Goal: Information Seeking & Learning: Learn about a topic

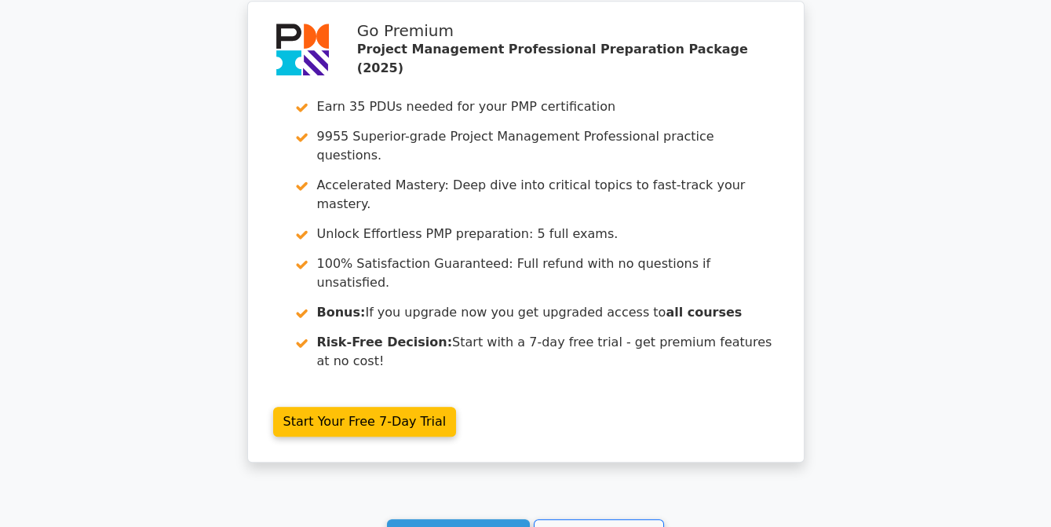
scroll to position [2657, 0]
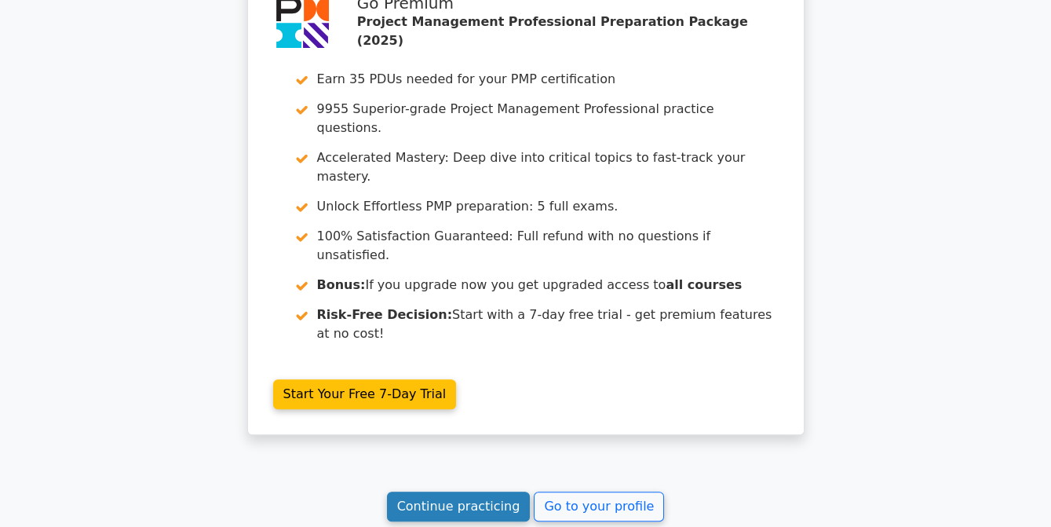
click at [450, 491] on link "Continue practicing" at bounding box center [459, 506] width 144 height 30
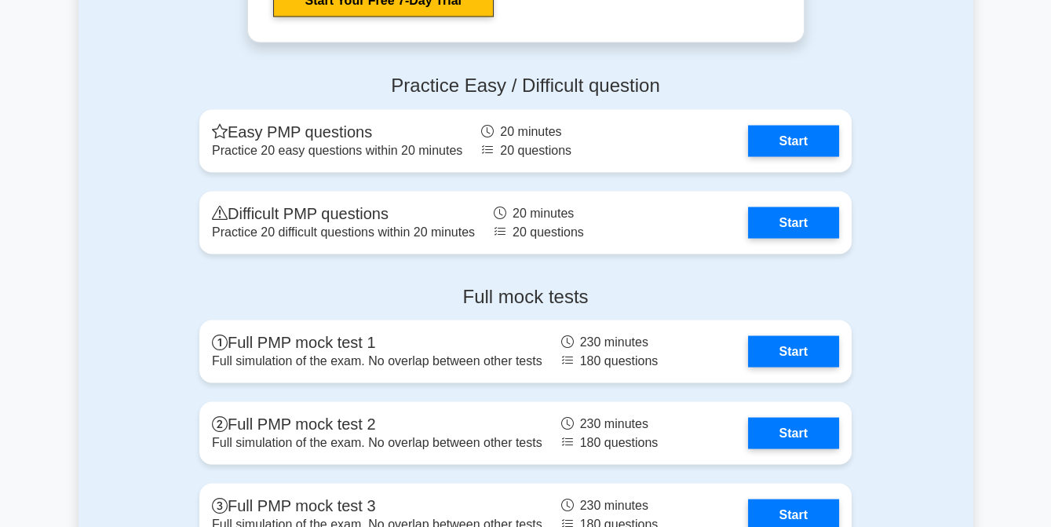
scroll to position [5925, 0]
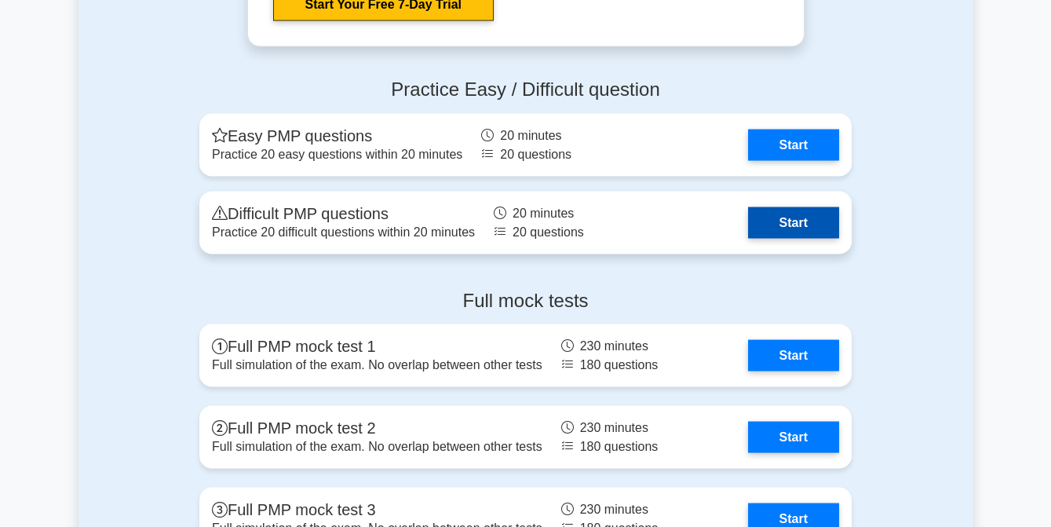
click at [778, 214] on link "Start" at bounding box center [793, 222] width 91 height 31
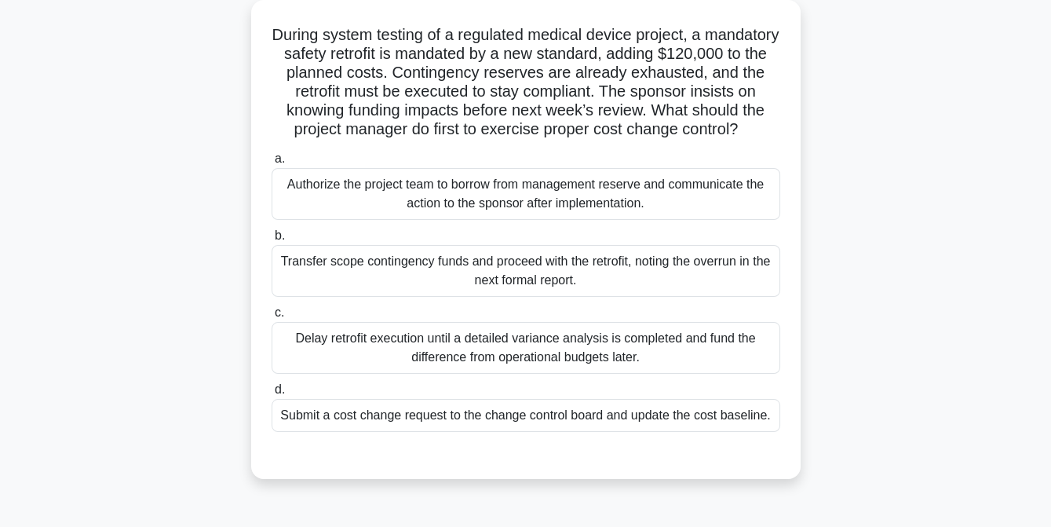
scroll to position [87, 0]
click at [543, 433] on div "Submit a cost change request to the change control board and update the cost ba…" at bounding box center [526, 416] width 509 height 33
click at [272, 396] on input "d. Submit a cost change request to the change control board and update the cost…" at bounding box center [272, 390] width 0 height 10
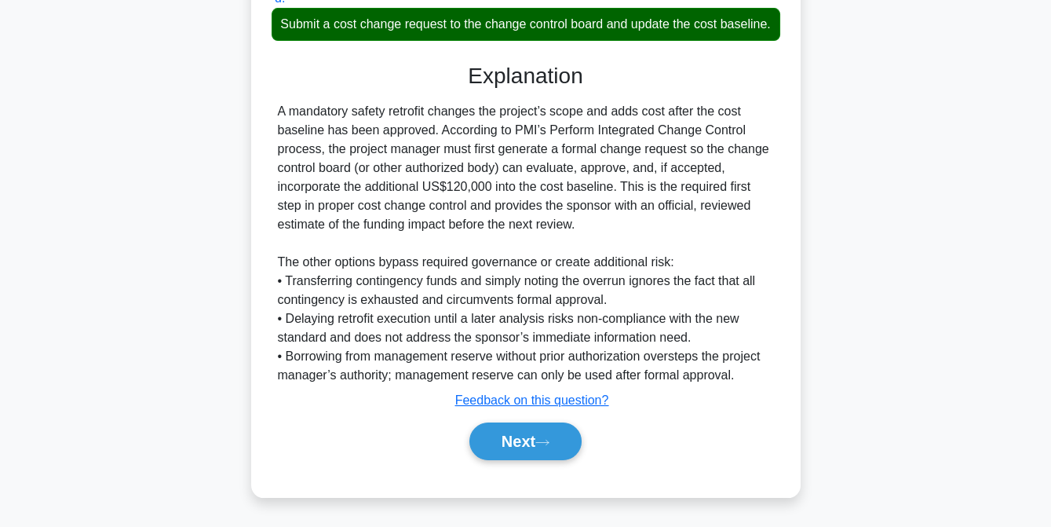
scroll to position [493, 0]
click at [534, 460] on button "Next" at bounding box center [525, 441] width 112 height 38
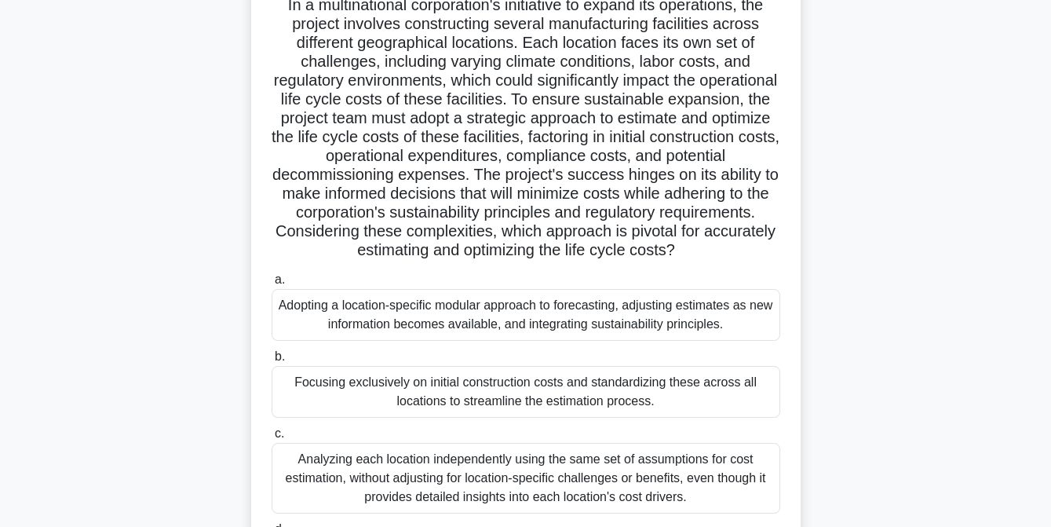
scroll to position [116, 0]
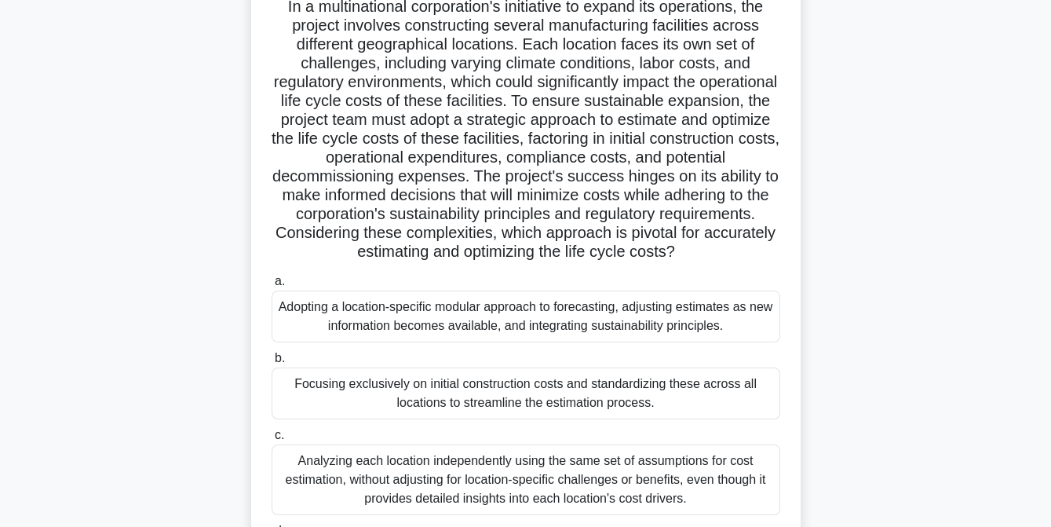
click at [446, 311] on div "Adopting a location-specific modular approach to forecasting, adjusting estimat…" at bounding box center [526, 316] width 509 height 52
click at [272, 287] on input "a. Adopting a location-specific modular approach to forecasting, adjusting esti…" at bounding box center [272, 281] width 0 height 10
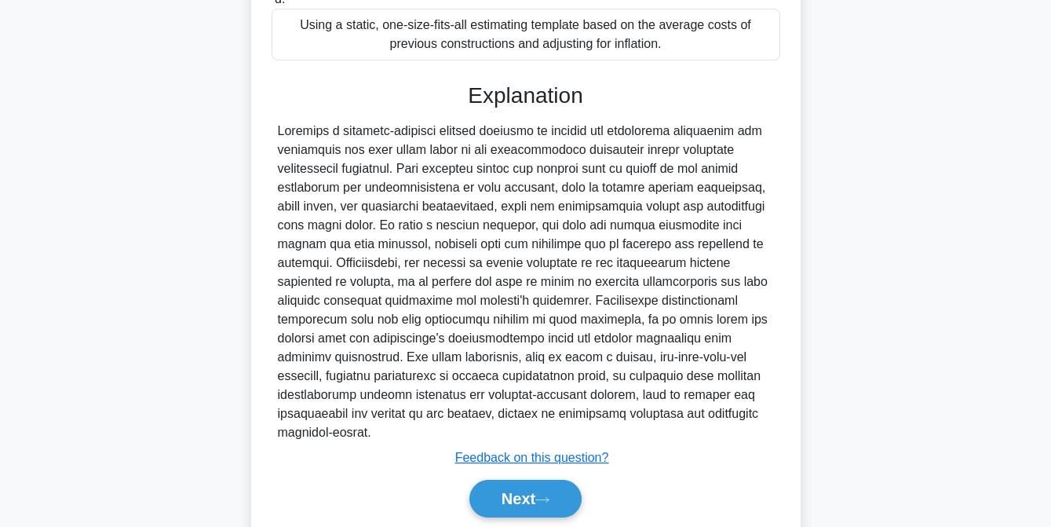
scroll to position [685, 0]
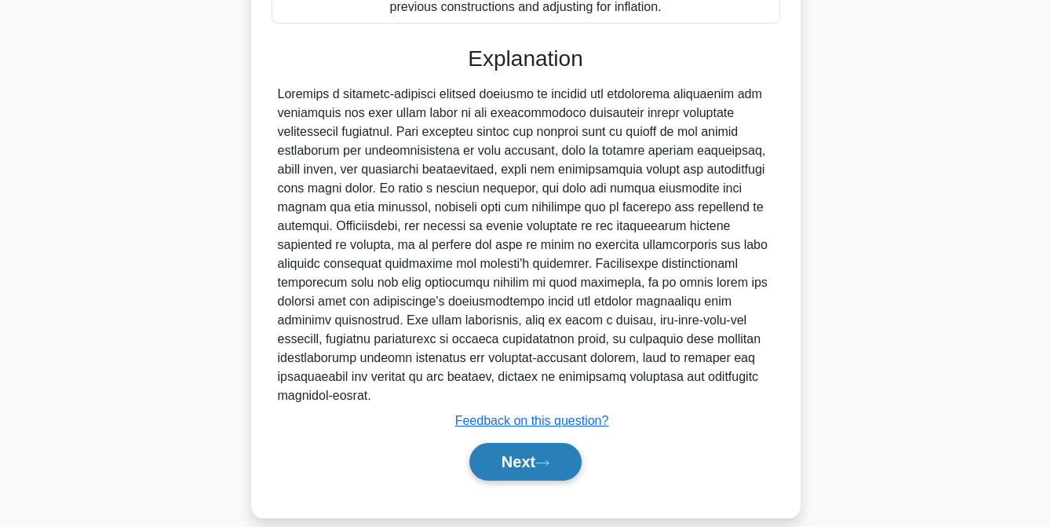
click at [502, 443] on button "Next" at bounding box center [525, 462] width 112 height 38
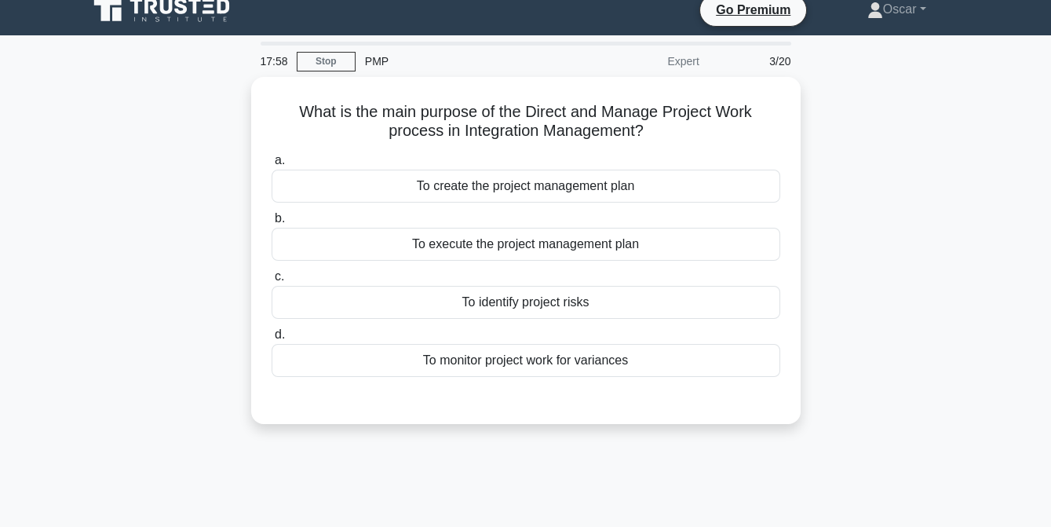
scroll to position [3, 0]
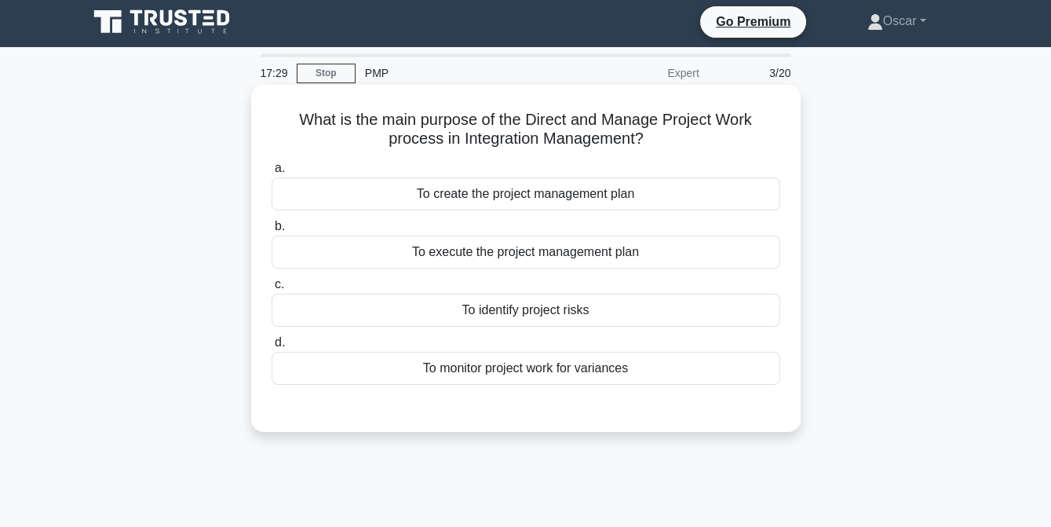
click at [520, 256] on div "To execute the project management plan" at bounding box center [526, 252] width 509 height 33
click at [272, 232] on input "b. To execute the project management plan" at bounding box center [272, 226] width 0 height 10
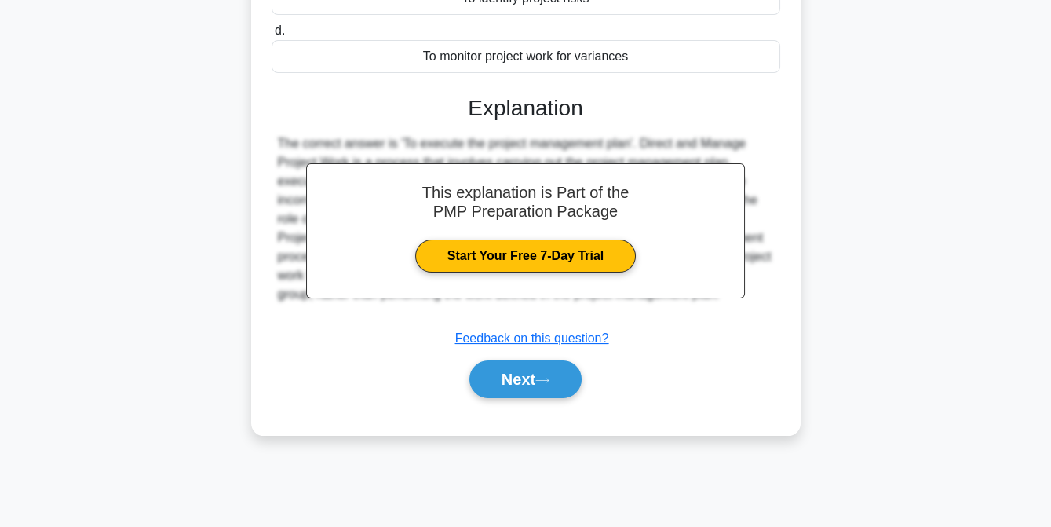
scroll to position [321, 0]
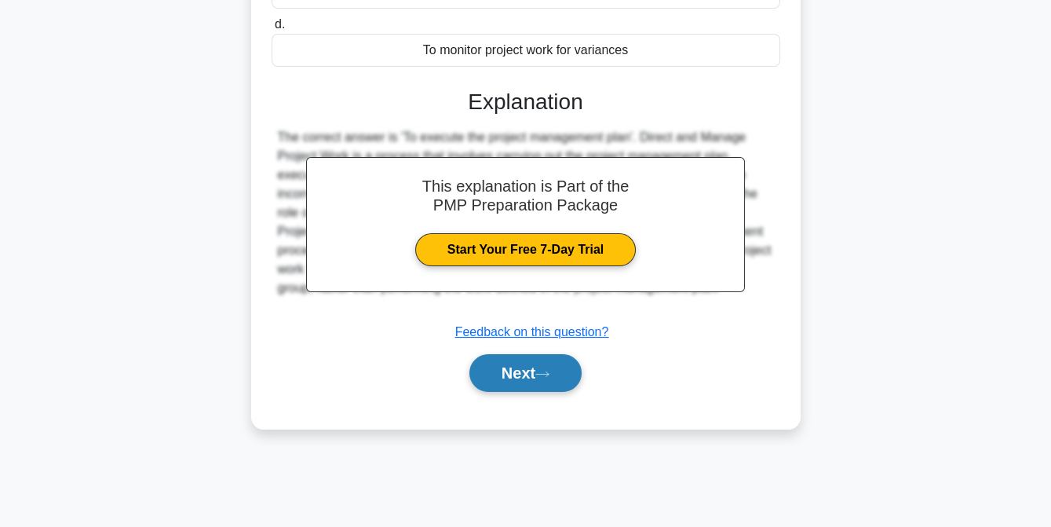
click at [510, 371] on button "Next" at bounding box center [525, 373] width 112 height 38
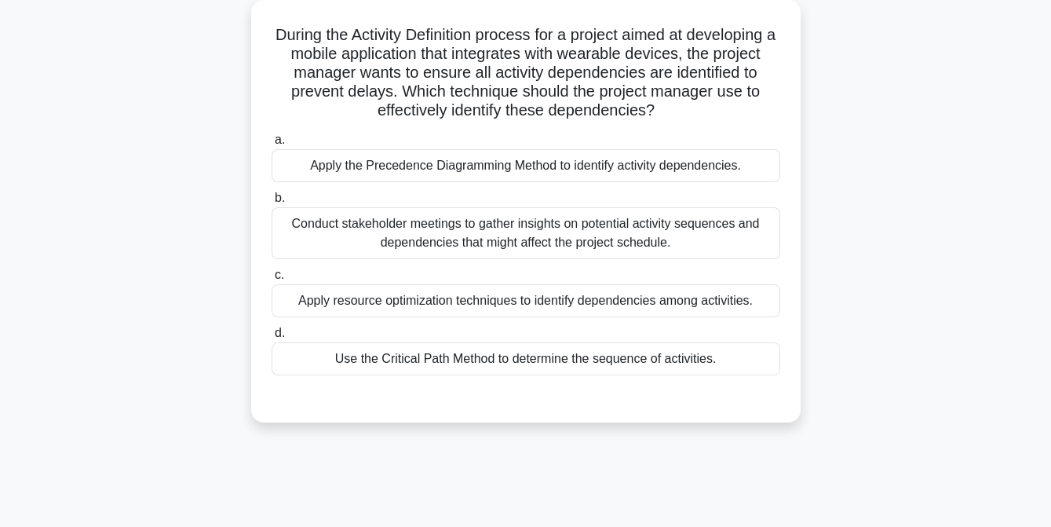
scroll to position [90, 0]
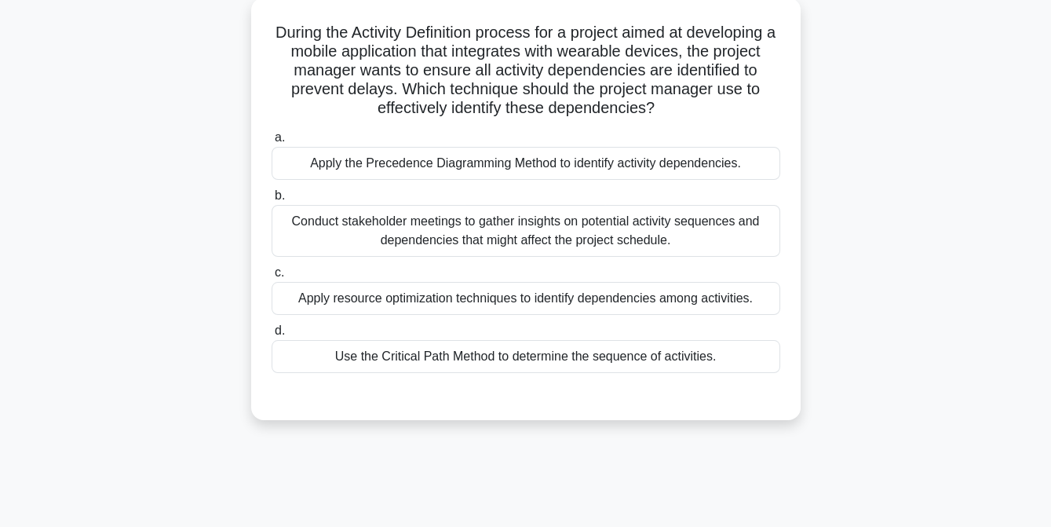
click at [523, 357] on div "Use the Critical Path Method to determine the sequence of activities." at bounding box center [526, 356] width 509 height 33
click at [272, 336] on input "d. Use the Critical Path Method to determine the sequence of activities." at bounding box center [272, 331] width 0 height 10
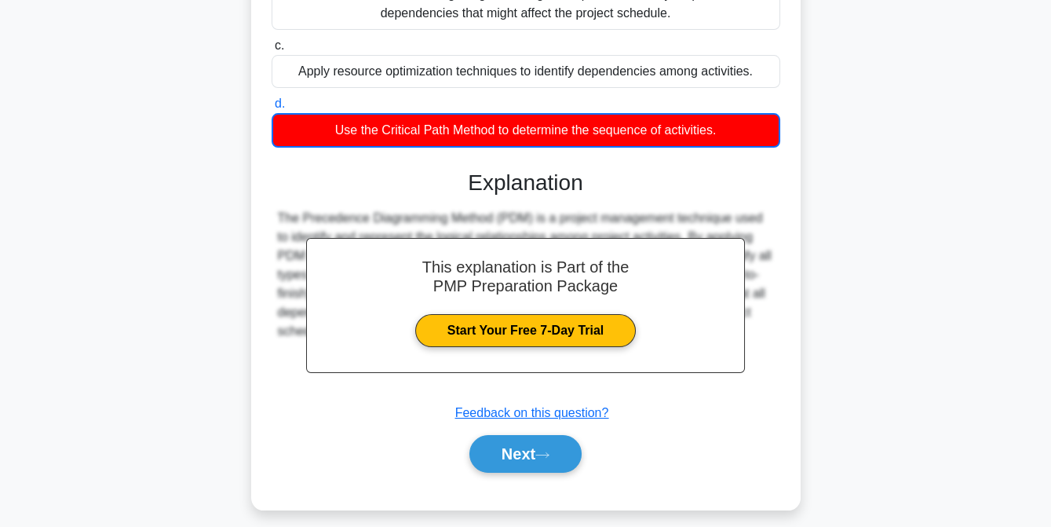
scroll to position [328, 0]
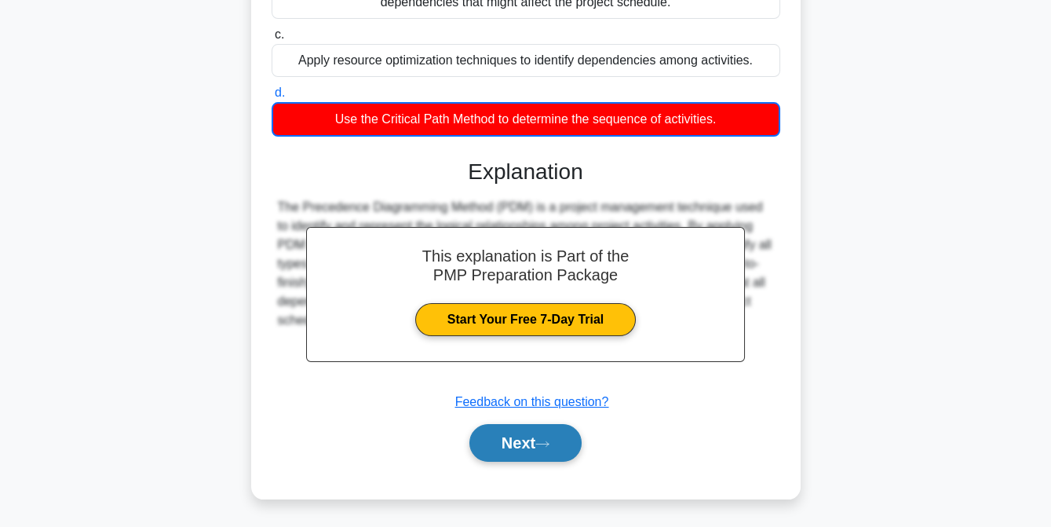
click at [509, 446] on button "Next" at bounding box center [525, 443] width 112 height 38
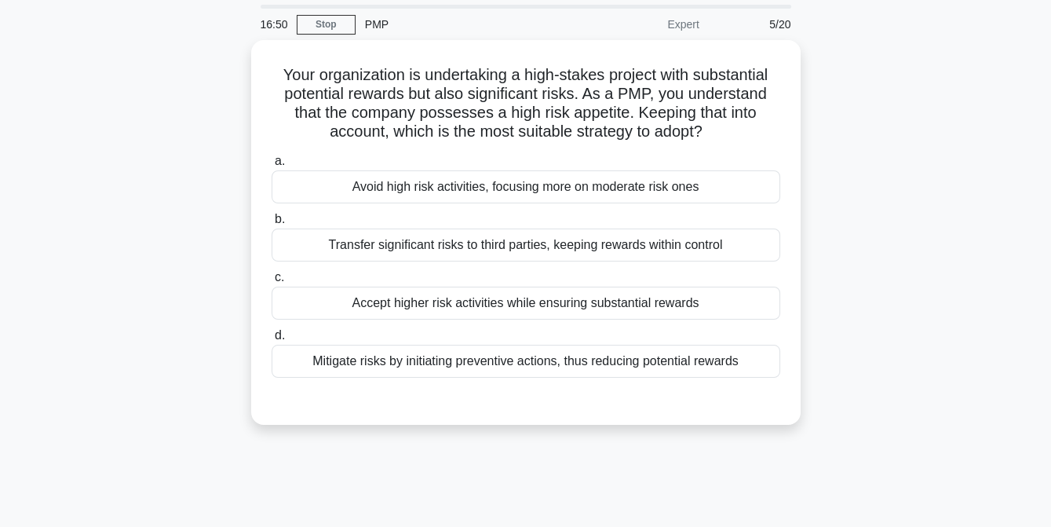
scroll to position [50, 0]
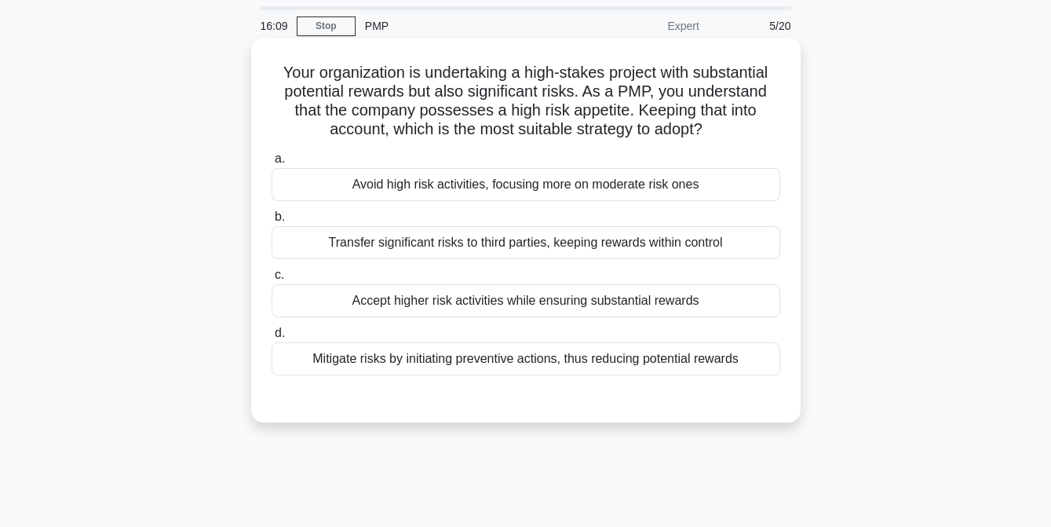
click at [477, 305] on div "Accept higher risk activities while ensuring substantial rewards" at bounding box center [526, 300] width 509 height 33
click at [272, 280] on input "c. Accept higher risk activities while ensuring substantial rewards" at bounding box center [272, 275] width 0 height 10
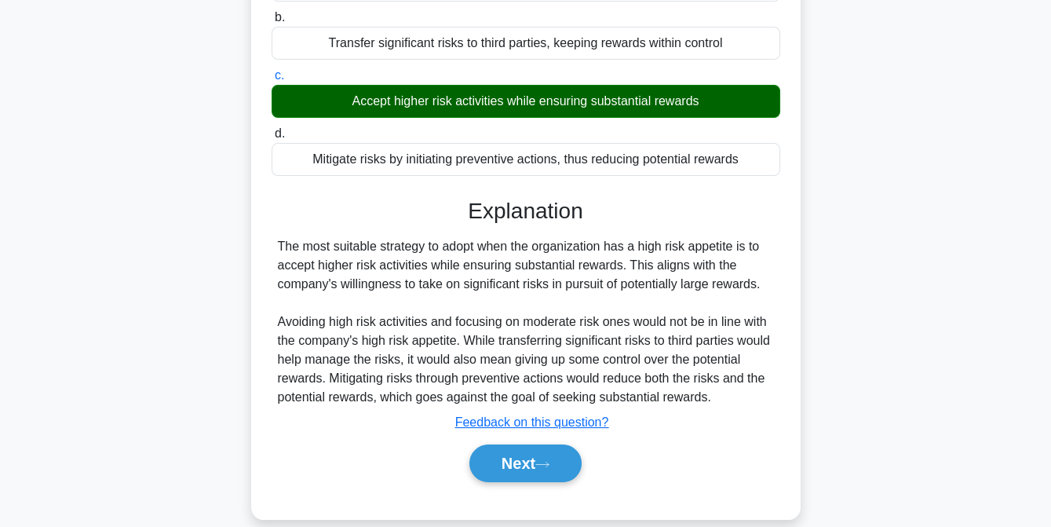
scroll to position [321, 0]
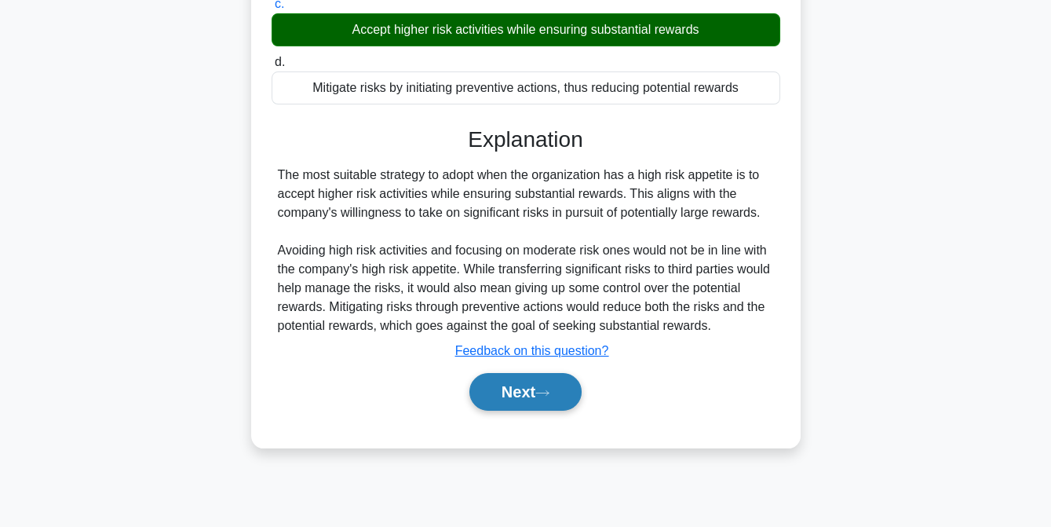
click at [494, 410] on button "Next" at bounding box center [525, 392] width 112 height 38
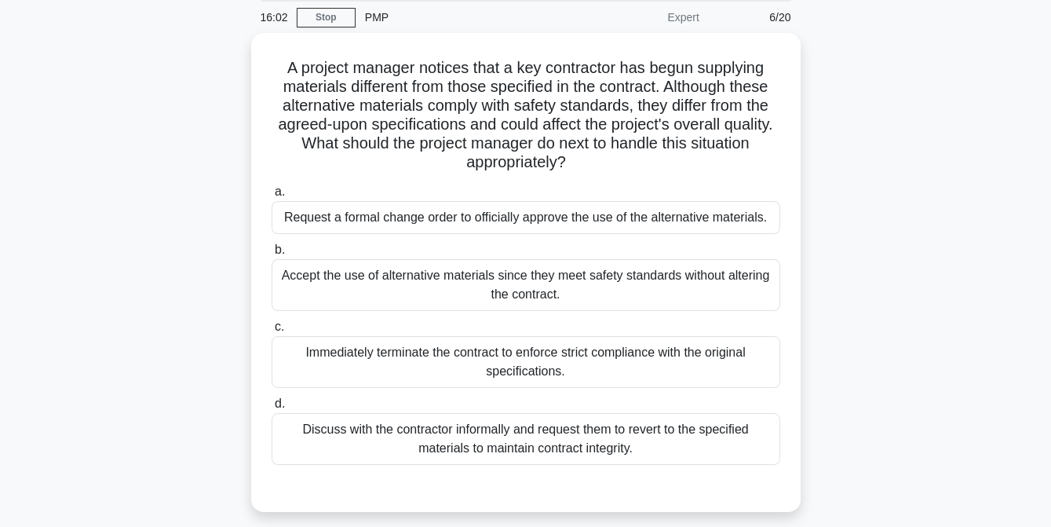
scroll to position [58, 0]
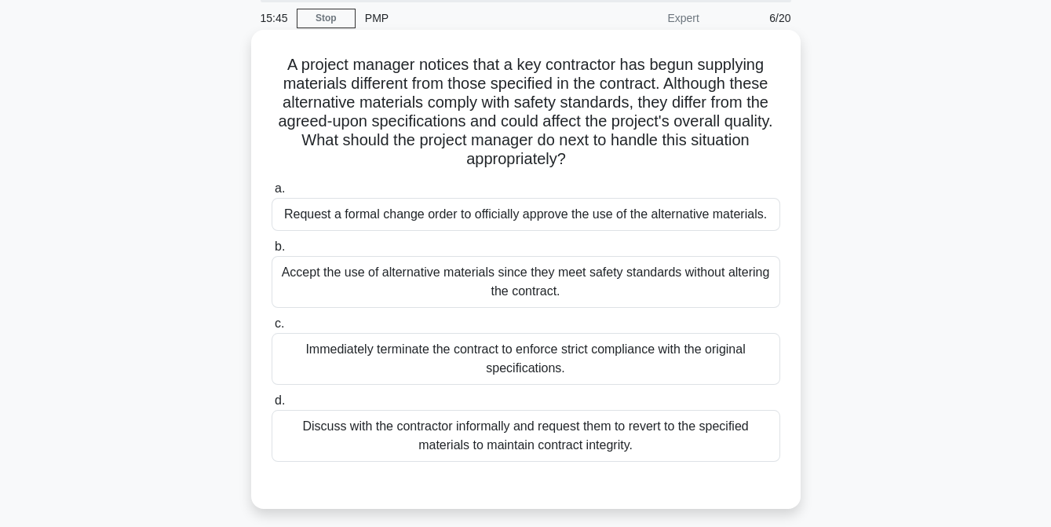
click at [505, 435] on div "Discuss with the contractor informally and request them to revert to the specif…" at bounding box center [526, 436] width 509 height 52
click at [272, 406] on input "d. Discuss with the contractor informally and request them to revert to the spe…" at bounding box center [272, 401] width 0 height 10
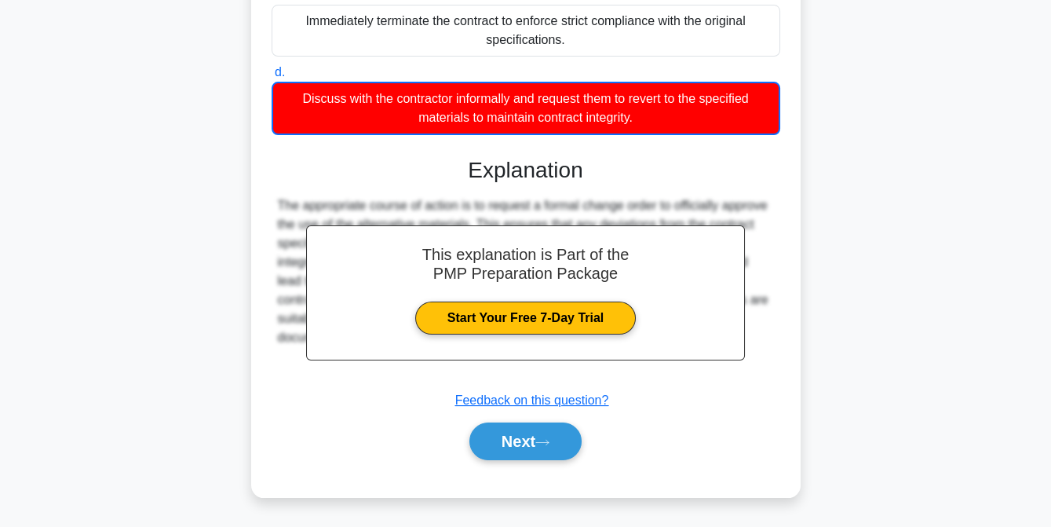
scroll to position [400, 0]
click at [515, 445] on button "Next" at bounding box center [525, 441] width 112 height 38
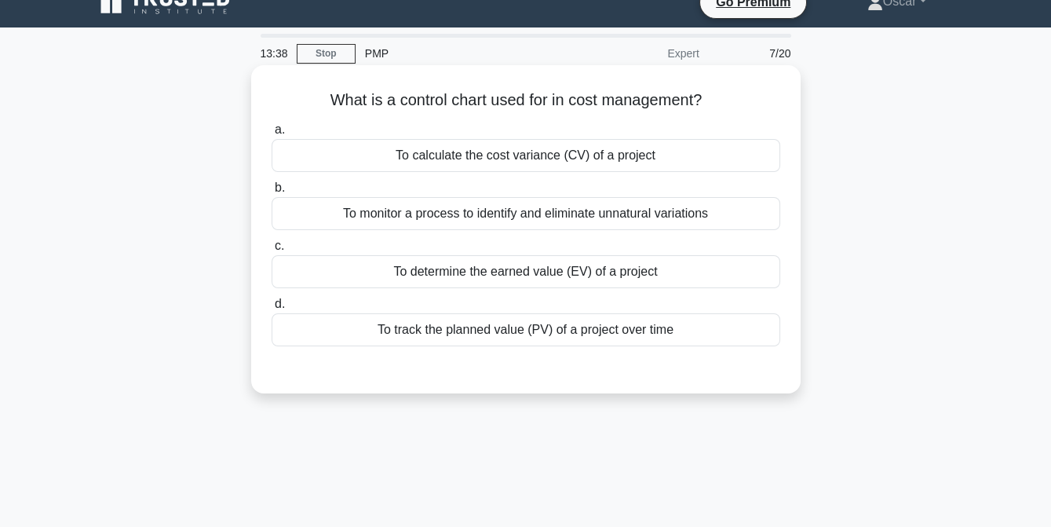
scroll to position [0, 0]
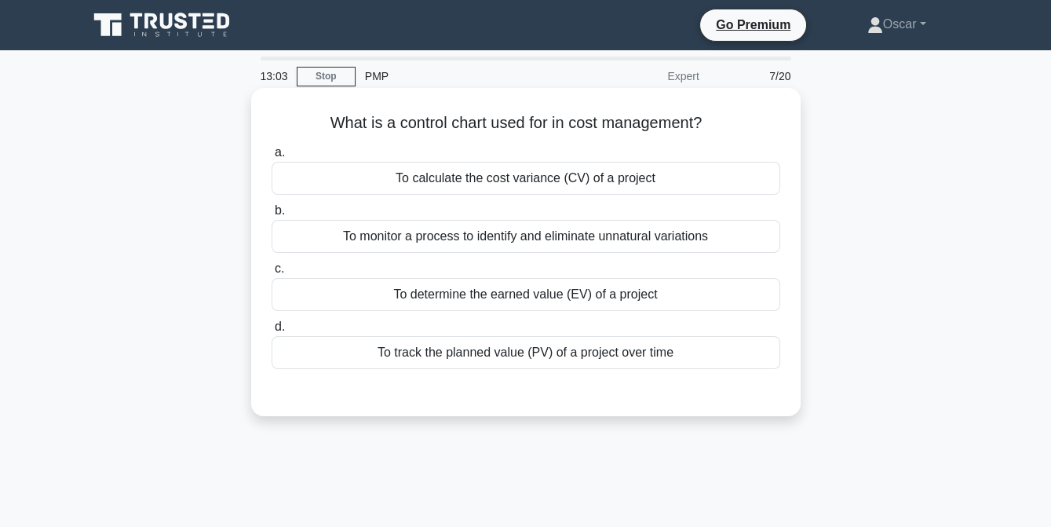
click at [460, 239] on div "To monitor a process to identify and eliminate unnatural variations" at bounding box center [526, 236] width 509 height 33
click at [272, 216] on input "b. To monitor a process to identify and eliminate unnatural variations" at bounding box center [272, 211] width 0 height 10
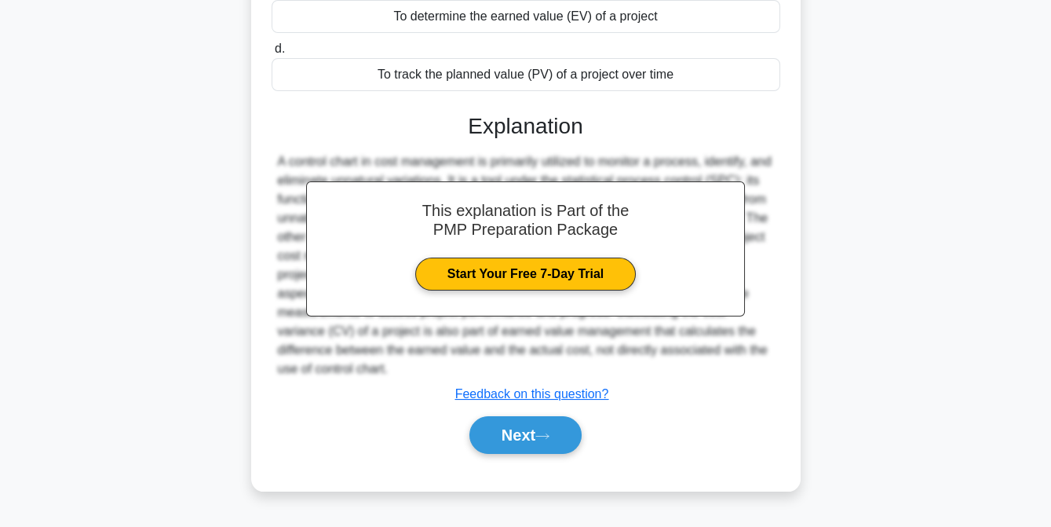
scroll to position [321, 0]
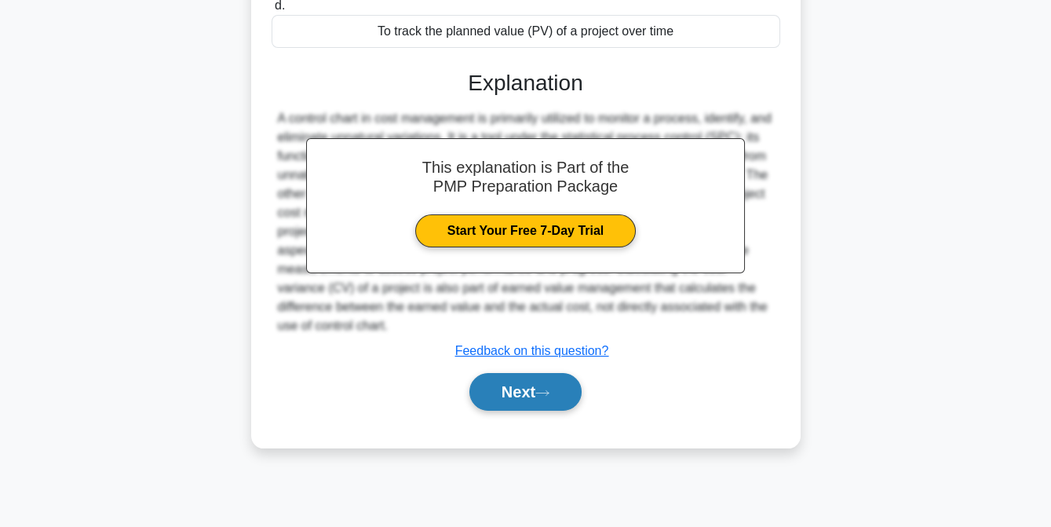
click at [524, 391] on button "Next" at bounding box center [525, 392] width 112 height 38
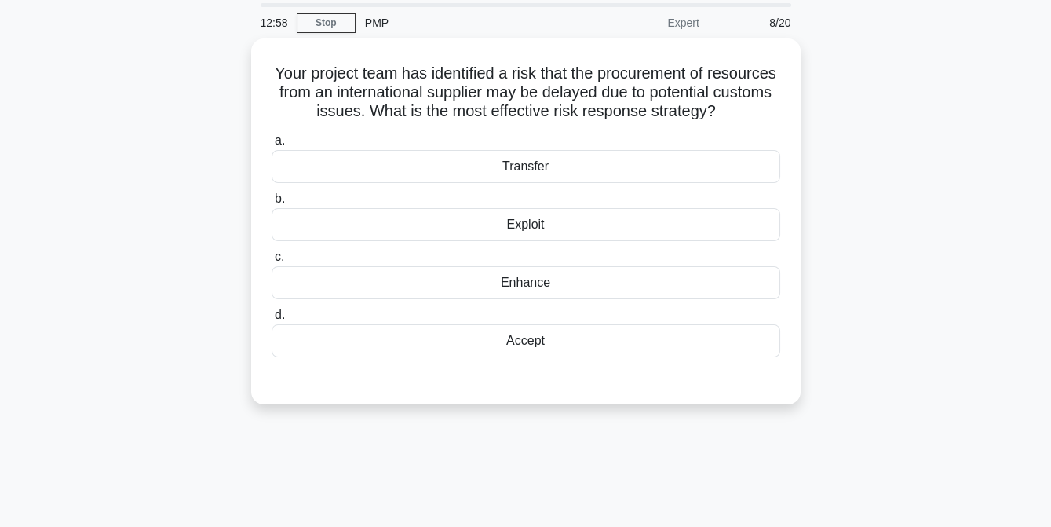
scroll to position [52, 0]
click at [532, 239] on div "Exploit" at bounding box center [526, 222] width 509 height 33
click at [272, 202] on input "b. Exploit" at bounding box center [272, 197] width 0 height 10
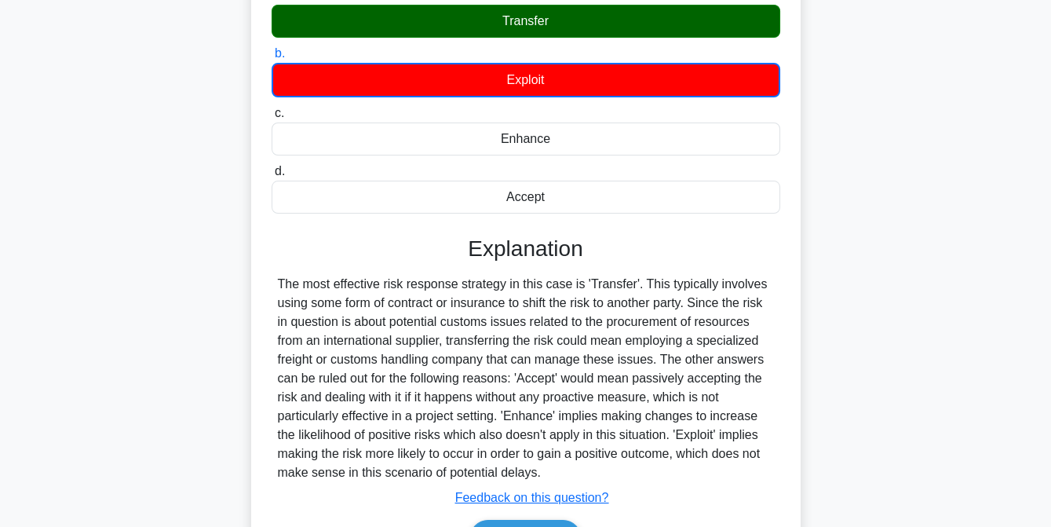
scroll to position [321, 0]
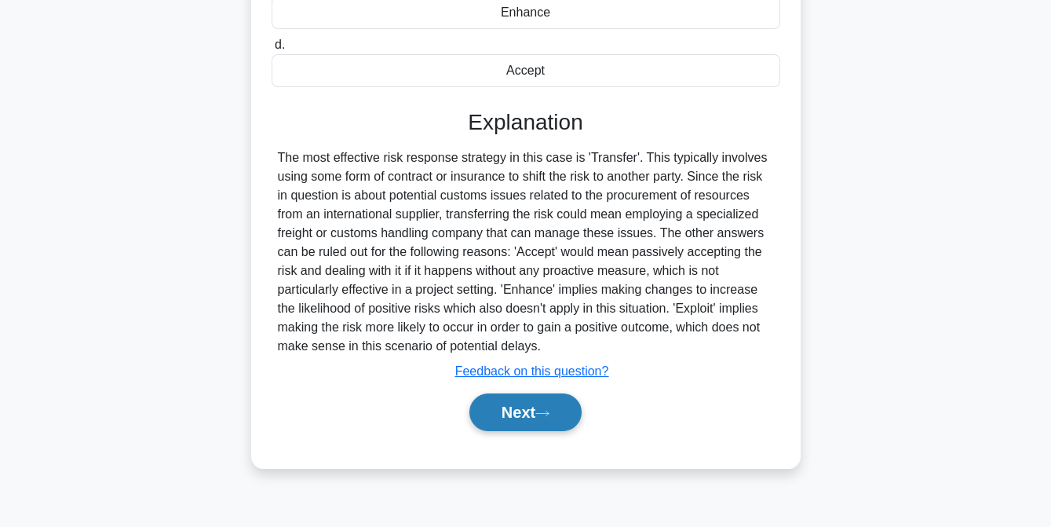
click at [524, 431] on button "Next" at bounding box center [525, 412] width 112 height 38
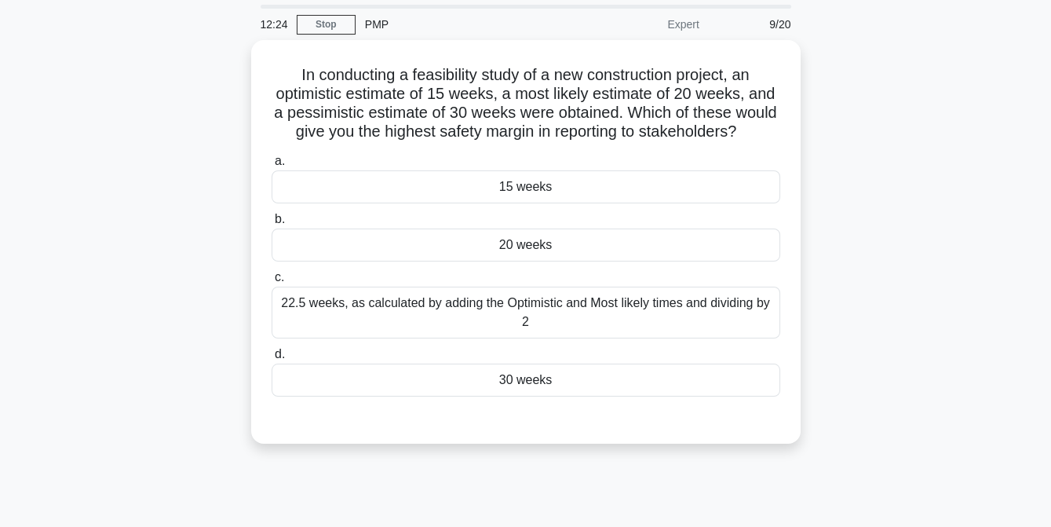
scroll to position [49, 0]
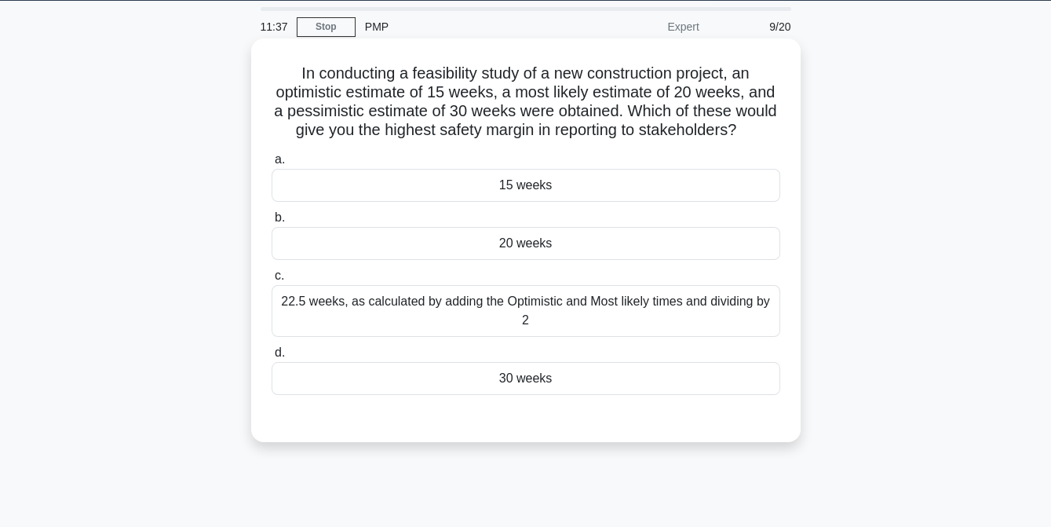
click at [519, 395] on div "30 weeks" at bounding box center [526, 378] width 509 height 33
click at [272, 358] on input "d. 30 weeks" at bounding box center [272, 353] width 0 height 10
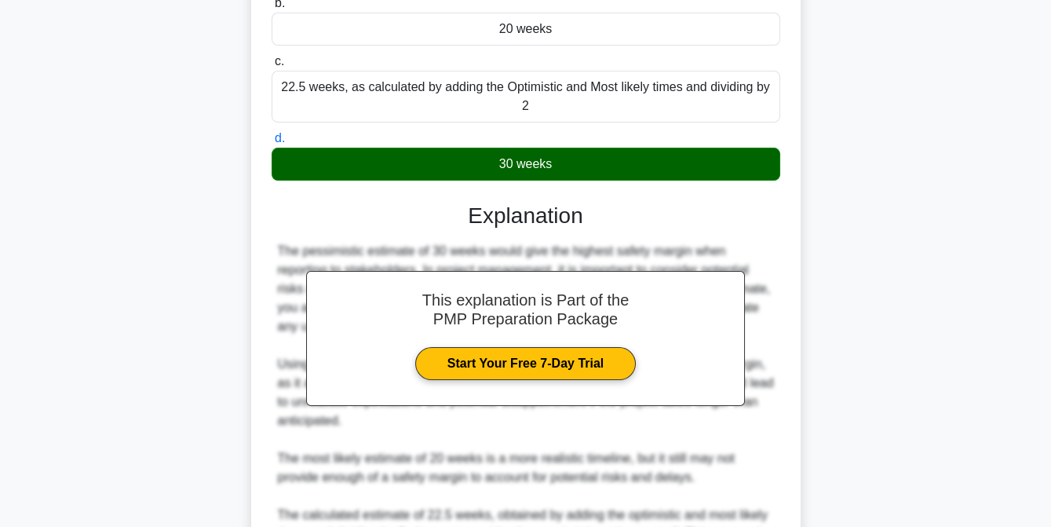
scroll to position [477, 0]
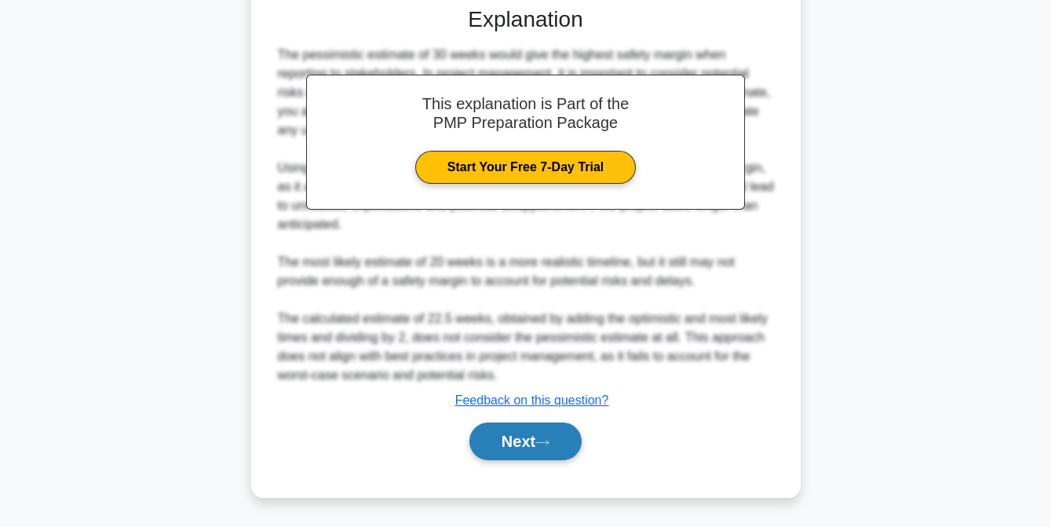
click at [525, 440] on button "Next" at bounding box center [525, 441] width 112 height 38
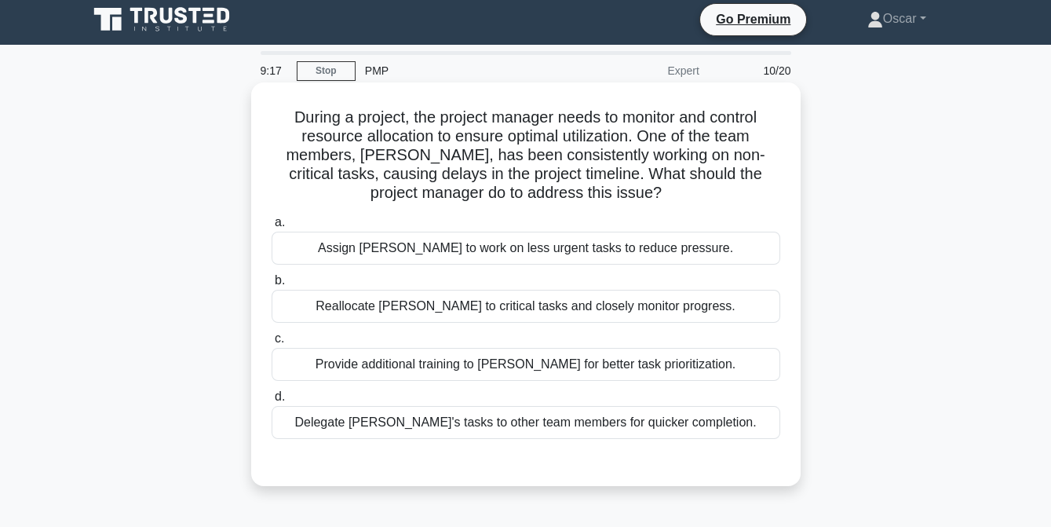
scroll to position [0, 0]
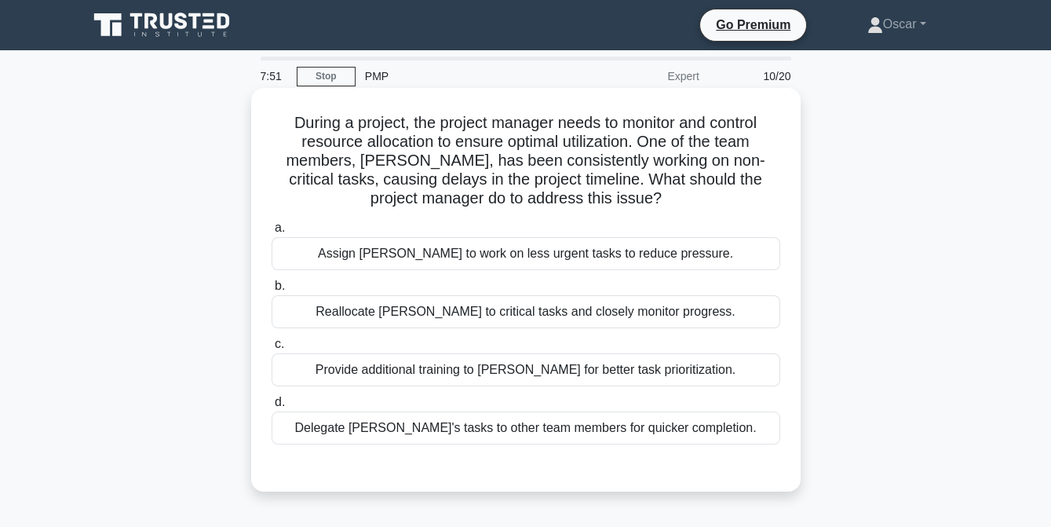
click at [509, 316] on div "Reallocate John to critical tasks and closely monitor progress." at bounding box center [526, 311] width 509 height 33
click at [272, 291] on input "b. Reallocate John to critical tasks and closely monitor progress." at bounding box center [272, 286] width 0 height 10
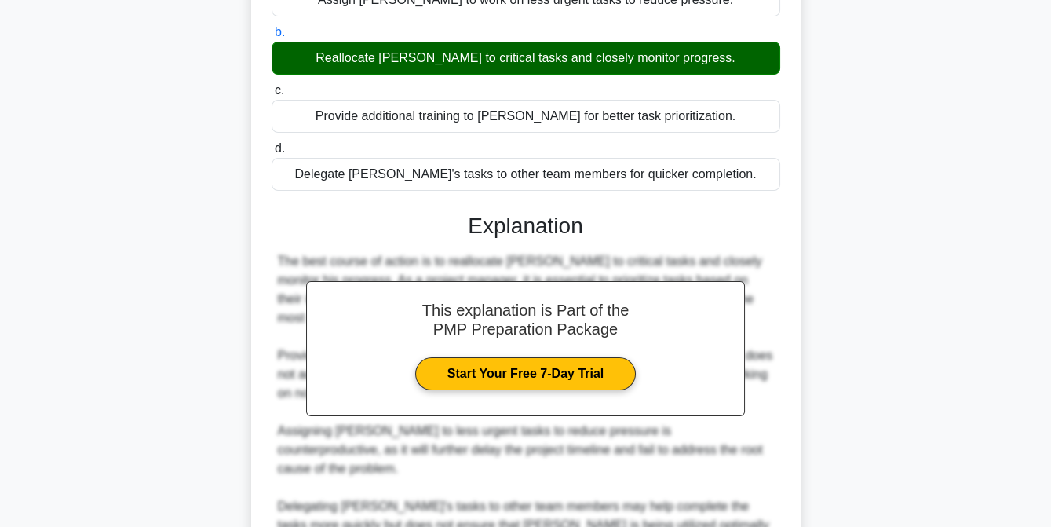
scroll to position [402, 0]
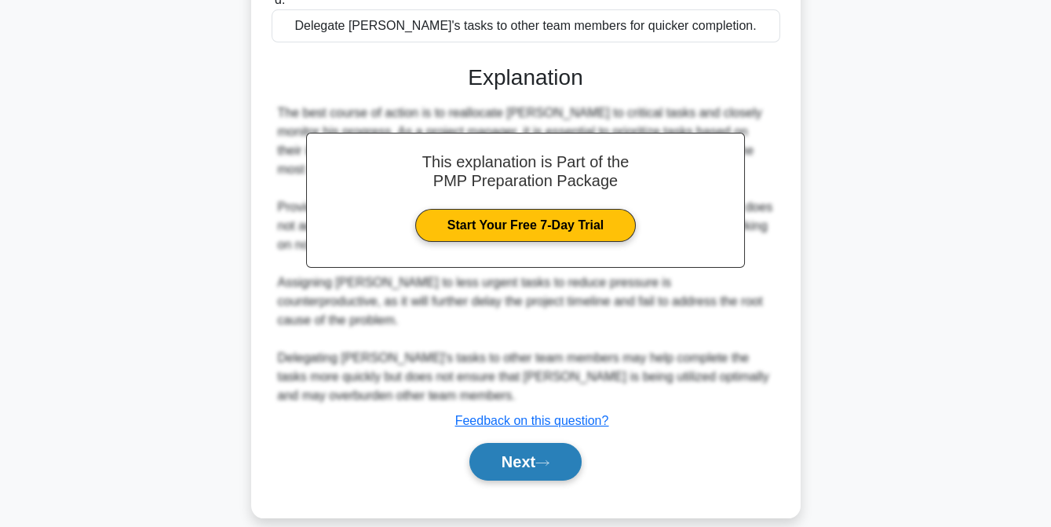
click at [534, 445] on button "Next" at bounding box center [525, 462] width 112 height 38
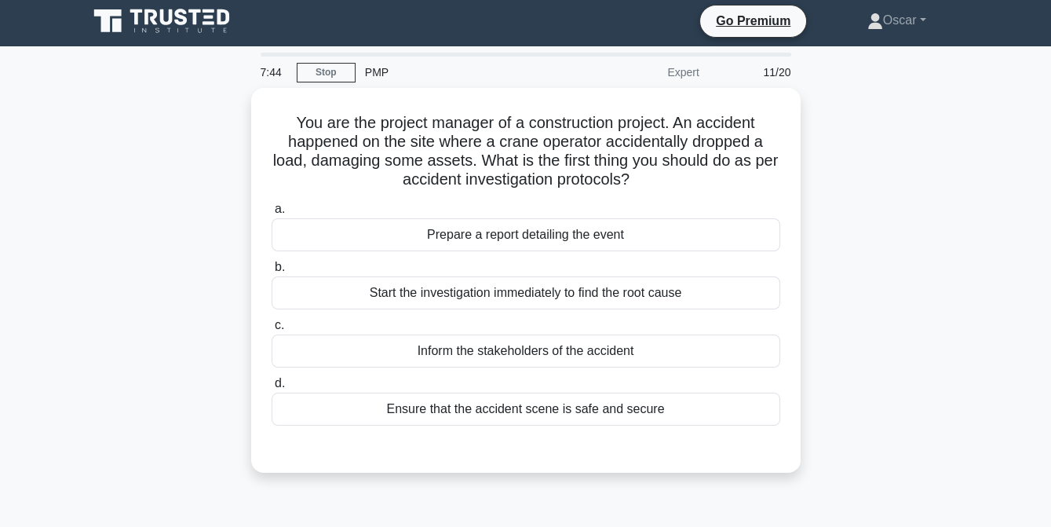
scroll to position [0, 0]
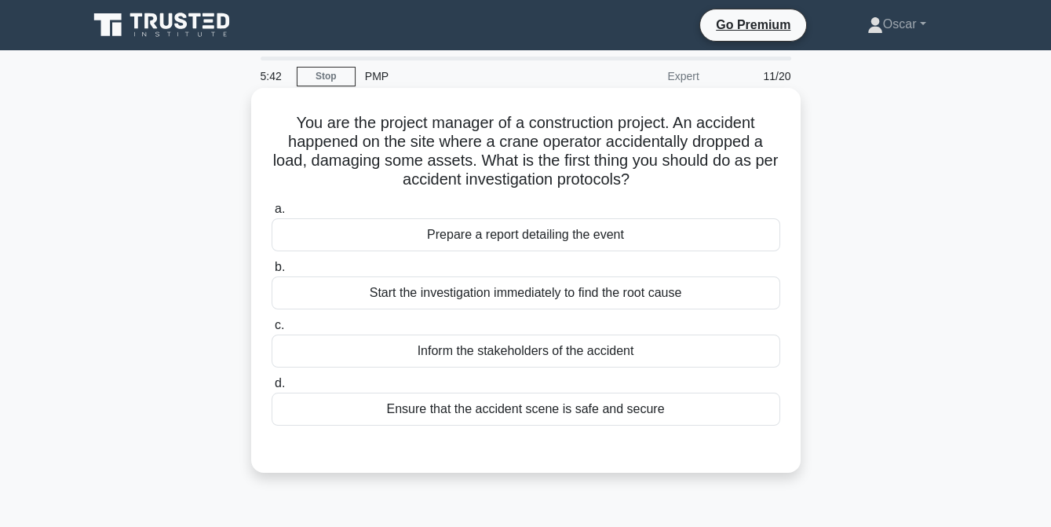
click at [555, 354] on div "Inform the stakeholders of the accident" at bounding box center [526, 350] width 509 height 33
click at [272, 331] on input "c. Inform the stakeholders of the accident" at bounding box center [272, 325] width 0 height 10
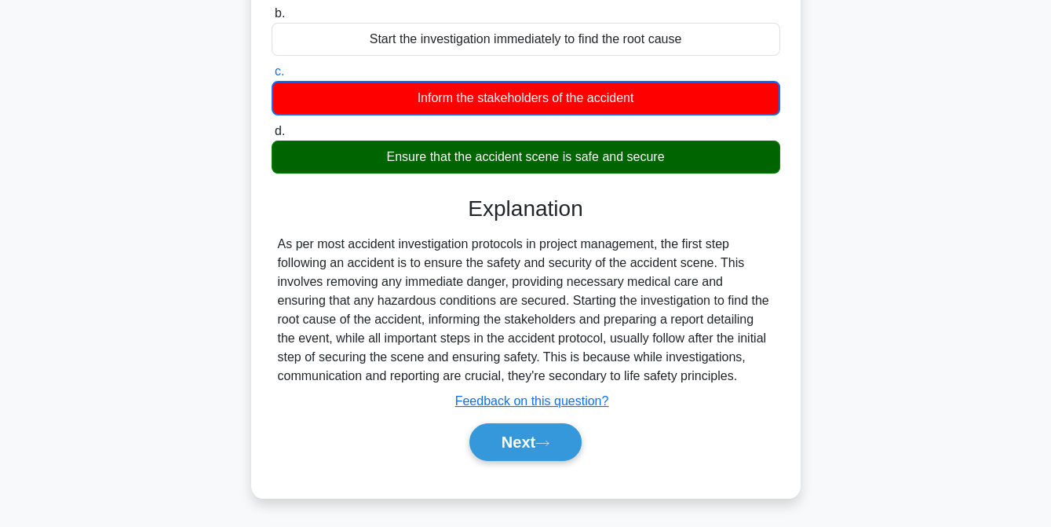
scroll to position [254, 0]
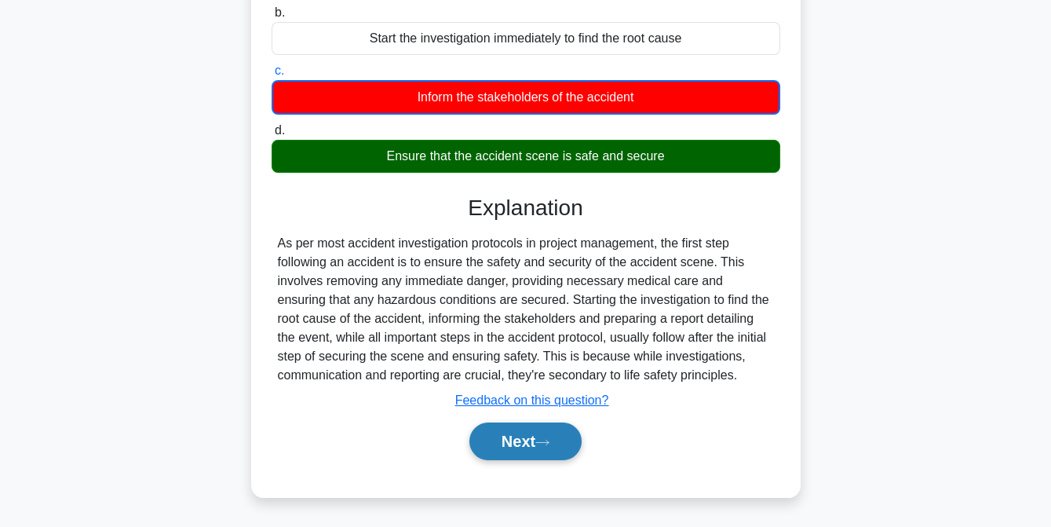
click at [525, 444] on button "Next" at bounding box center [525, 441] width 112 height 38
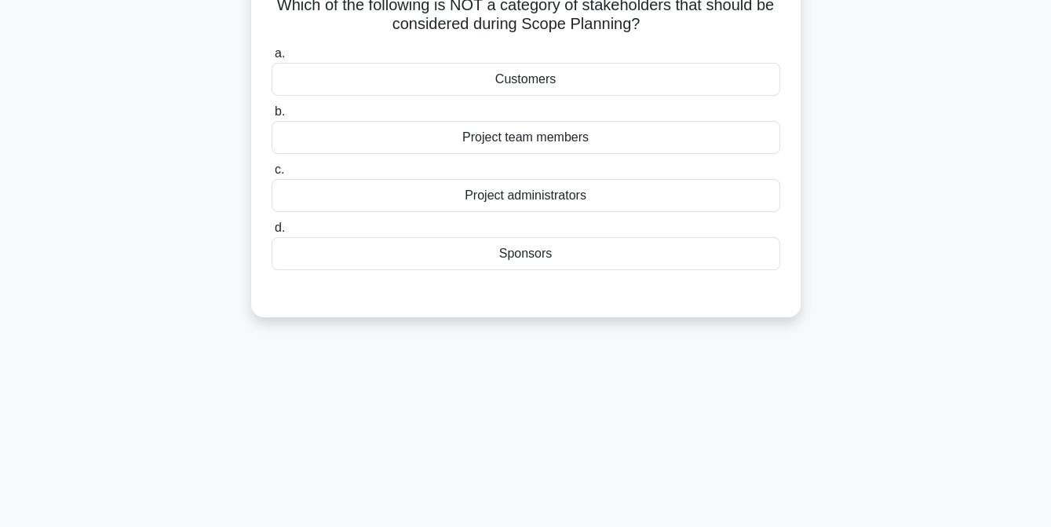
scroll to position [0, 0]
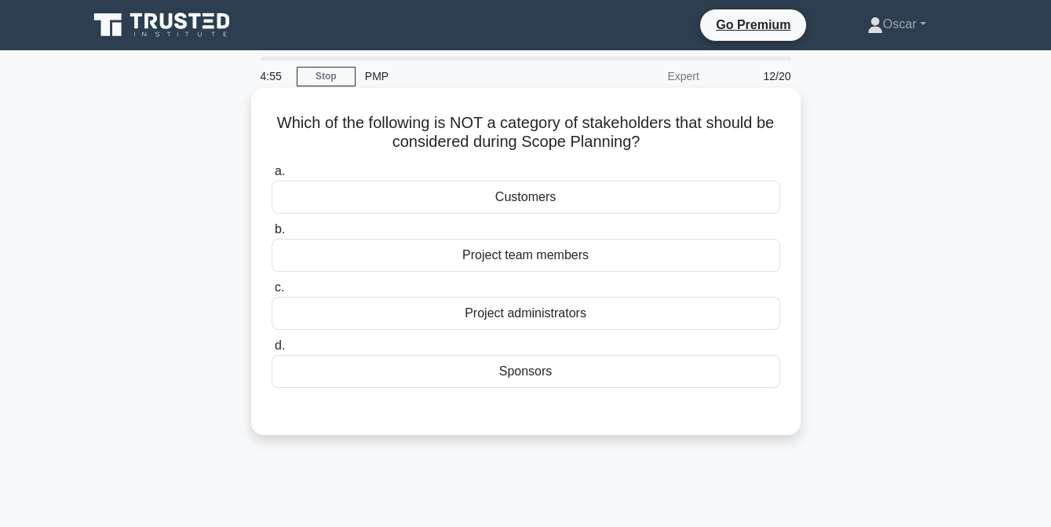
click at [531, 312] on div "Project administrators" at bounding box center [526, 313] width 509 height 33
click at [272, 293] on input "c. Project administrators" at bounding box center [272, 288] width 0 height 10
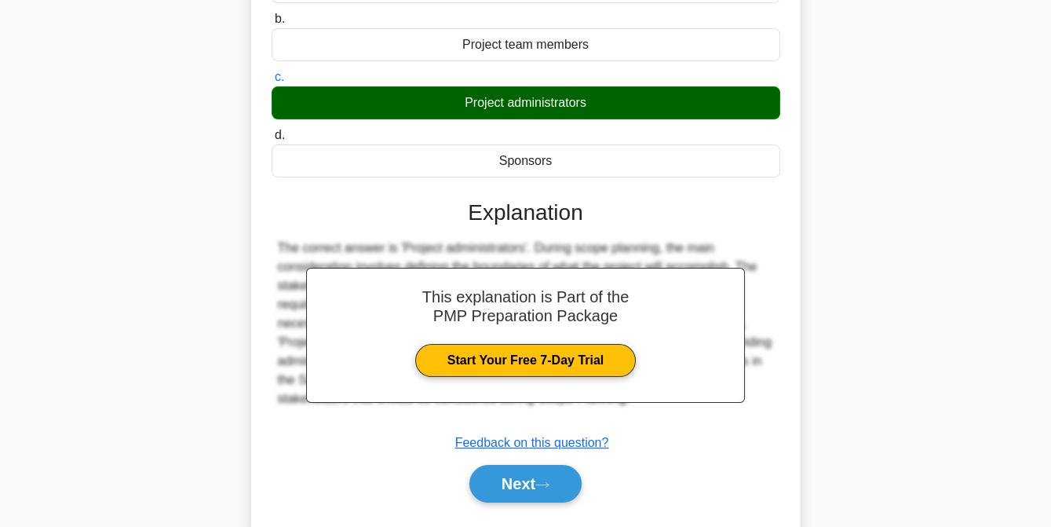
scroll to position [321, 0]
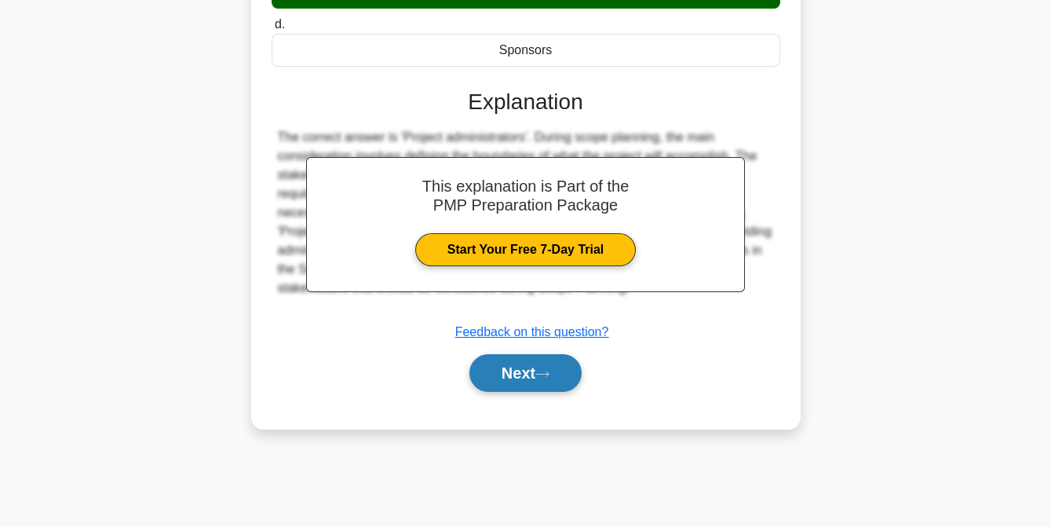
click at [530, 378] on button "Next" at bounding box center [525, 373] width 112 height 38
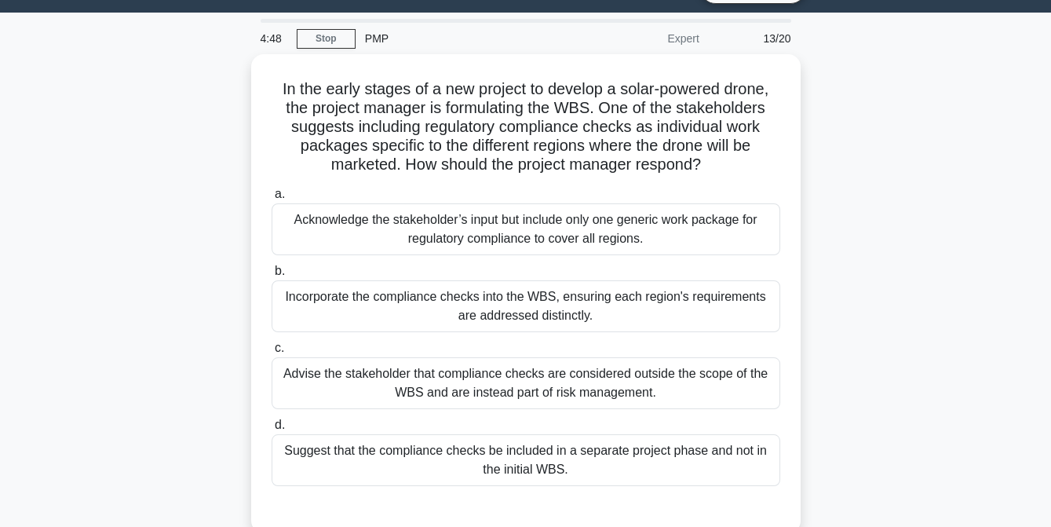
scroll to position [36, 0]
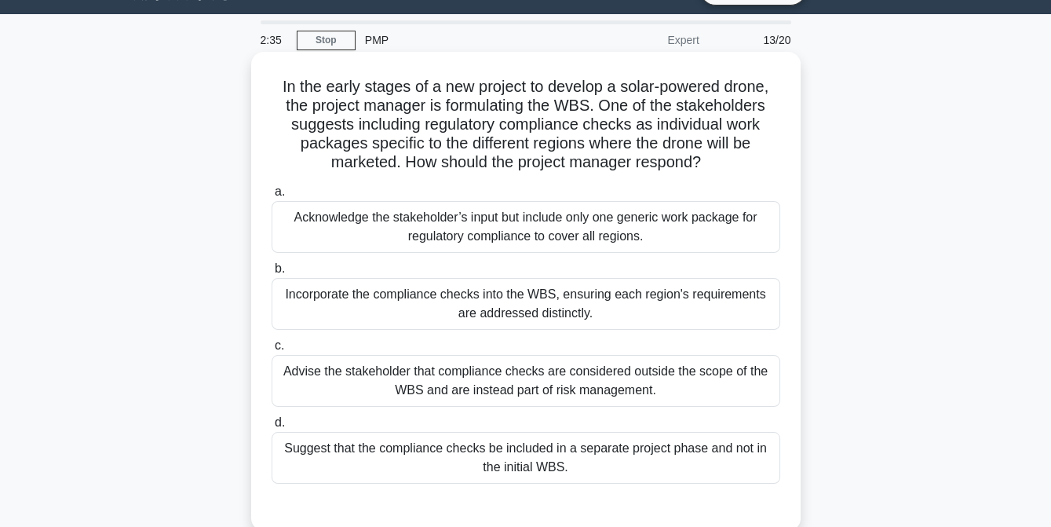
click at [551, 245] on div "Acknowledge the stakeholder’s input but include only one generic work package f…" at bounding box center [526, 227] width 509 height 52
click at [272, 197] on input "a. Acknowledge the stakeholder’s input but include only one generic work packag…" at bounding box center [272, 192] width 0 height 10
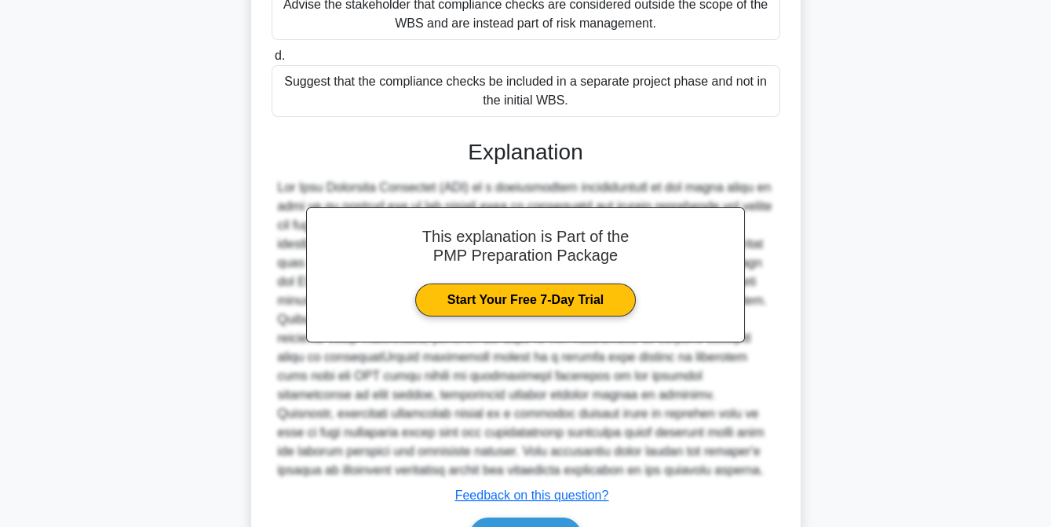
scroll to position [498, 0]
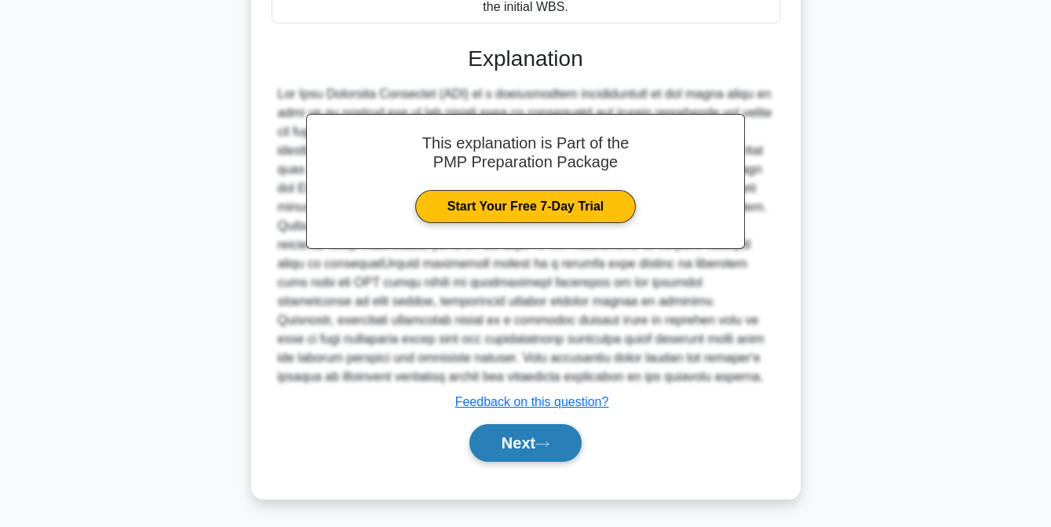
click at [517, 440] on button "Next" at bounding box center [525, 443] width 112 height 38
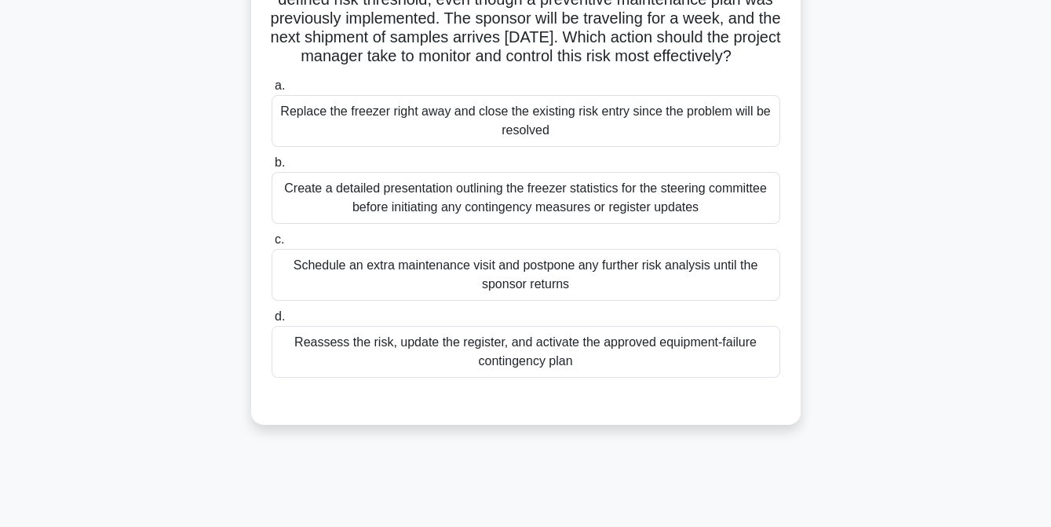
scroll to position [164, 0]
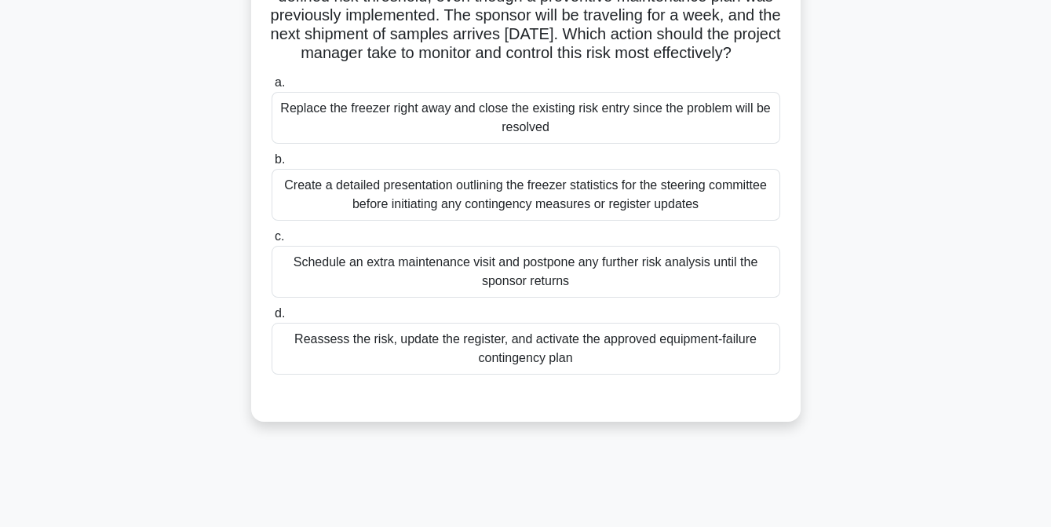
click at [452, 367] on div "Reassess the risk, update the register, and activate the approved equipment-fai…" at bounding box center [526, 349] width 509 height 52
click at [272, 319] on input "d. Reassess the risk, update the register, and activate the approved equipment-…" at bounding box center [272, 314] width 0 height 10
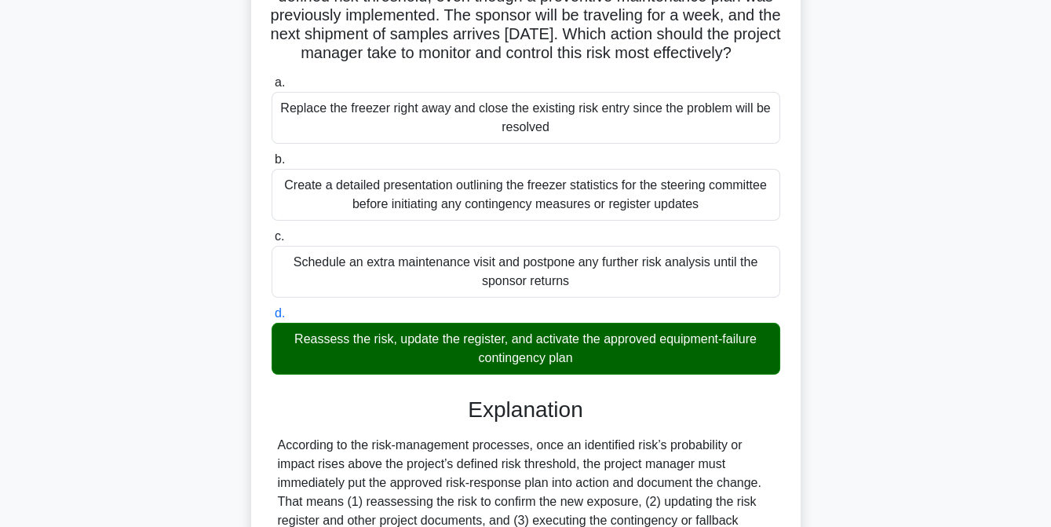
scroll to position [496, 0]
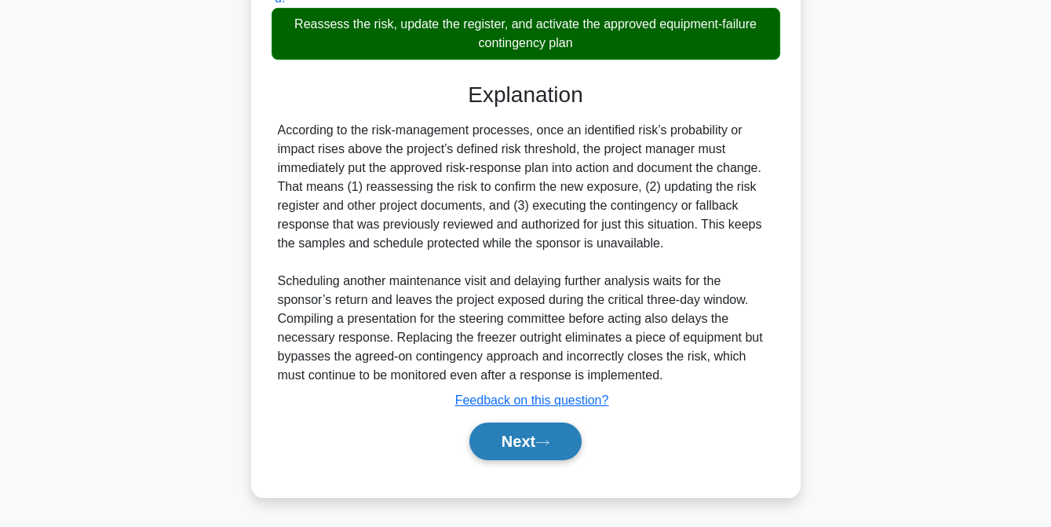
click at [500, 436] on button "Next" at bounding box center [525, 441] width 112 height 38
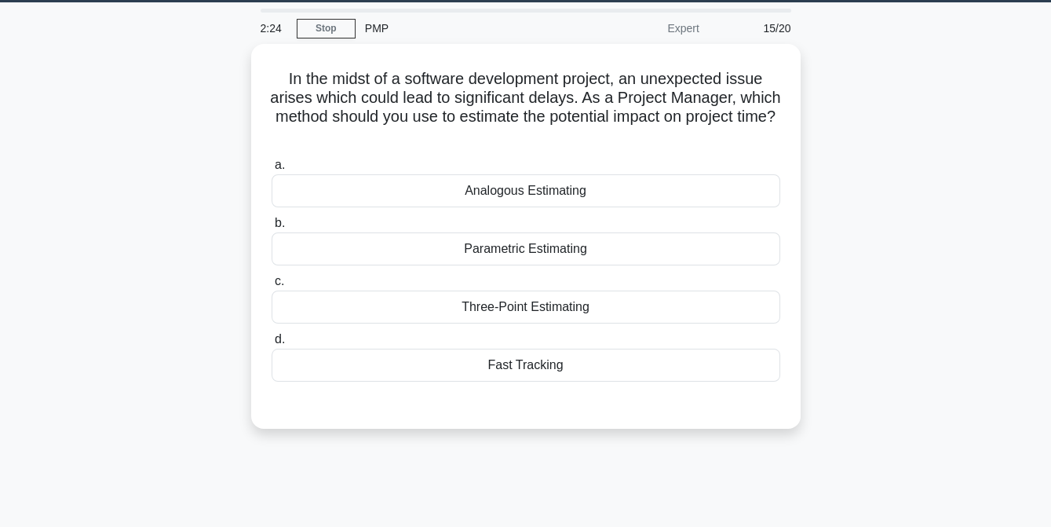
scroll to position [47, 0]
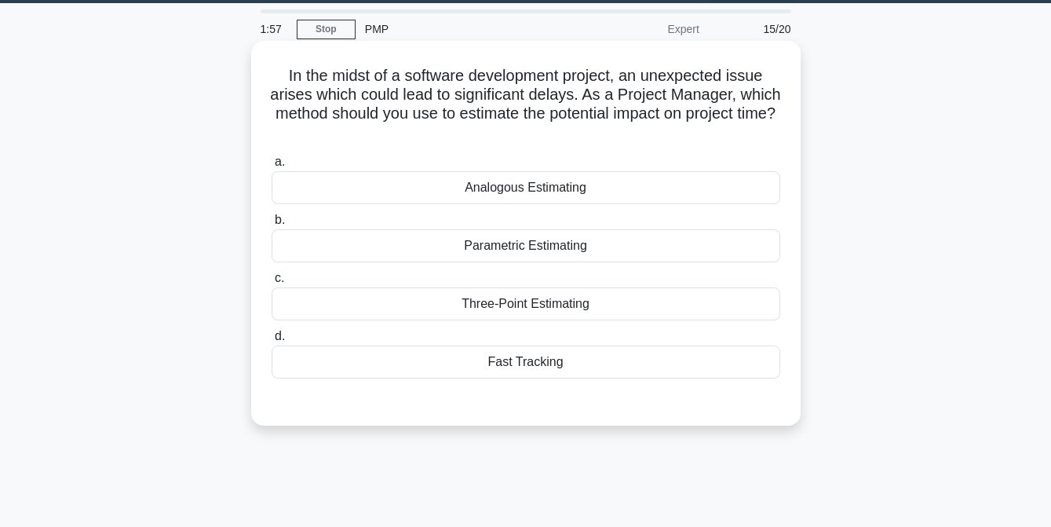
click at [508, 361] on div "Fast Tracking" at bounding box center [526, 361] width 509 height 33
click at [272, 342] on input "d. Fast Tracking" at bounding box center [272, 336] width 0 height 10
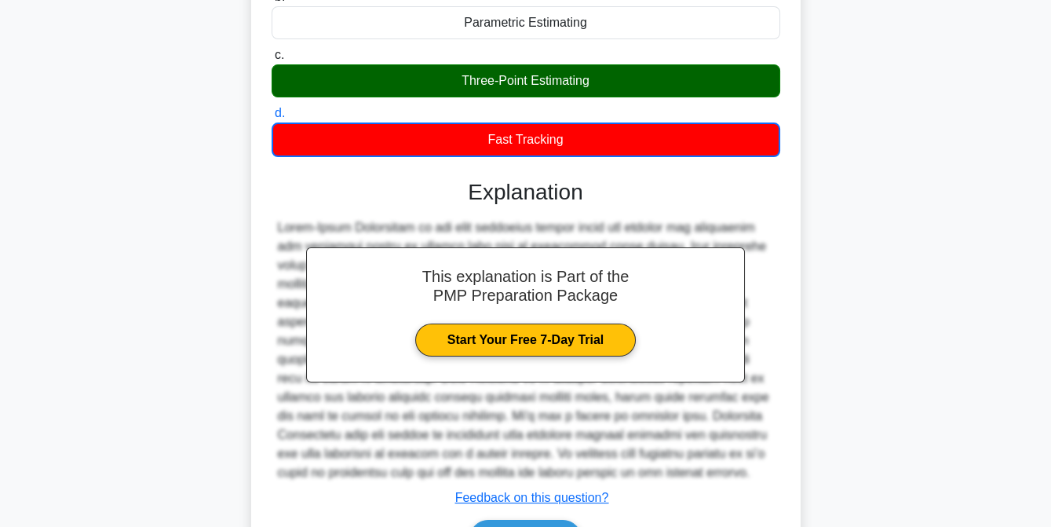
scroll to position [366, 0]
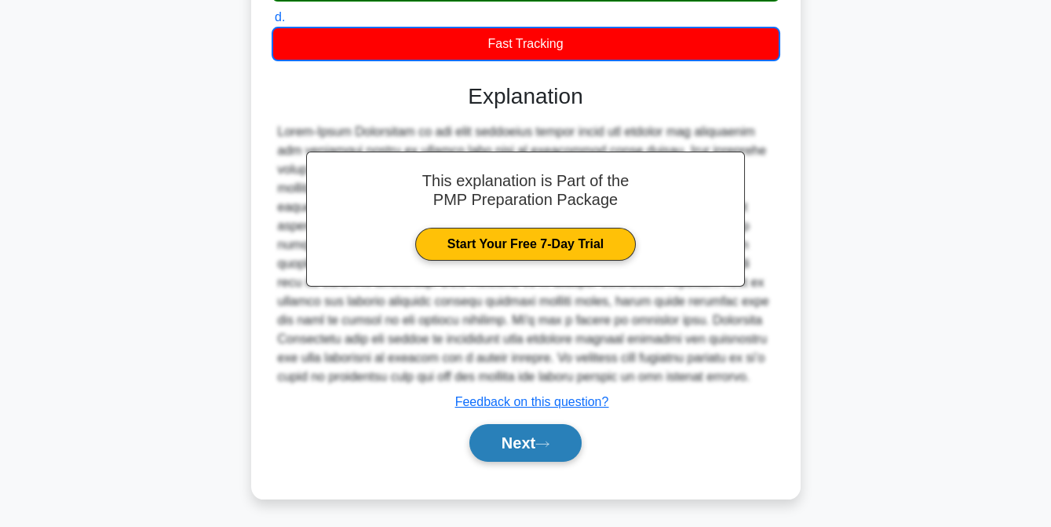
click at [525, 441] on button "Next" at bounding box center [525, 443] width 112 height 38
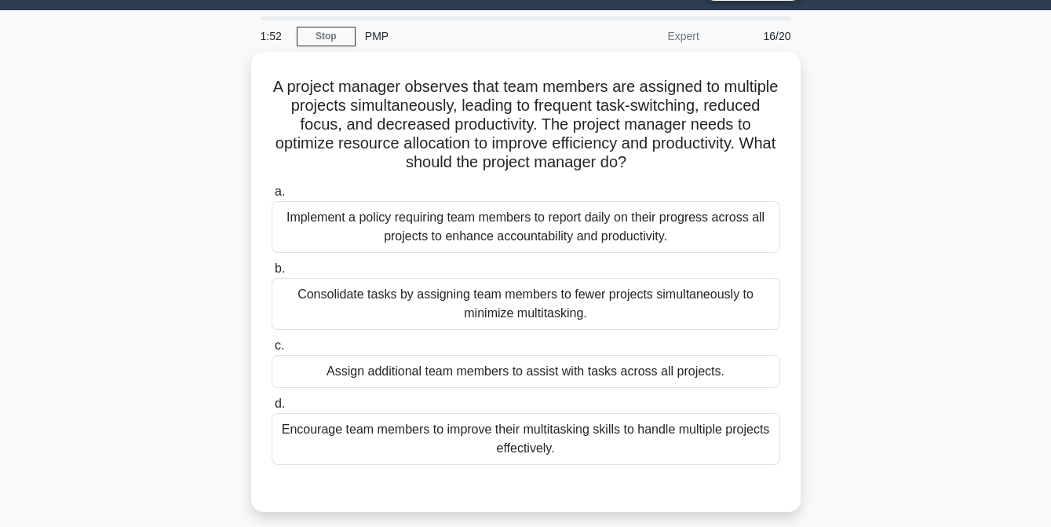
scroll to position [39, 0]
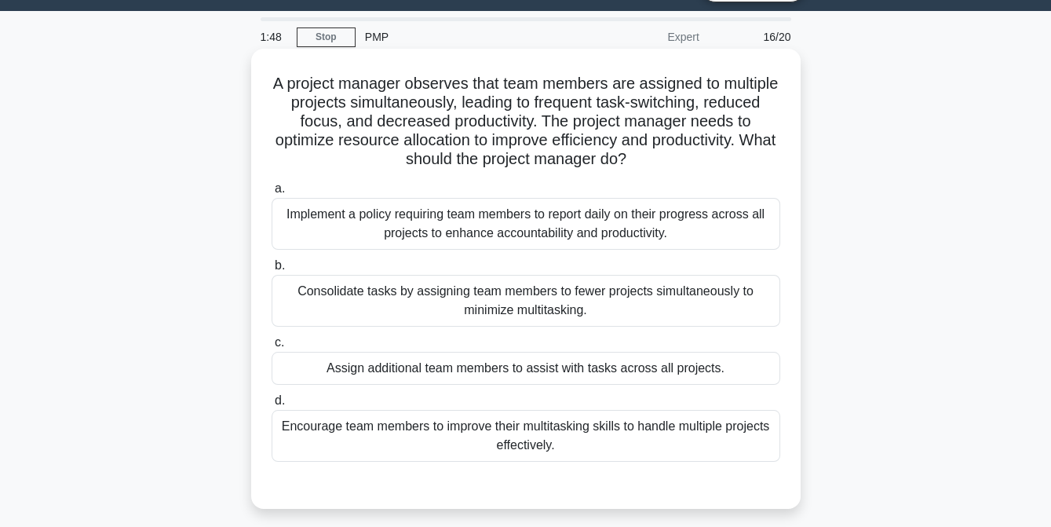
click at [462, 434] on div "Encourage team members to improve their multitasking skills to handle multiple …" at bounding box center [526, 436] width 509 height 52
click at [272, 406] on input "d. Encourage team members to improve their multitasking skills to handle multip…" at bounding box center [272, 401] width 0 height 10
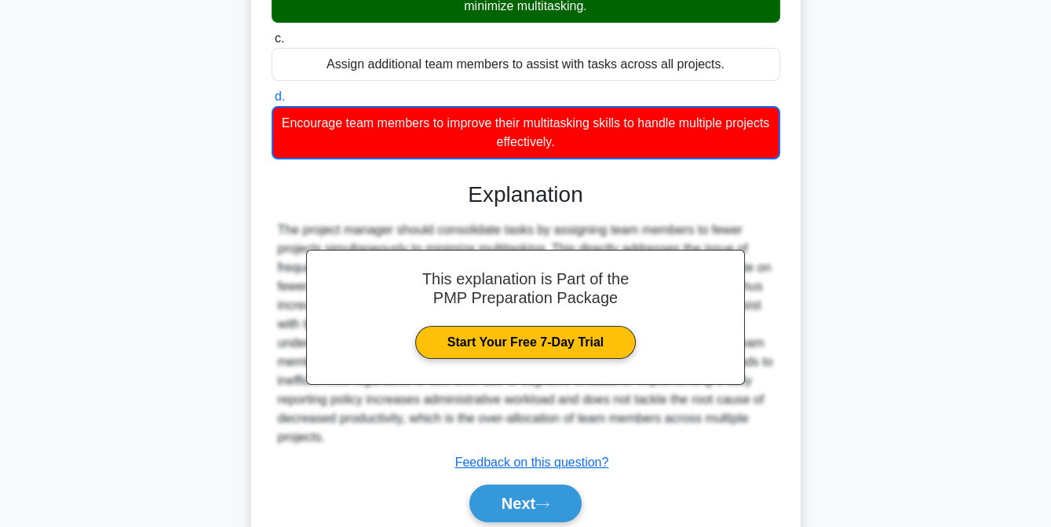
scroll to position [404, 0]
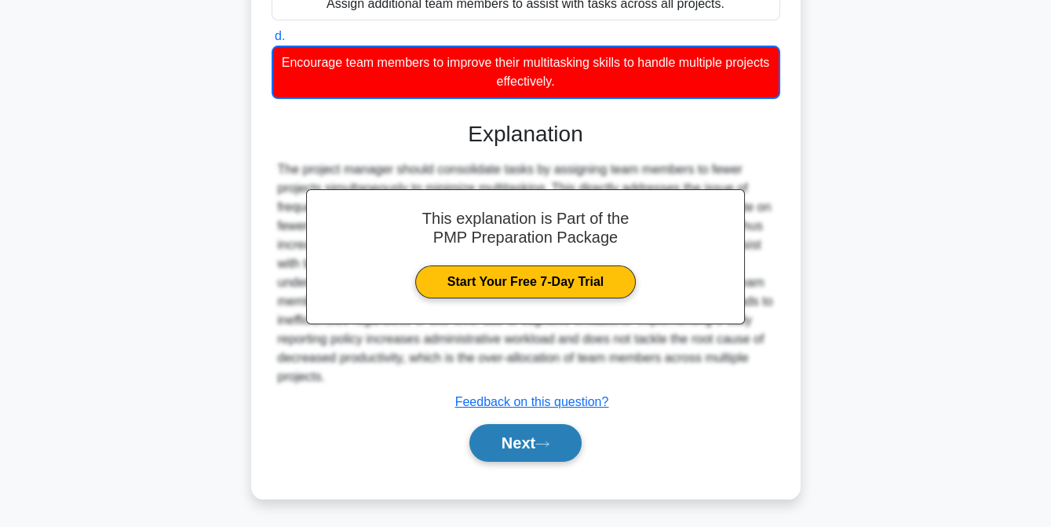
click at [509, 436] on button "Next" at bounding box center [525, 443] width 112 height 38
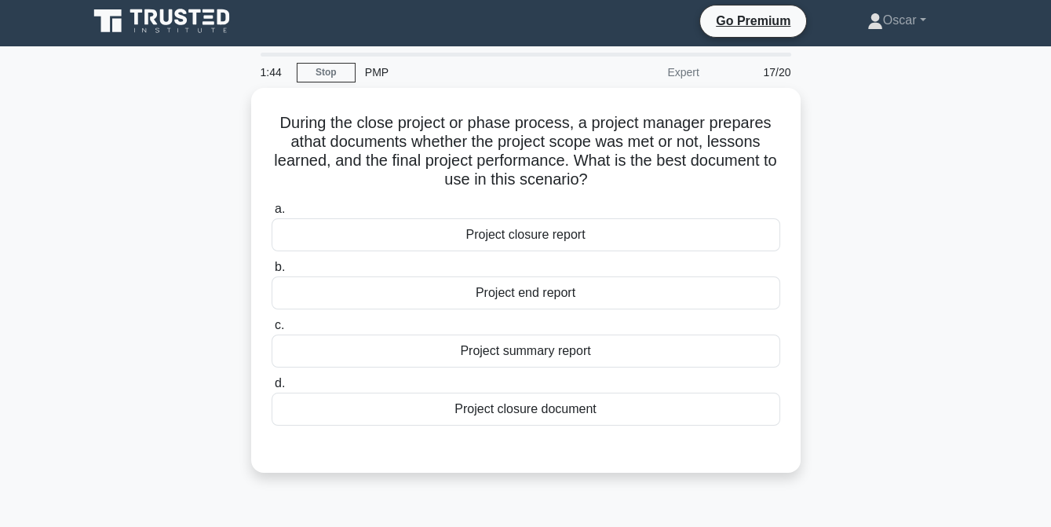
scroll to position [2, 0]
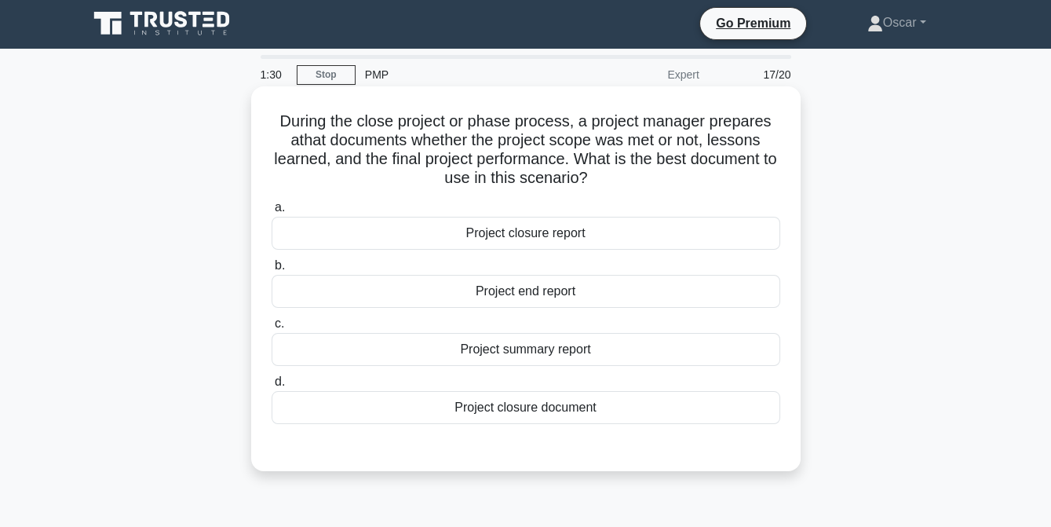
click at [519, 409] on div "Project closure document" at bounding box center [526, 407] width 509 height 33
click at [272, 387] on input "d. Project closure document" at bounding box center [272, 382] width 0 height 10
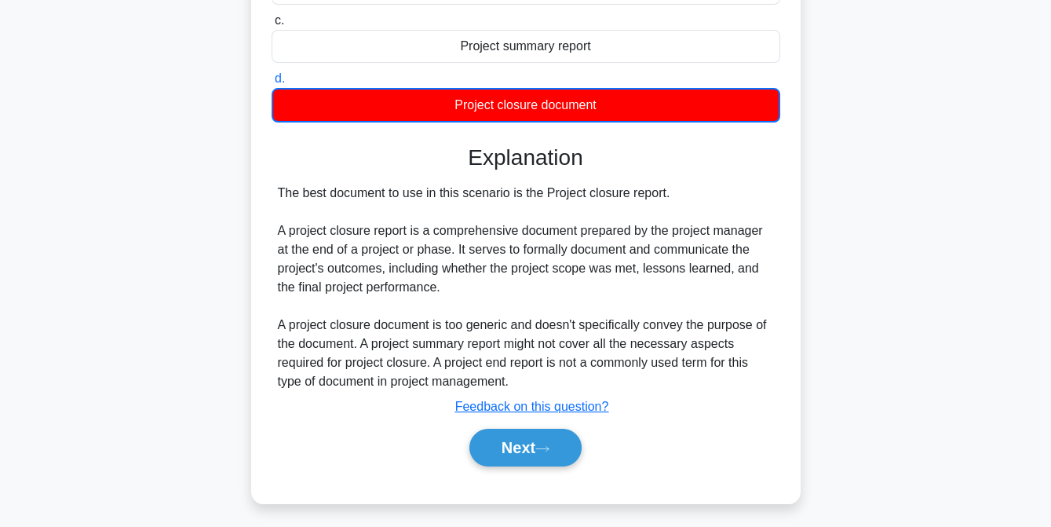
scroll to position [321, 0]
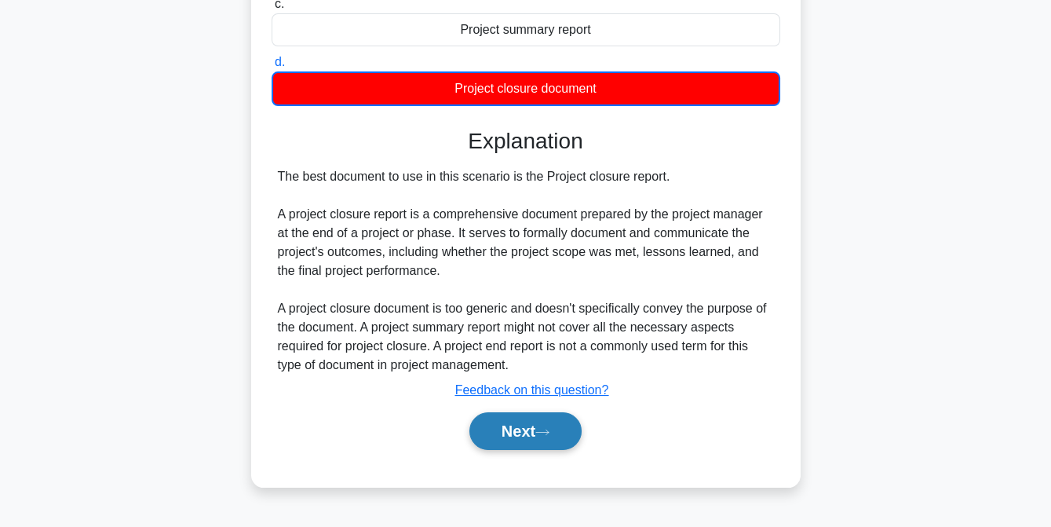
click at [517, 430] on button "Next" at bounding box center [525, 431] width 112 height 38
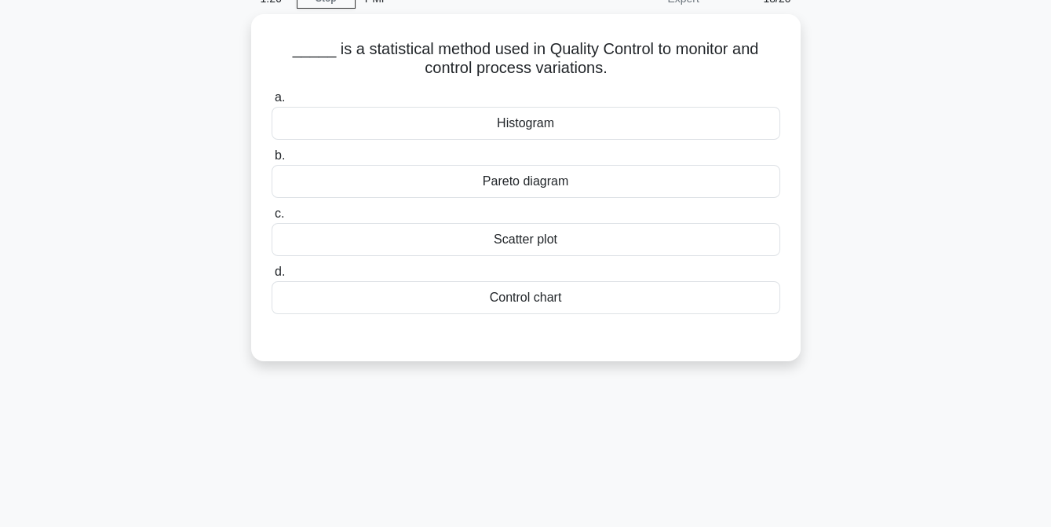
scroll to position [73, 0]
click at [538, 301] on div "Control chart" at bounding box center [526, 298] width 509 height 33
click at [272, 278] on input "d. Control chart" at bounding box center [272, 273] width 0 height 10
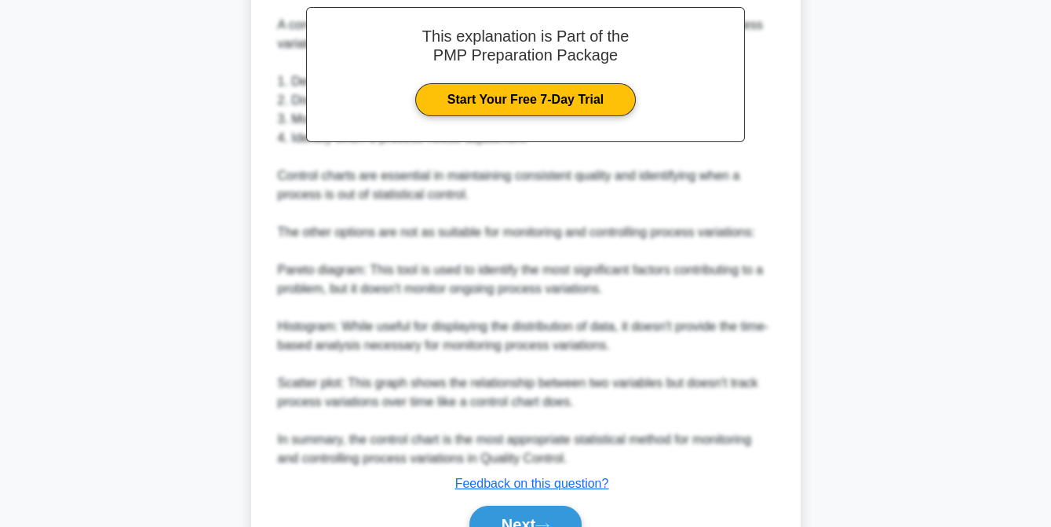
scroll to position [473, 0]
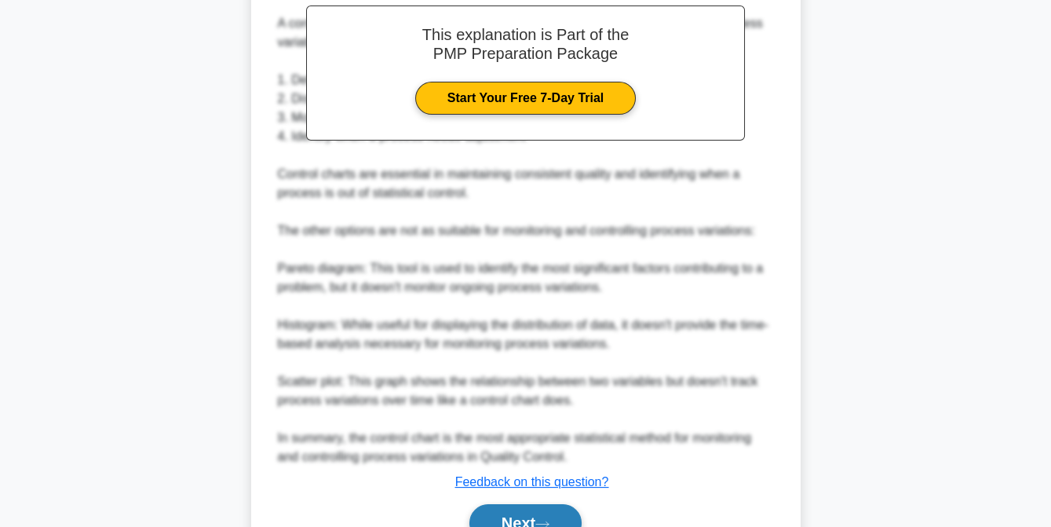
click at [542, 510] on button "Next" at bounding box center [525, 523] width 112 height 38
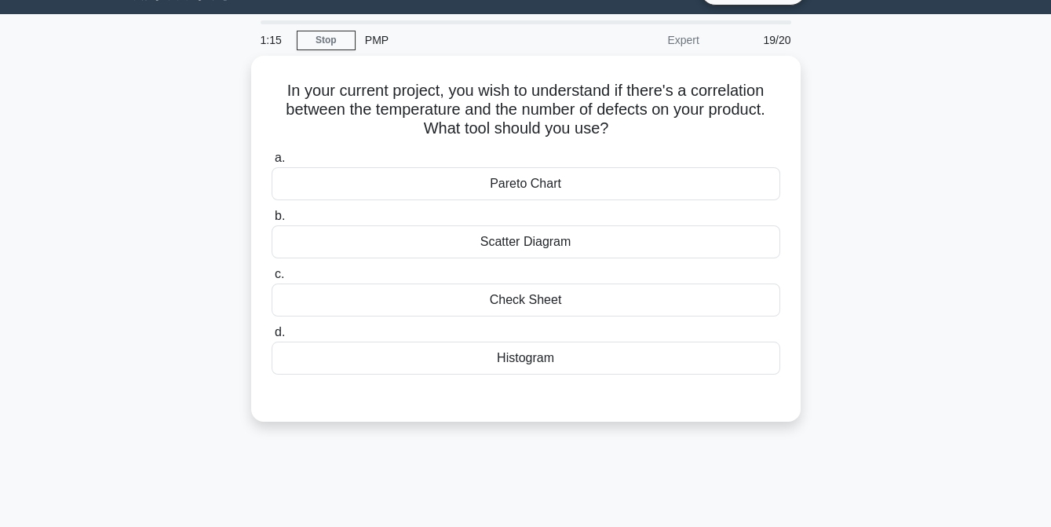
scroll to position [35, 0]
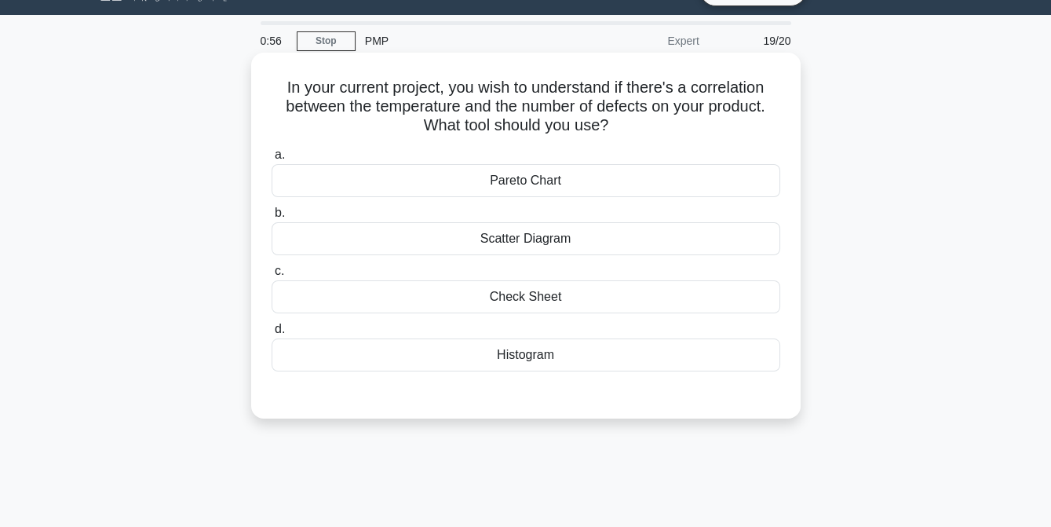
click at [537, 241] on div "Scatter Diagram" at bounding box center [526, 238] width 509 height 33
click at [272, 218] on input "b. Scatter Diagram" at bounding box center [272, 213] width 0 height 10
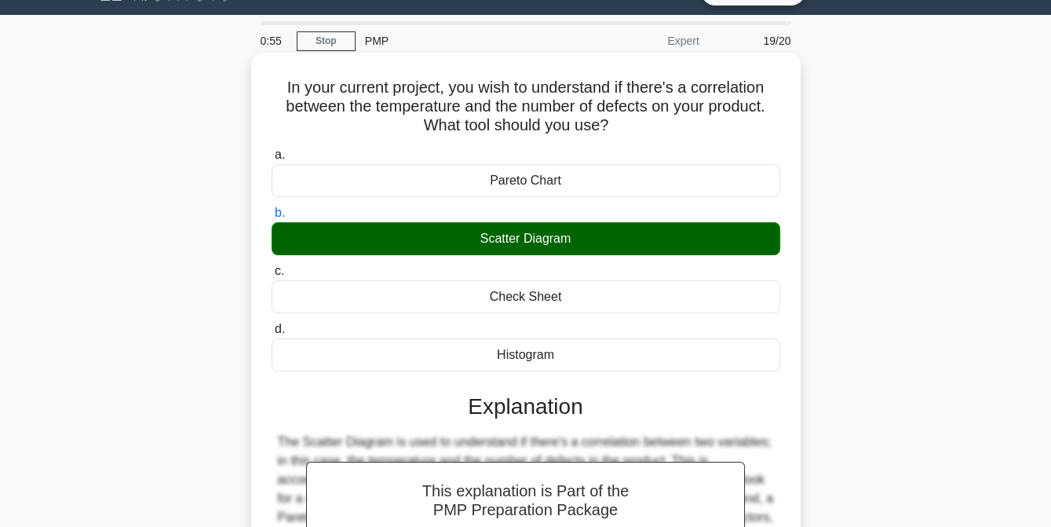
scroll to position [321, 0]
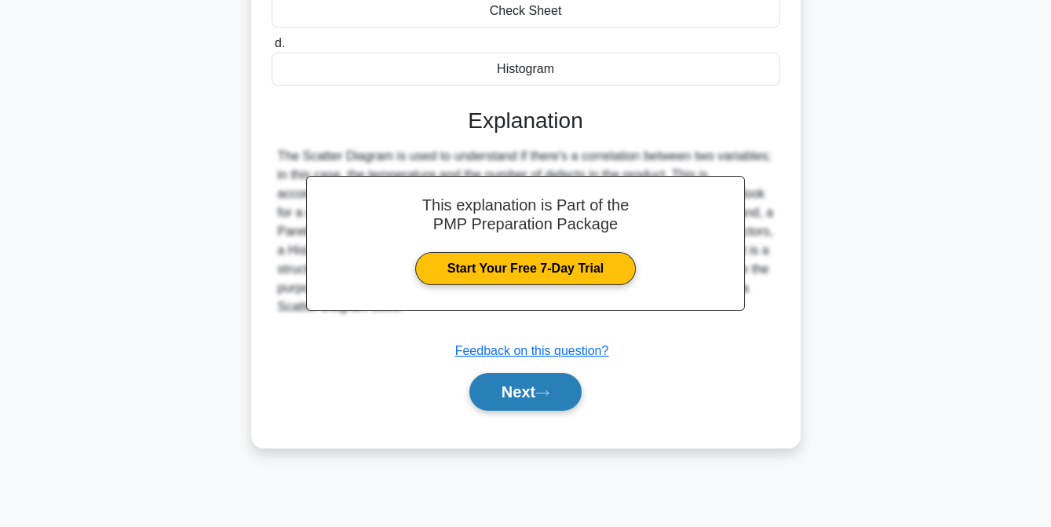
click at [525, 390] on button "Next" at bounding box center [525, 392] width 112 height 38
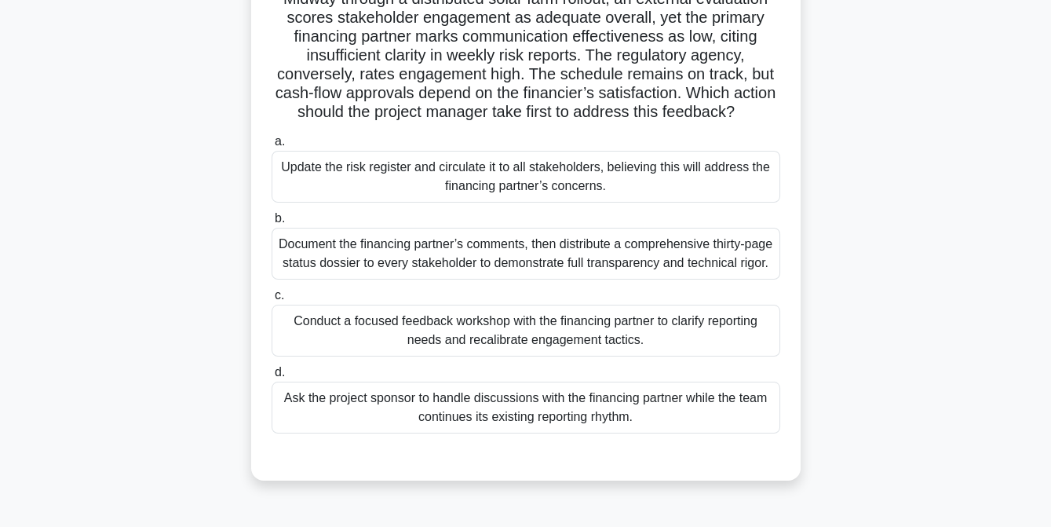
scroll to position [127, 0]
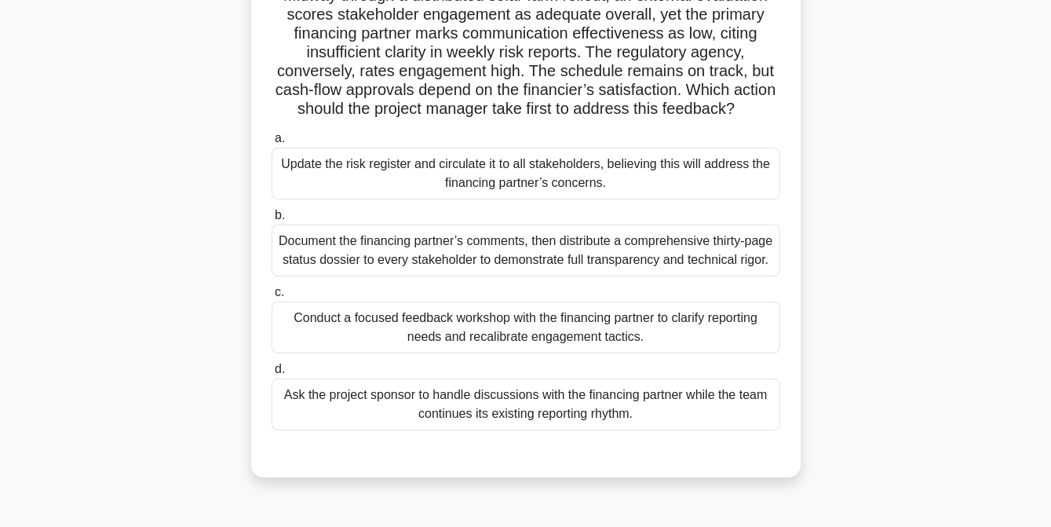
click at [487, 353] on div "Conduct a focused feedback workshop with the financing partner to clarify repor…" at bounding box center [526, 327] width 509 height 52
click at [272, 298] on input "c. Conduct a focused feedback workshop with the financing partner to clarify re…" at bounding box center [272, 292] width 0 height 10
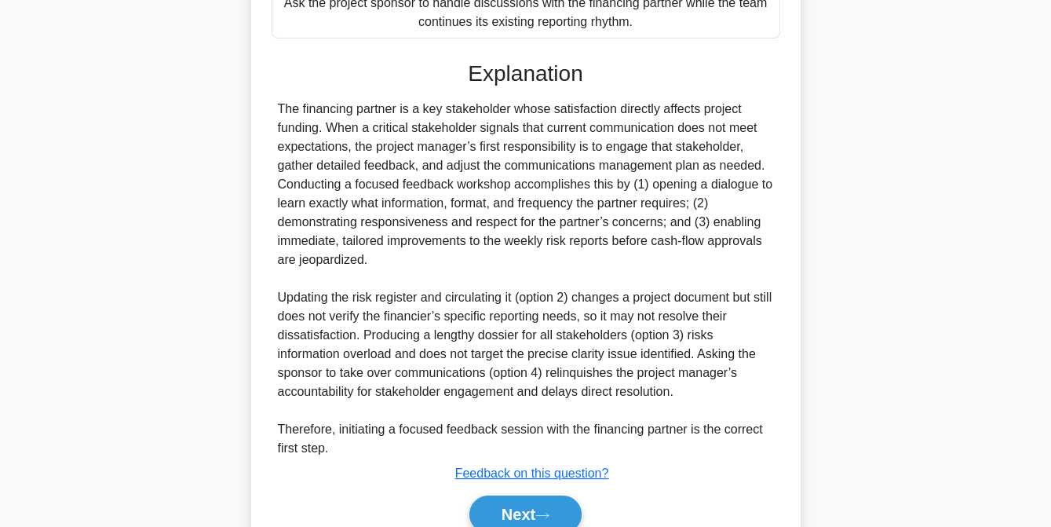
scroll to position [626, 0]
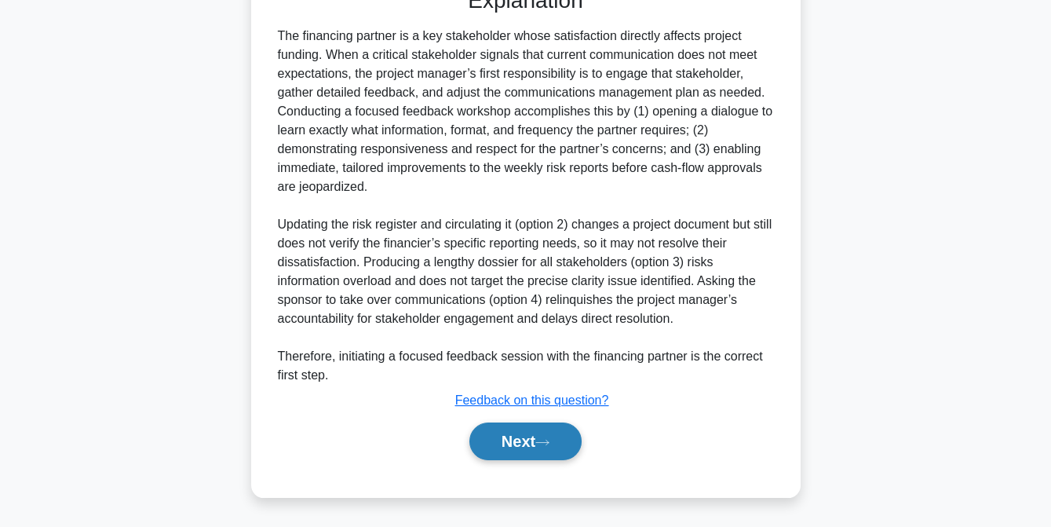
click at [508, 458] on button "Next" at bounding box center [525, 441] width 112 height 38
click at [529, 440] on button "Next" at bounding box center [525, 441] width 112 height 38
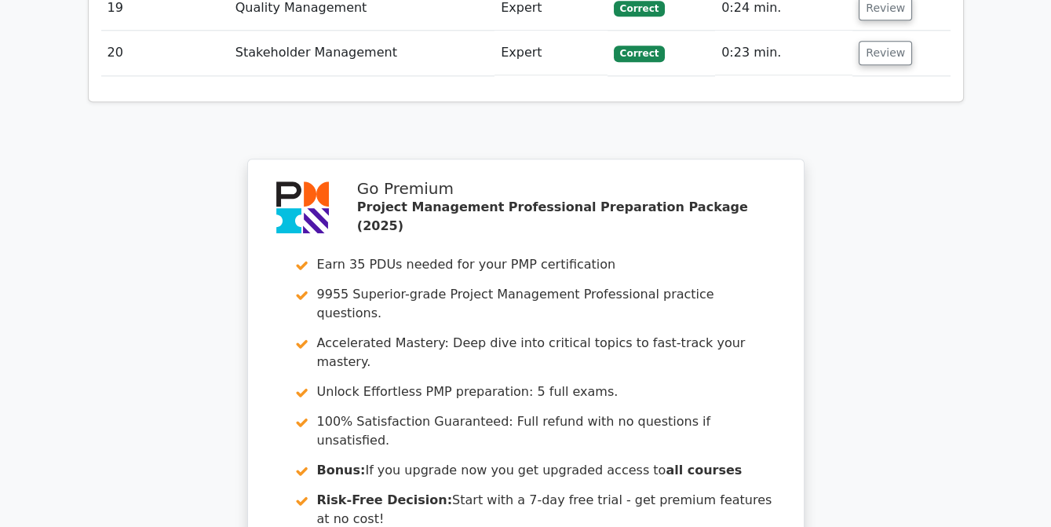
scroll to position [3703, 0]
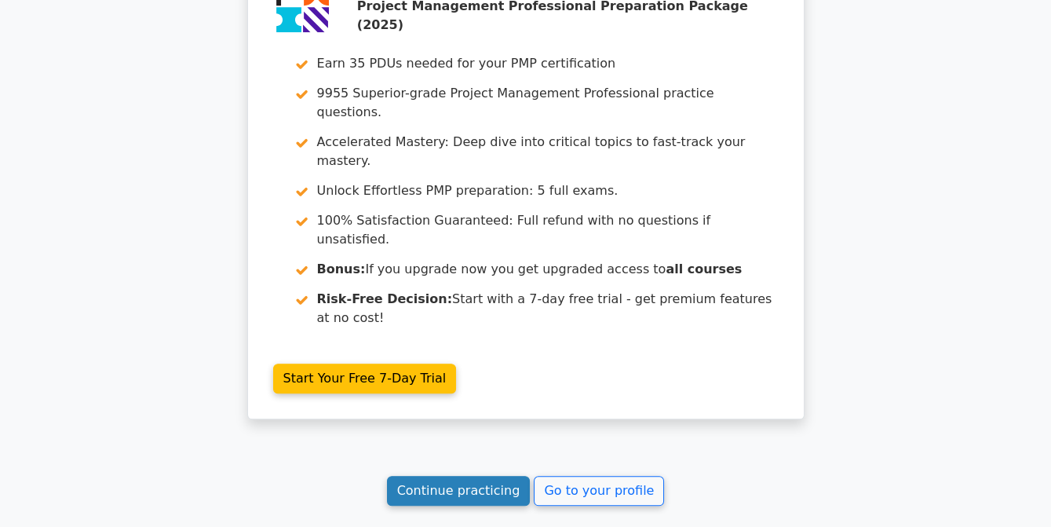
click at [452, 476] on link "Continue practicing" at bounding box center [459, 491] width 144 height 30
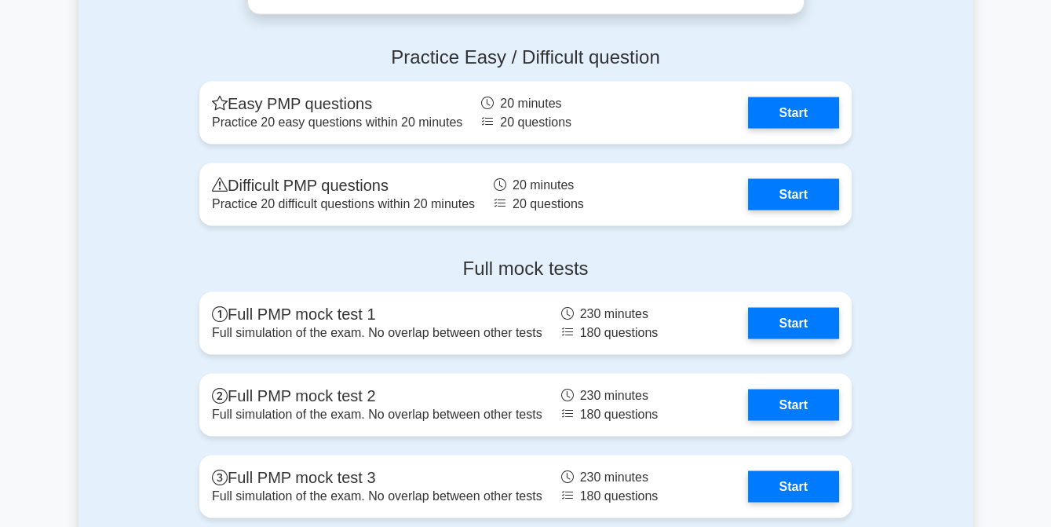
scroll to position [5956, 0]
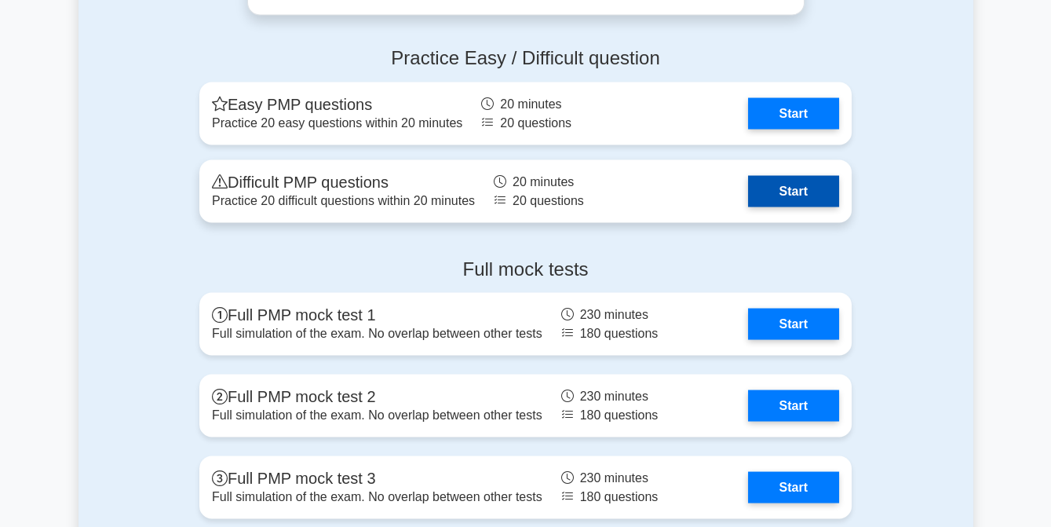
click at [748, 195] on link "Start" at bounding box center [793, 191] width 91 height 31
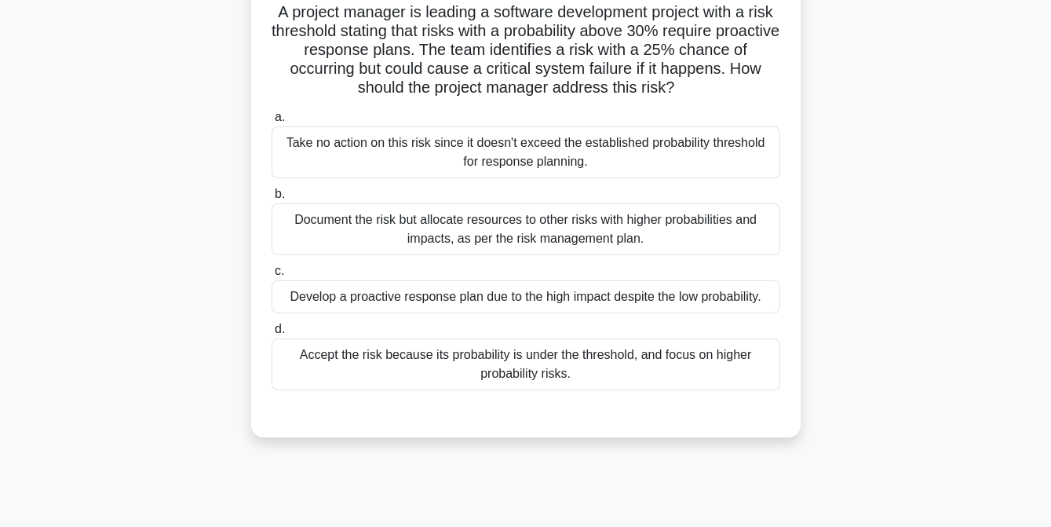
scroll to position [111, 0]
click at [473, 299] on div "Develop a proactive response plan due to the high impact despite the low probab…" at bounding box center [526, 296] width 509 height 33
click at [272, 276] on input "c. Develop a proactive response plan due to the high impact despite the low pro…" at bounding box center [272, 271] width 0 height 10
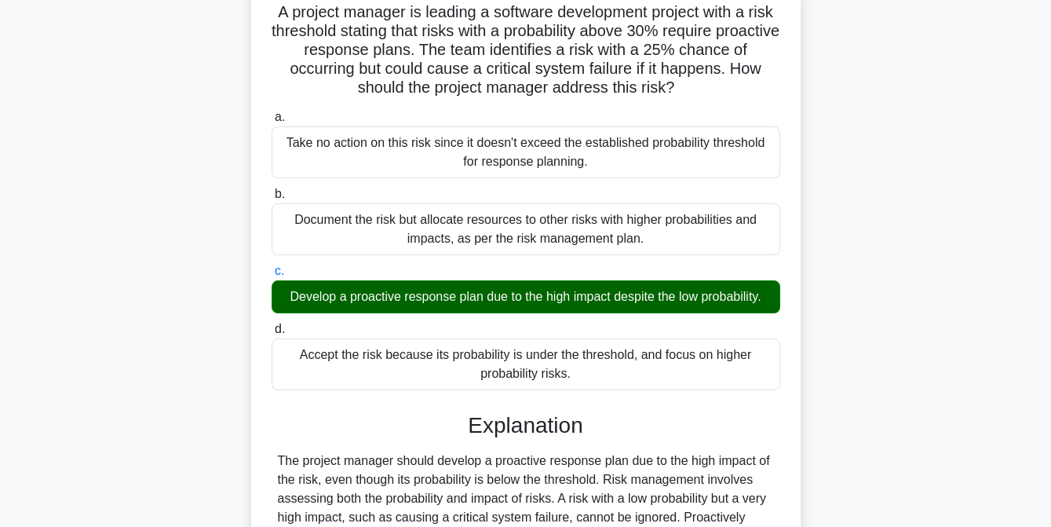
scroll to position [321, 0]
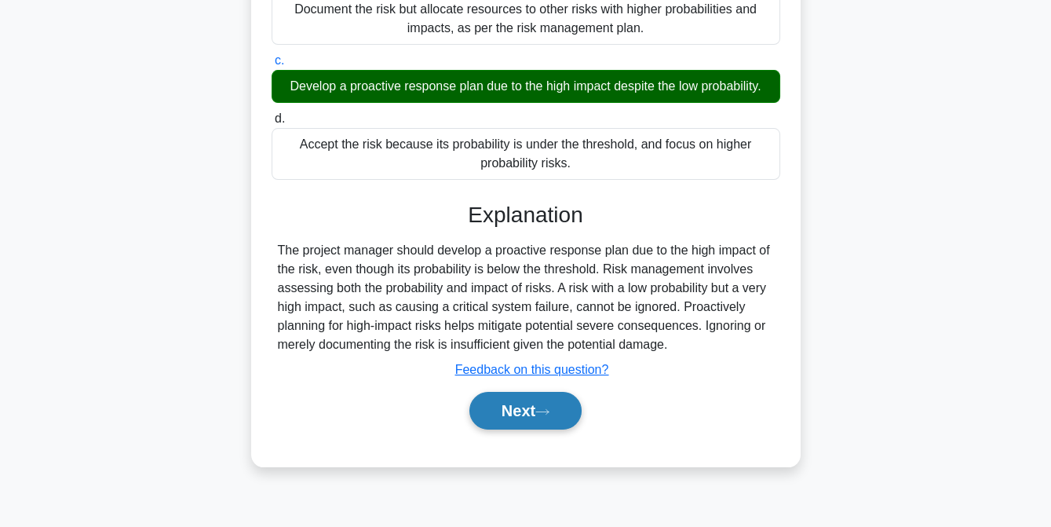
click at [505, 412] on button "Next" at bounding box center [525, 411] width 112 height 38
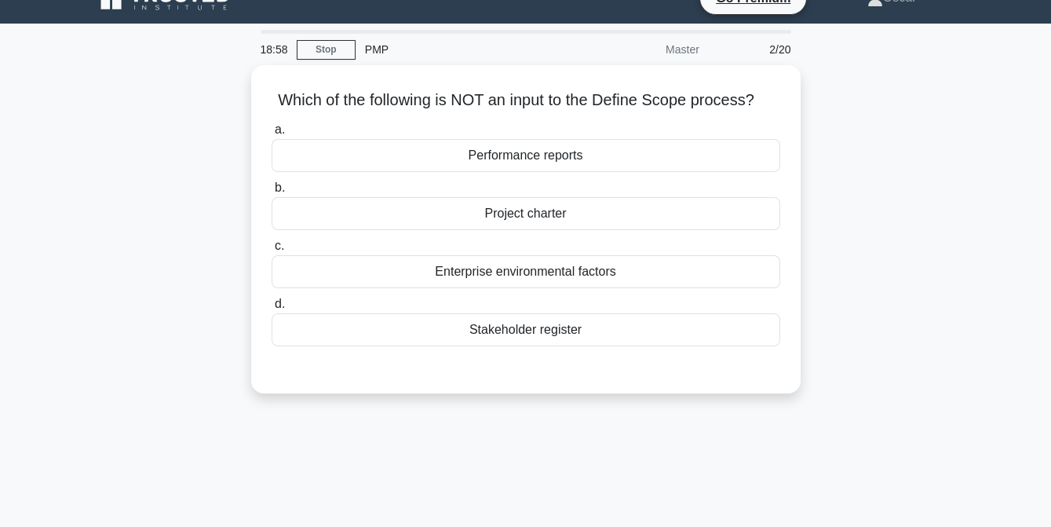
scroll to position [26, 0]
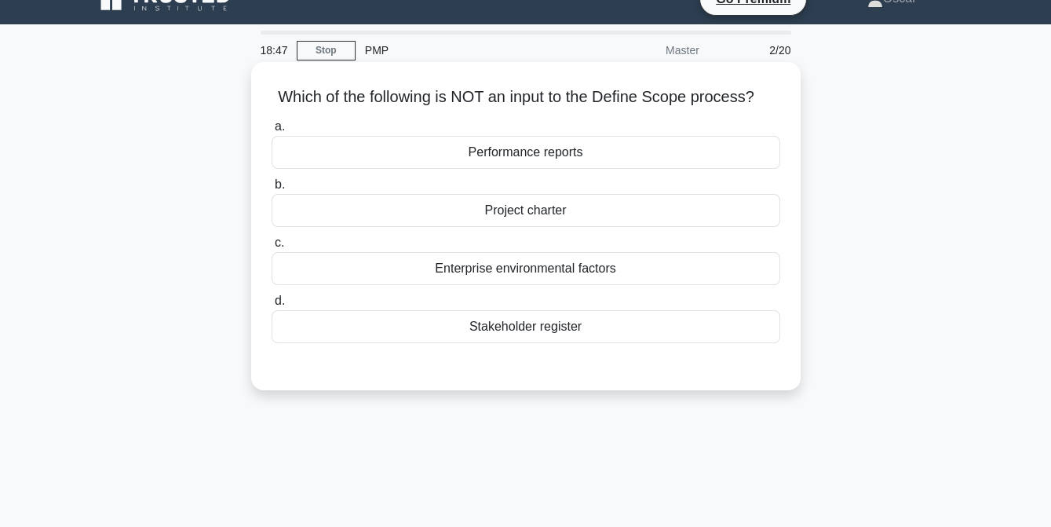
click at [515, 154] on div "Performance reports" at bounding box center [526, 152] width 509 height 33
click at [272, 132] on input "a. Performance reports" at bounding box center [272, 127] width 0 height 10
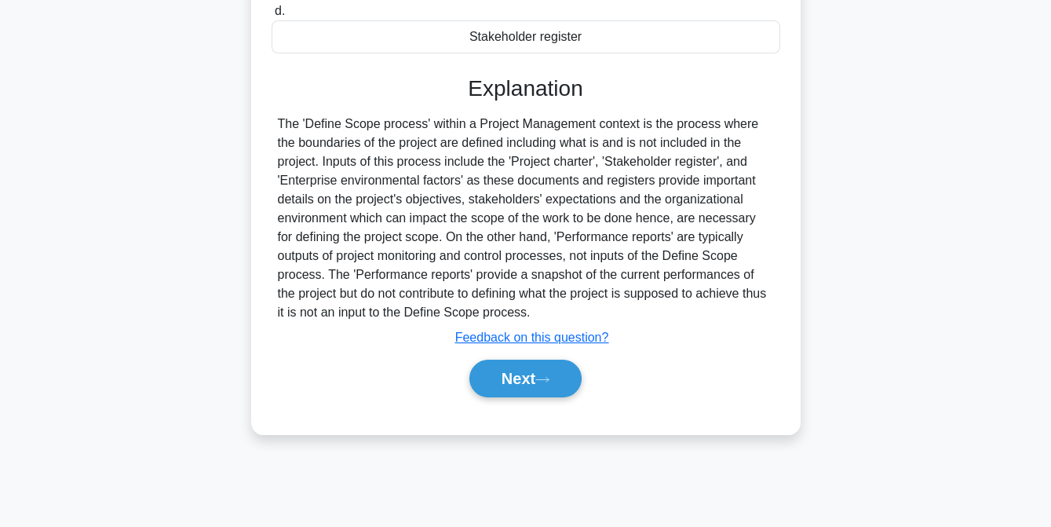
scroll to position [321, 0]
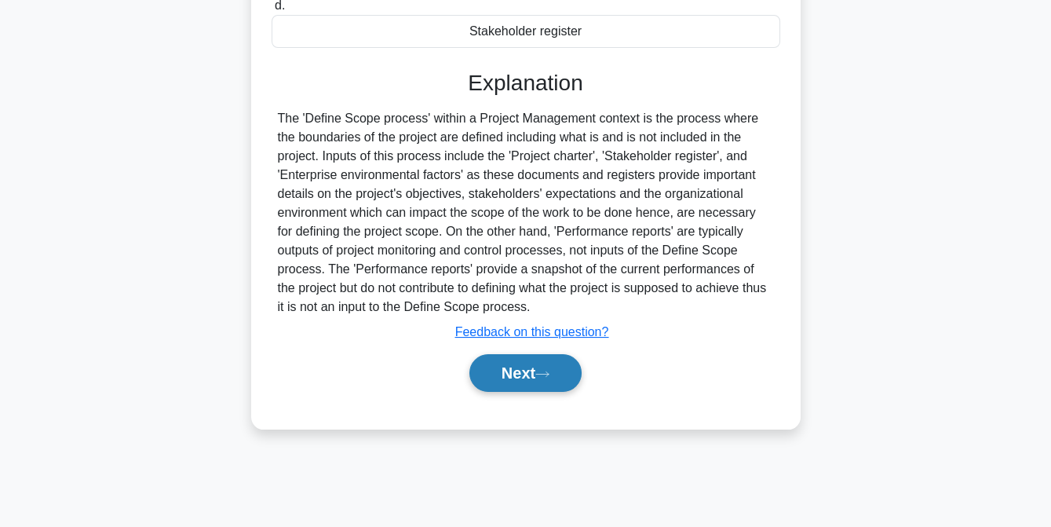
click at [533, 369] on button "Next" at bounding box center [525, 373] width 112 height 38
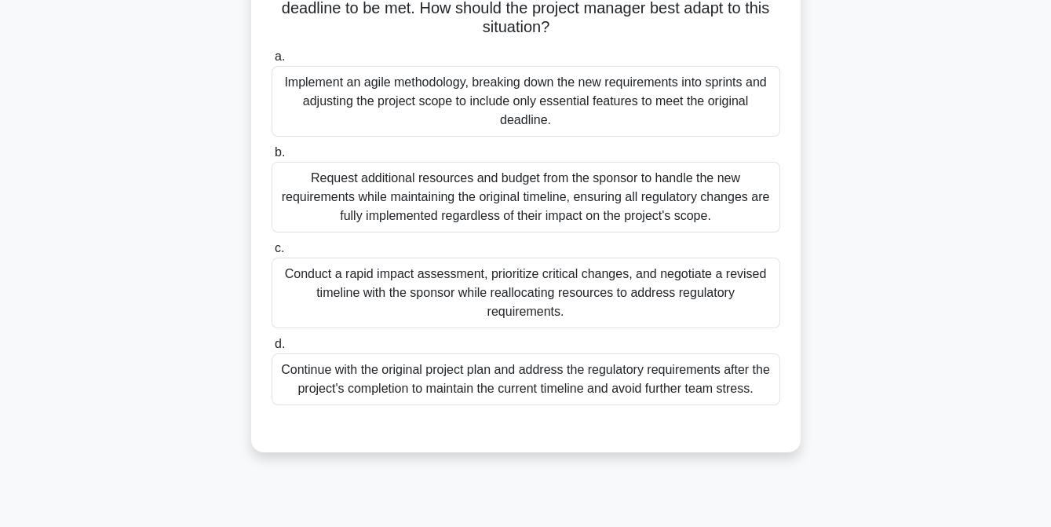
scroll to position [214, 0]
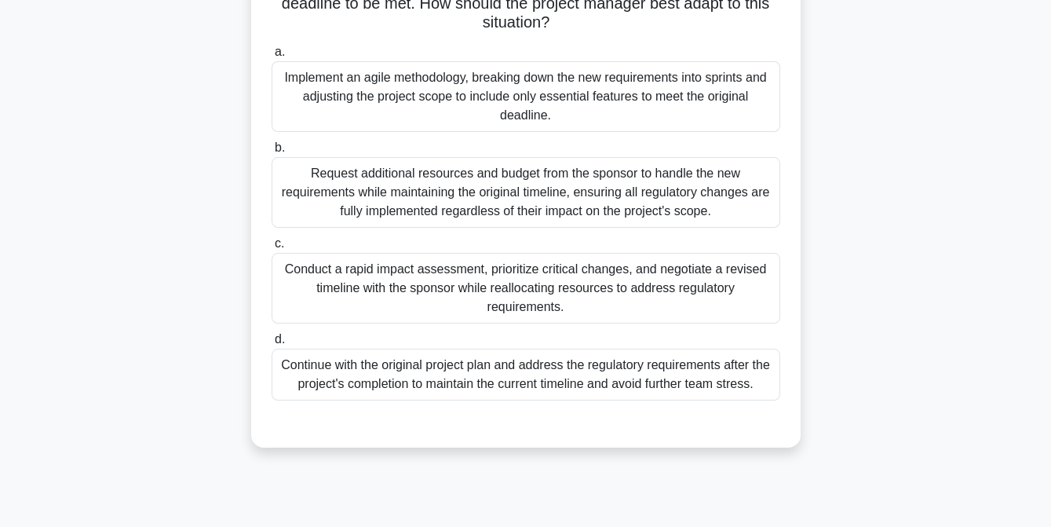
click at [530, 278] on div "Conduct a rapid impact assessment, prioritize critical changes, and negotiate a…" at bounding box center [526, 288] width 509 height 71
click at [272, 249] on input "c. Conduct a rapid impact assessment, prioritize critical changes, and negotiat…" at bounding box center [272, 244] width 0 height 10
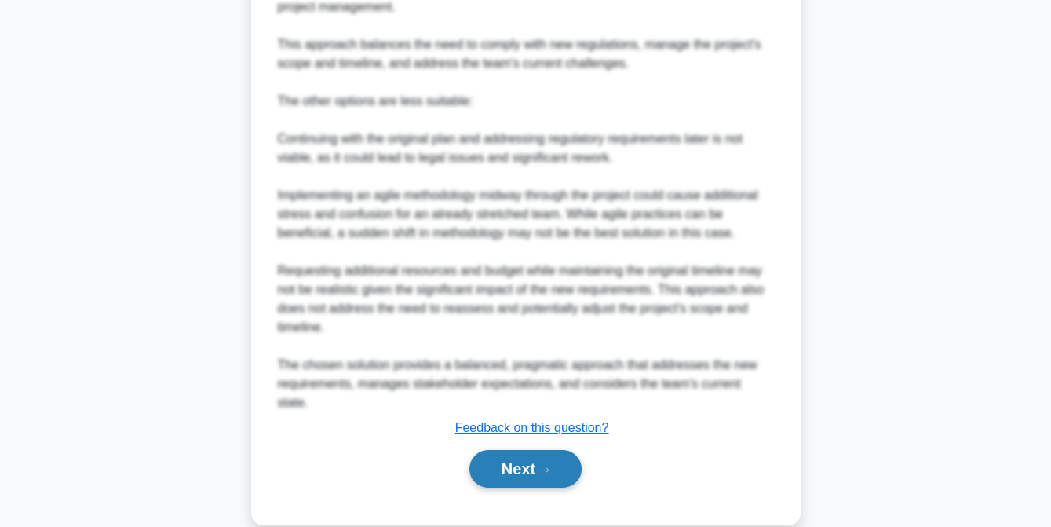
scroll to position [930, 0]
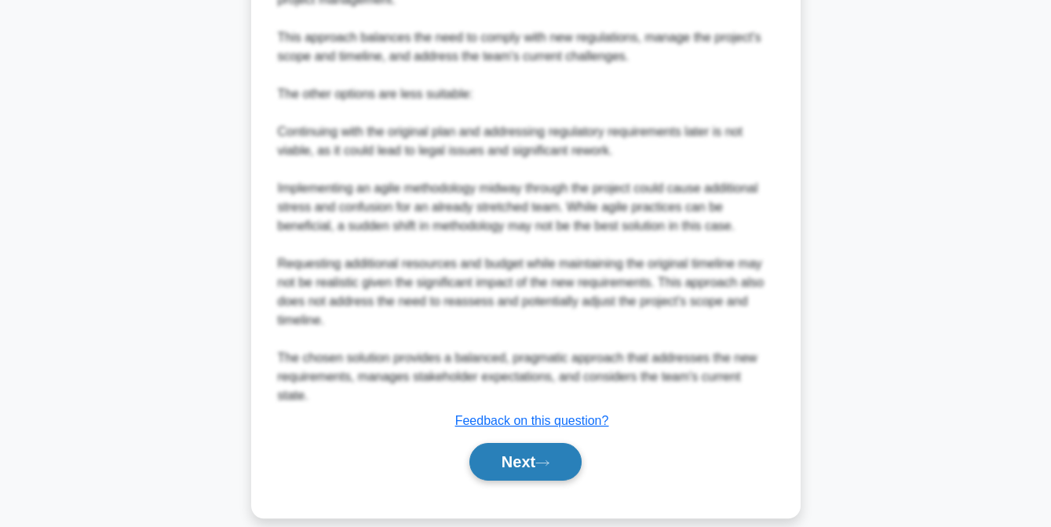
click at [531, 443] on button "Next" at bounding box center [525, 462] width 112 height 38
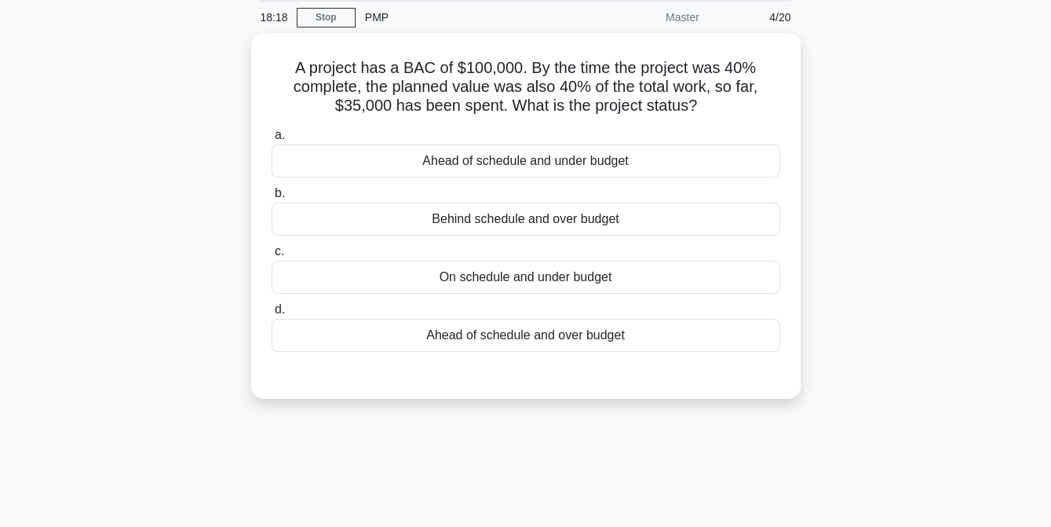
scroll to position [58, 0]
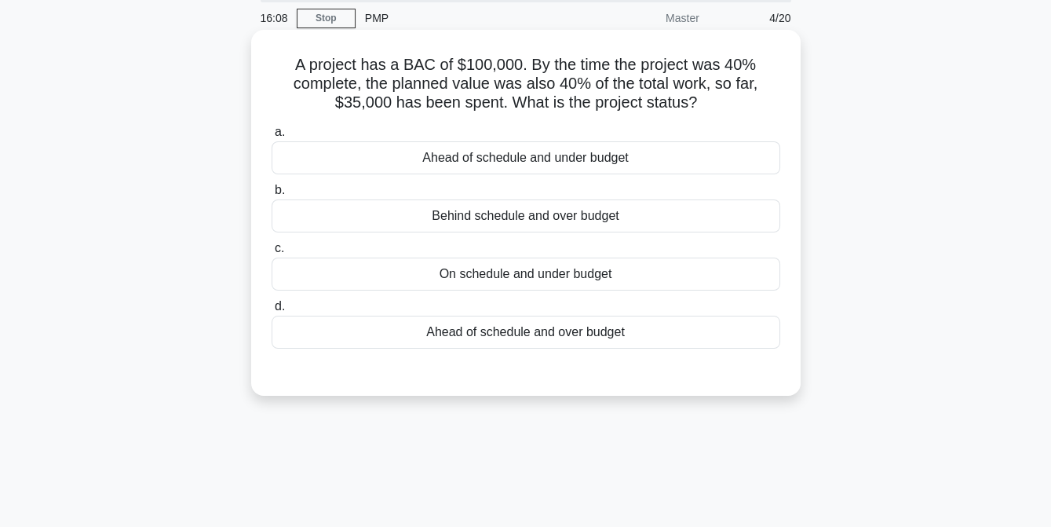
click at [511, 281] on div "On schedule and under budget" at bounding box center [526, 274] width 509 height 33
click at [272, 254] on input "c. On schedule and under budget" at bounding box center [272, 248] width 0 height 10
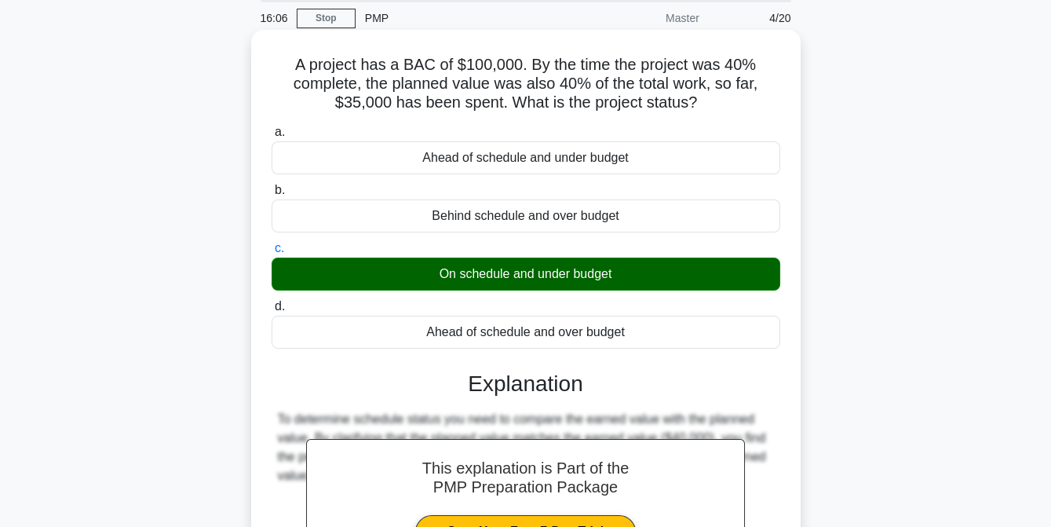
scroll to position [321, 0]
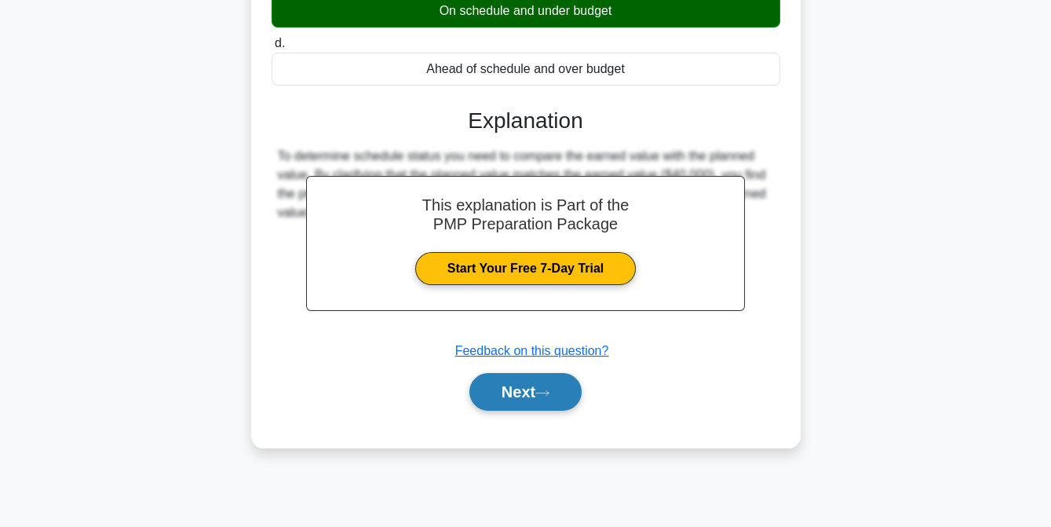
click at [507, 383] on button "Next" at bounding box center [525, 392] width 112 height 38
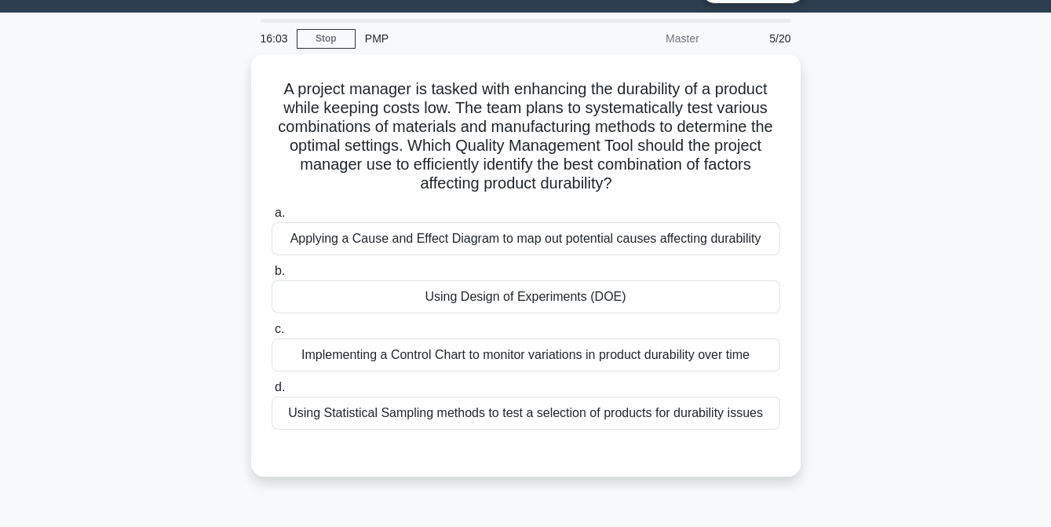
scroll to position [36, 0]
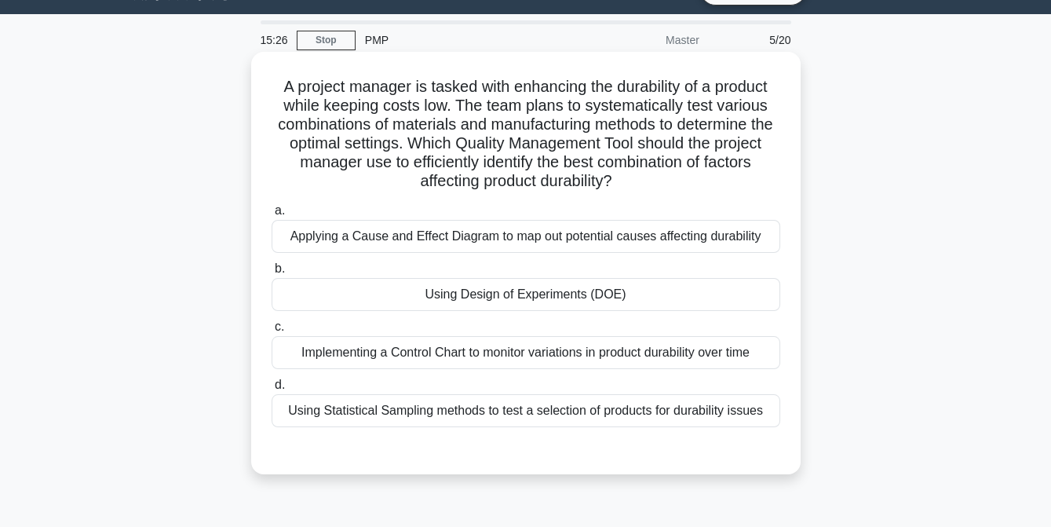
click at [472, 411] on div "Using Statistical Sampling methods to test a selection of products for durabili…" at bounding box center [526, 410] width 509 height 33
click at [272, 390] on input "d. Using Statistical Sampling methods to test a selection of products for durab…" at bounding box center [272, 385] width 0 height 10
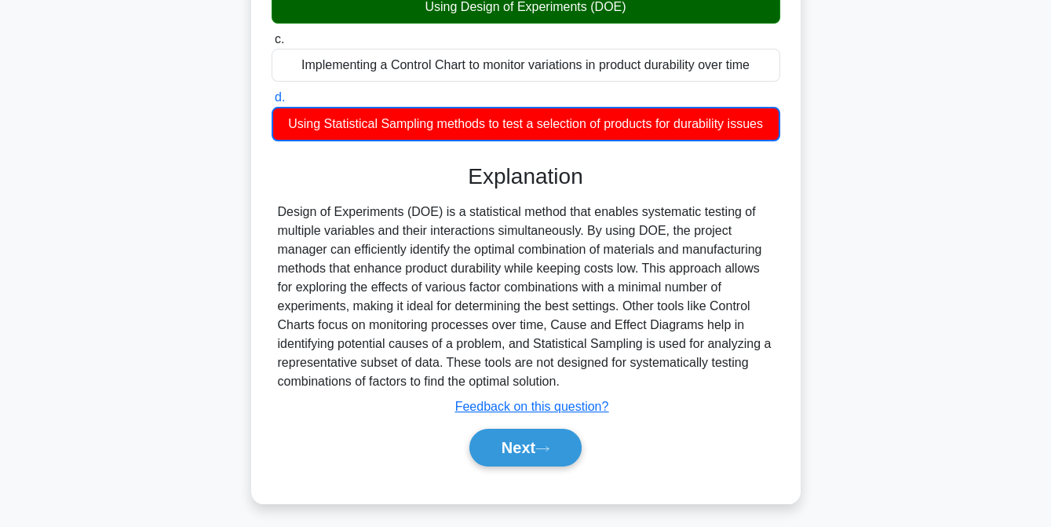
scroll to position [328, 0]
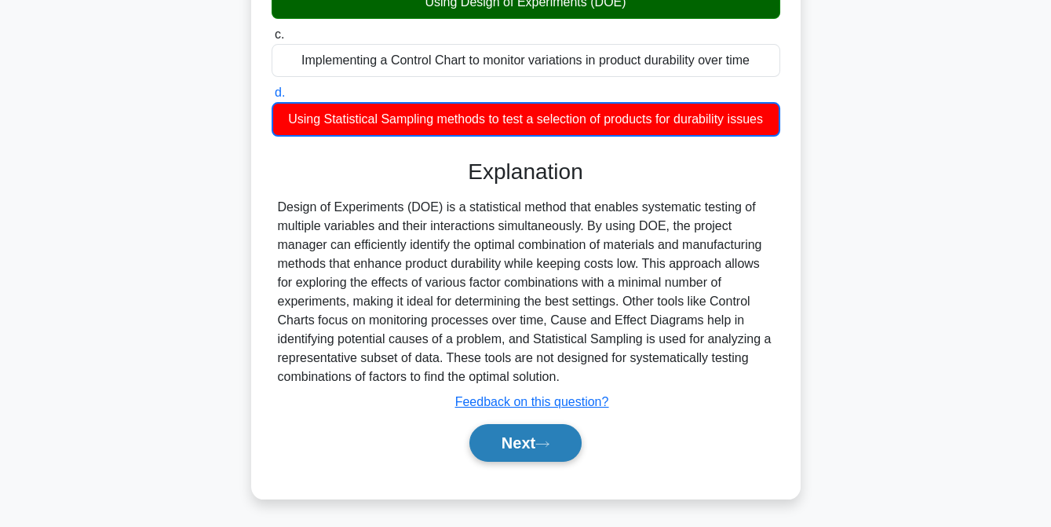
click at [515, 438] on button "Next" at bounding box center [525, 443] width 112 height 38
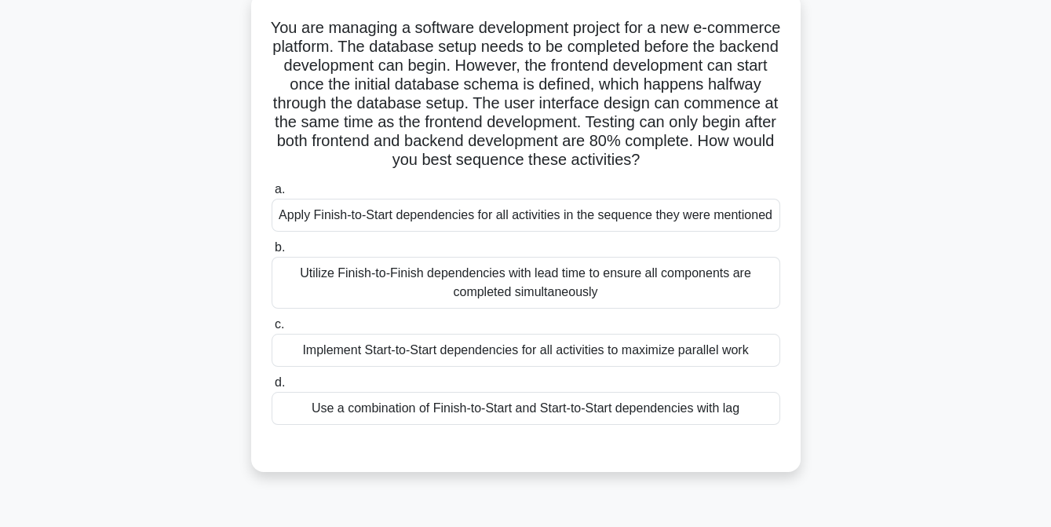
scroll to position [64, 0]
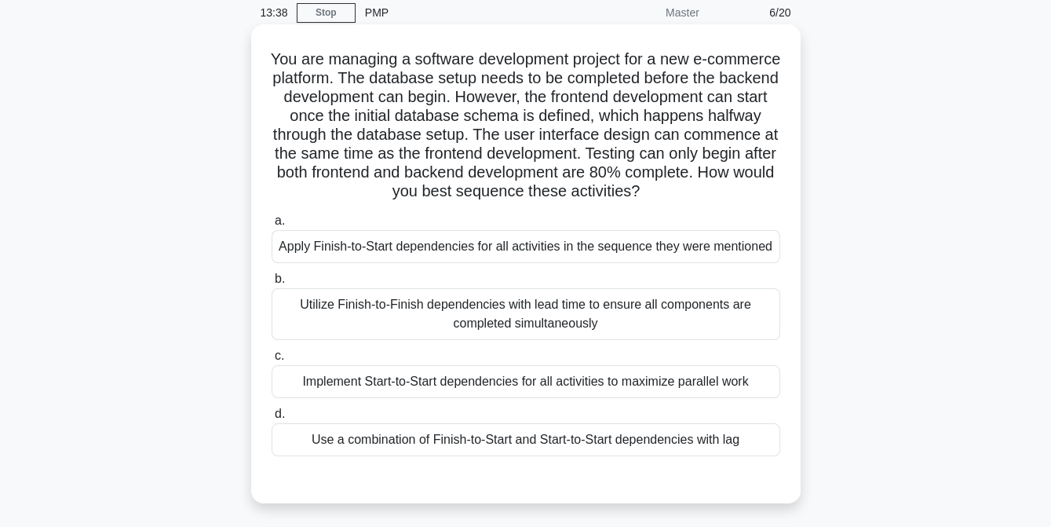
click at [429, 251] on div "Apply Finish-to-Start dependencies for all activities in the sequence they were…" at bounding box center [526, 246] width 509 height 33
click at [272, 226] on input "a. Apply Finish-to-Start dependencies for all activities in the sequence they w…" at bounding box center [272, 221] width 0 height 10
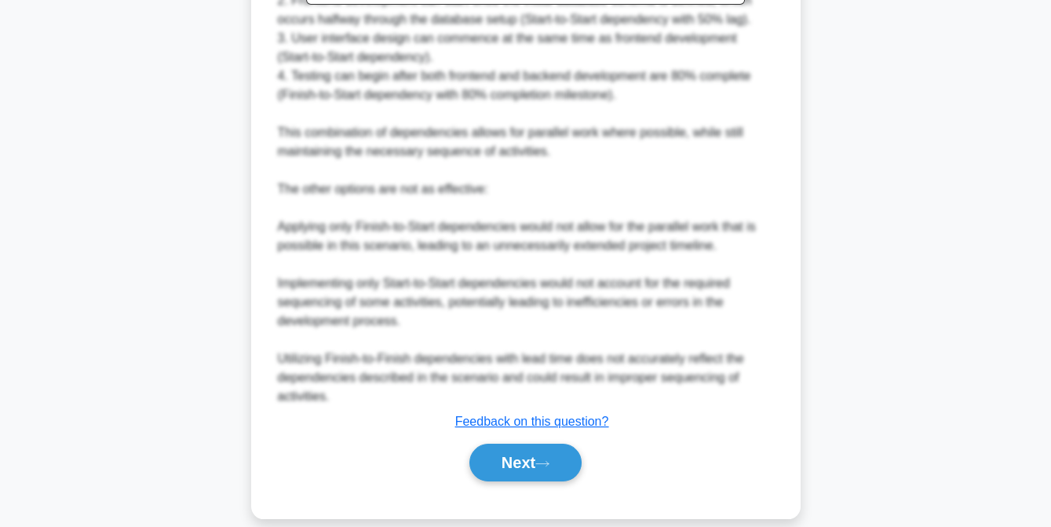
scroll to position [762, 0]
click at [503, 466] on button "Next" at bounding box center [525, 461] width 112 height 38
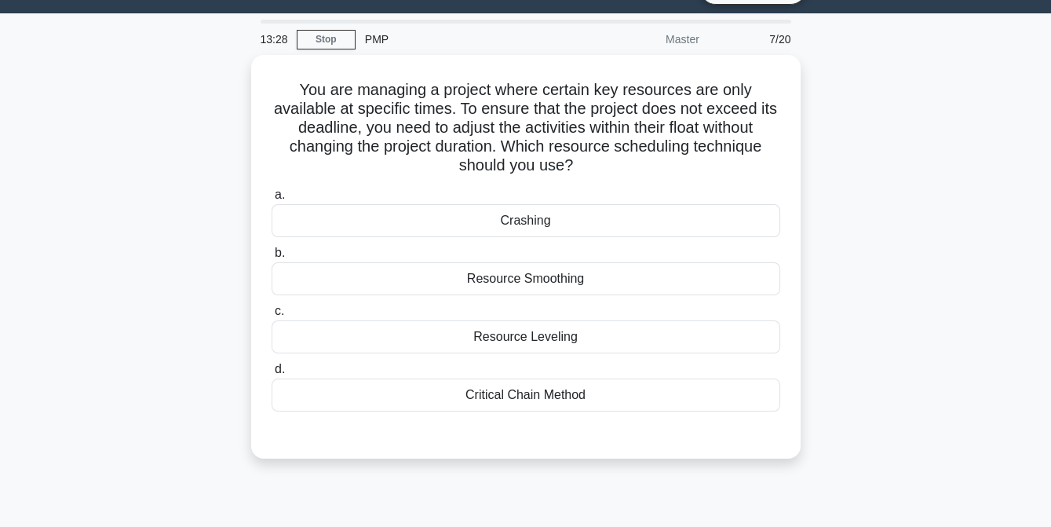
scroll to position [36, 0]
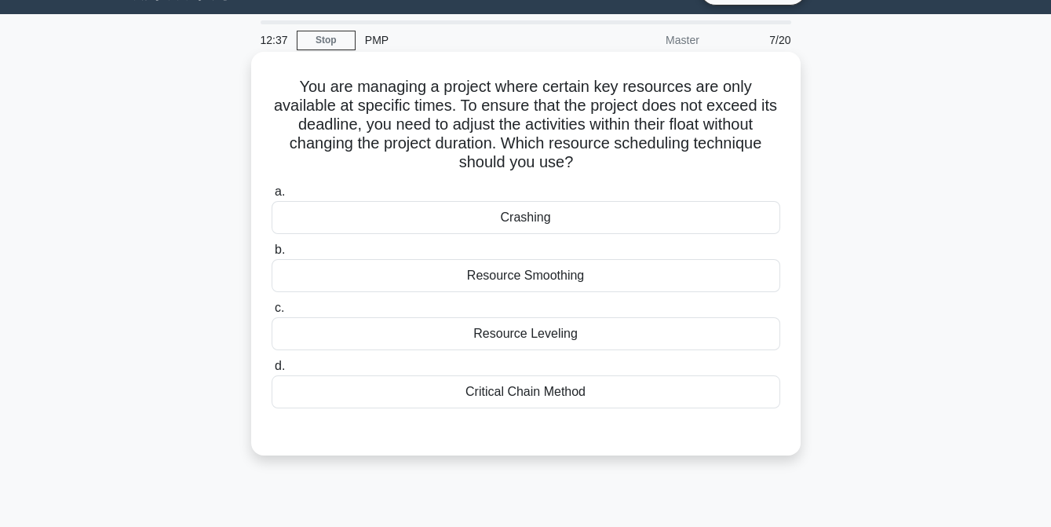
click at [561, 280] on div "Resource Smoothing" at bounding box center [526, 275] width 509 height 33
click at [272, 255] on input "b. Resource Smoothing" at bounding box center [272, 250] width 0 height 10
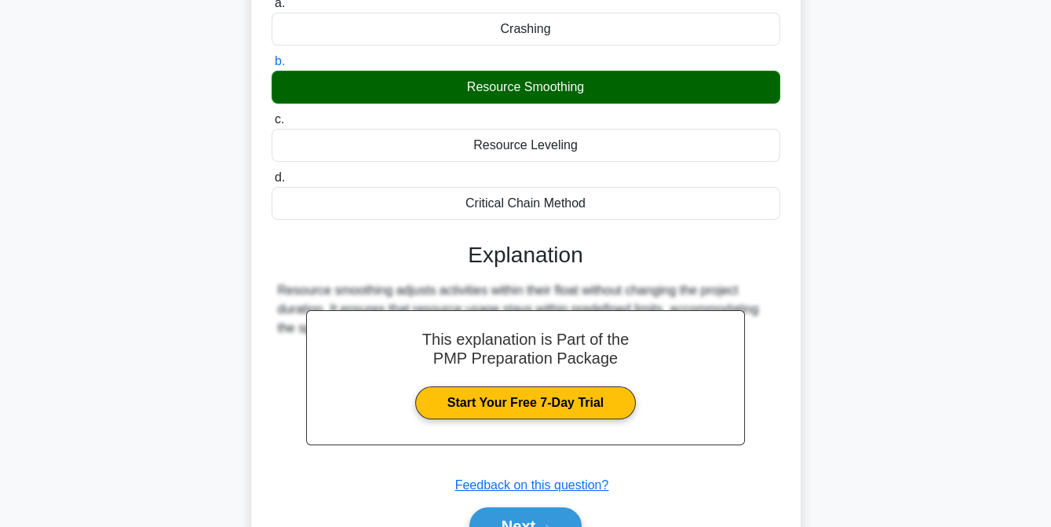
scroll to position [321, 0]
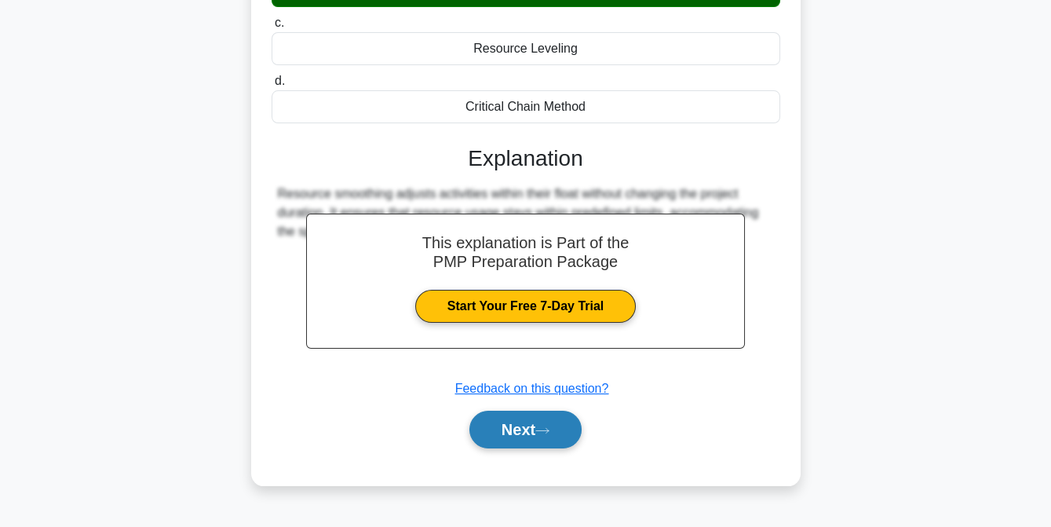
click at [515, 418] on button "Next" at bounding box center [525, 430] width 112 height 38
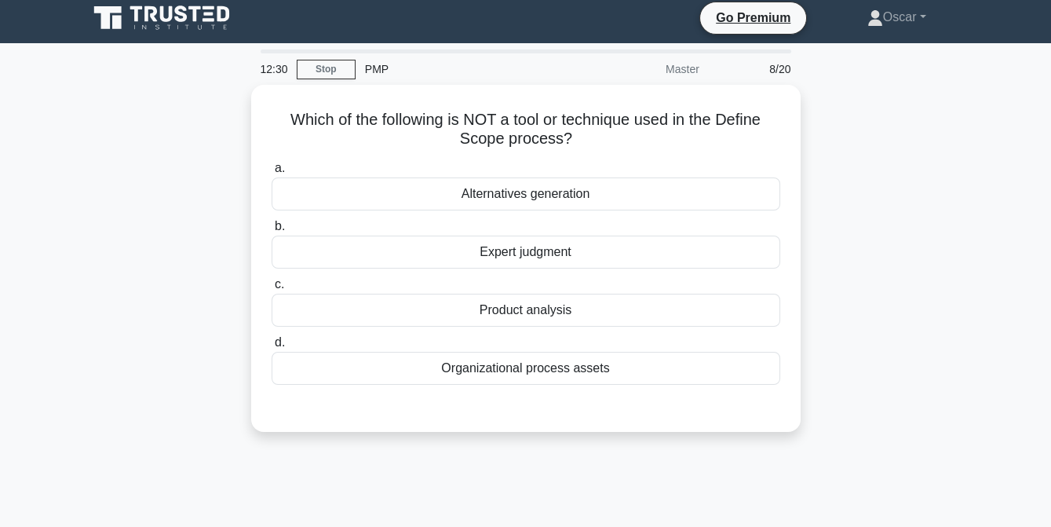
scroll to position [6, 0]
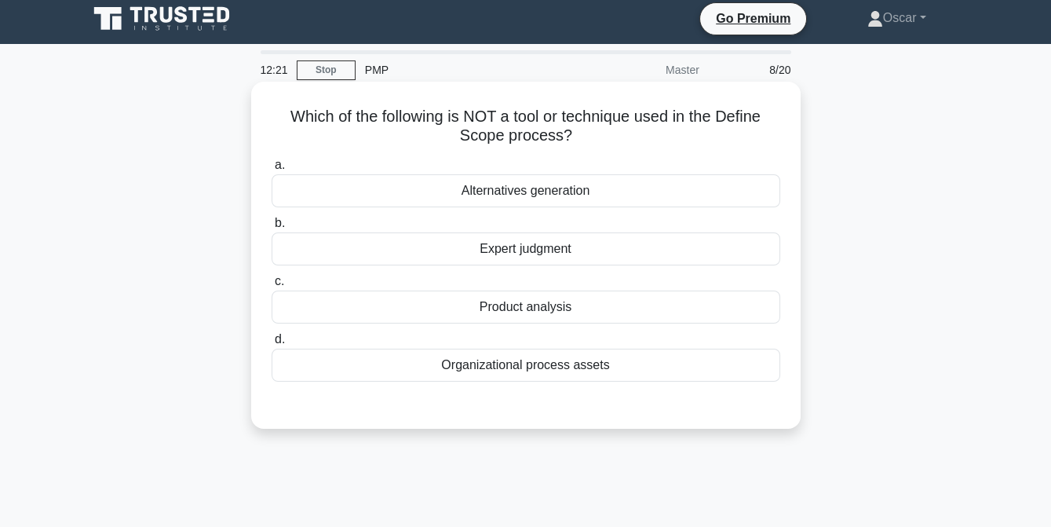
click at [561, 195] on div "Alternatives generation" at bounding box center [526, 190] width 509 height 33
click at [272, 170] on input "a. Alternatives generation" at bounding box center [272, 165] width 0 height 10
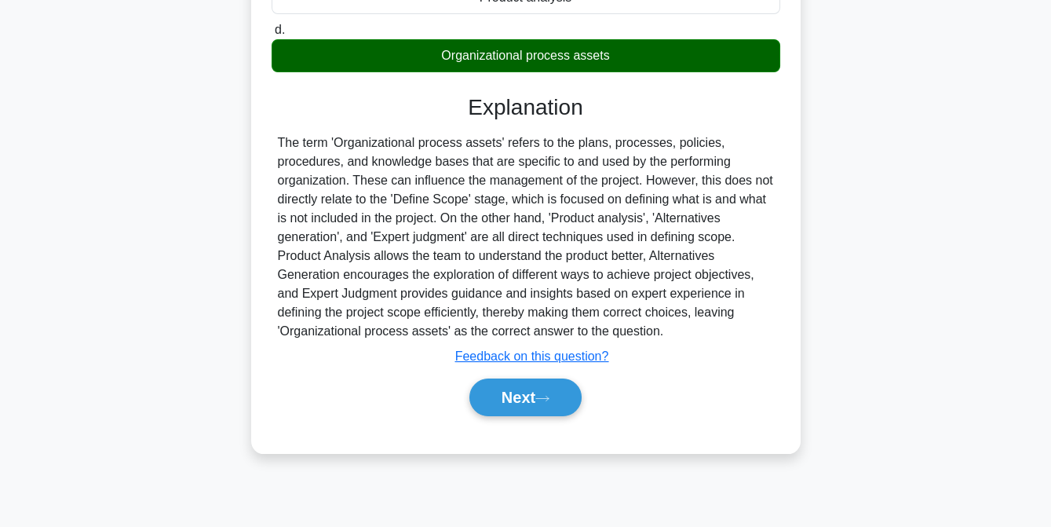
scroll to position [321, 0]
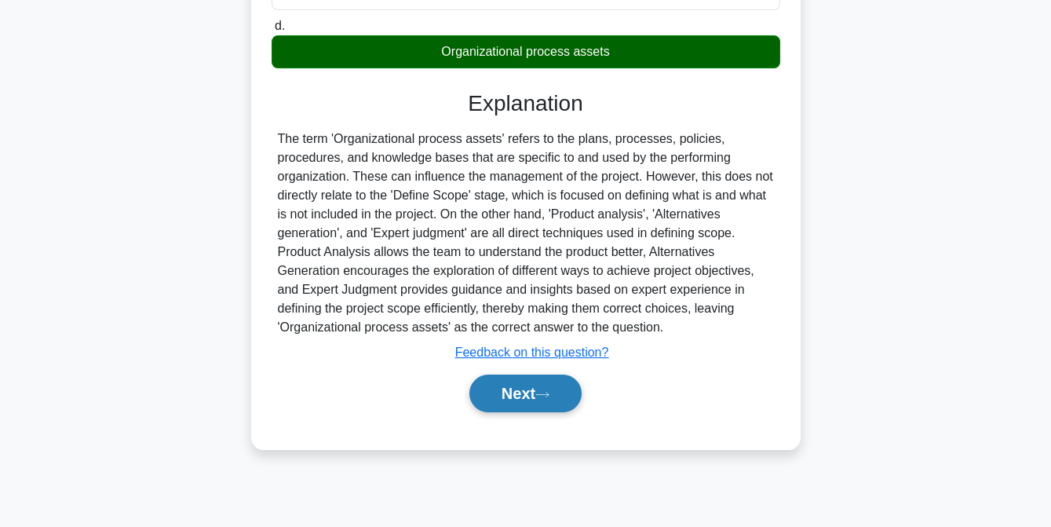
click at [544, 393] on icon at bounding box center [542, 394] width 14 height 9
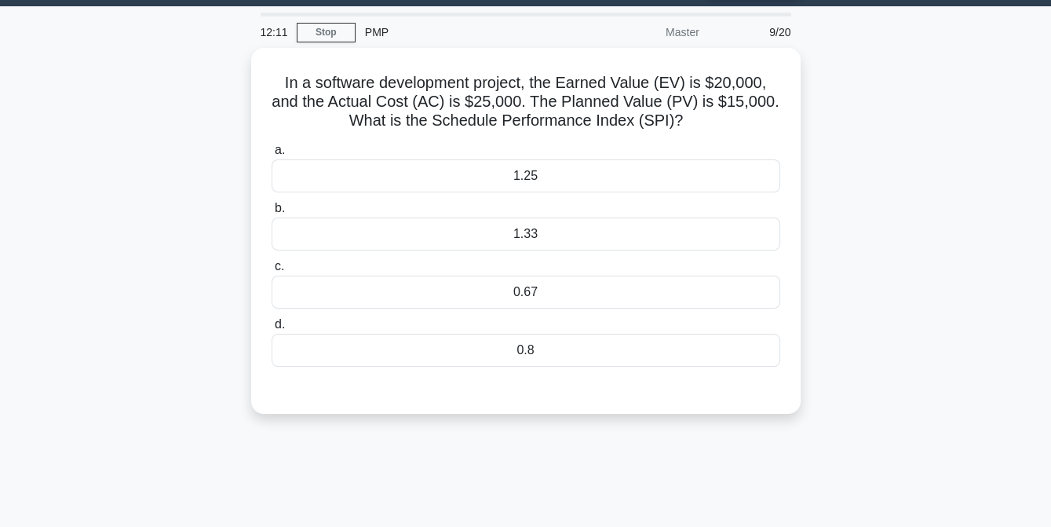
scroll to position [44, 0]
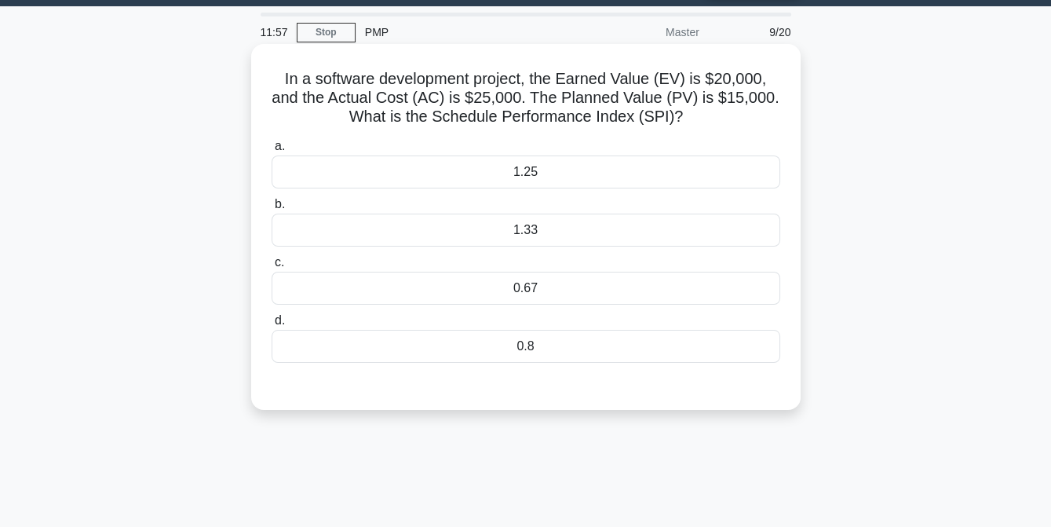
click at [563, 177] on div "1.25" at bounding box center [526, 171] width 509 height 33
click at [272, 152] on input "a. 1.25" at bounding box center [272, 146] width 0 height 10
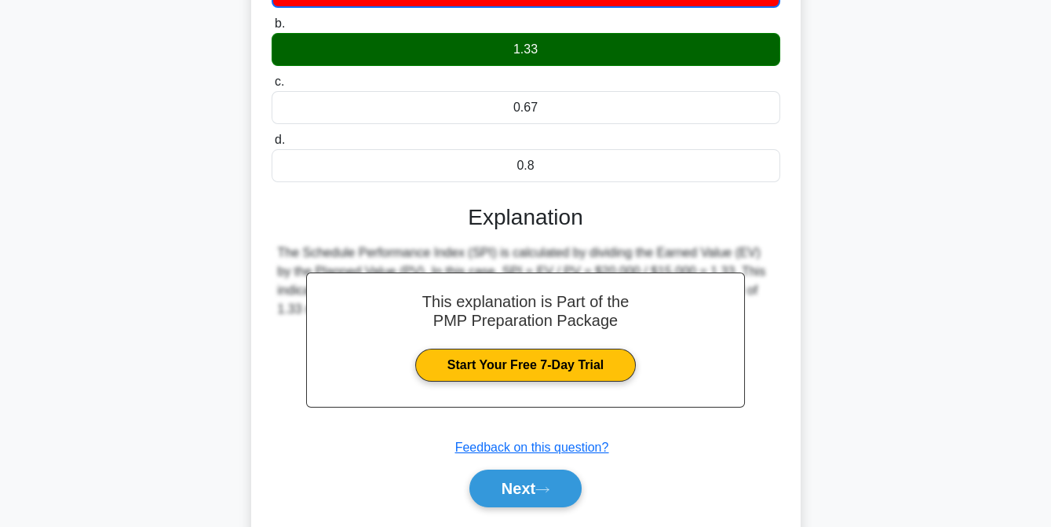
scroll to position [321, 0]
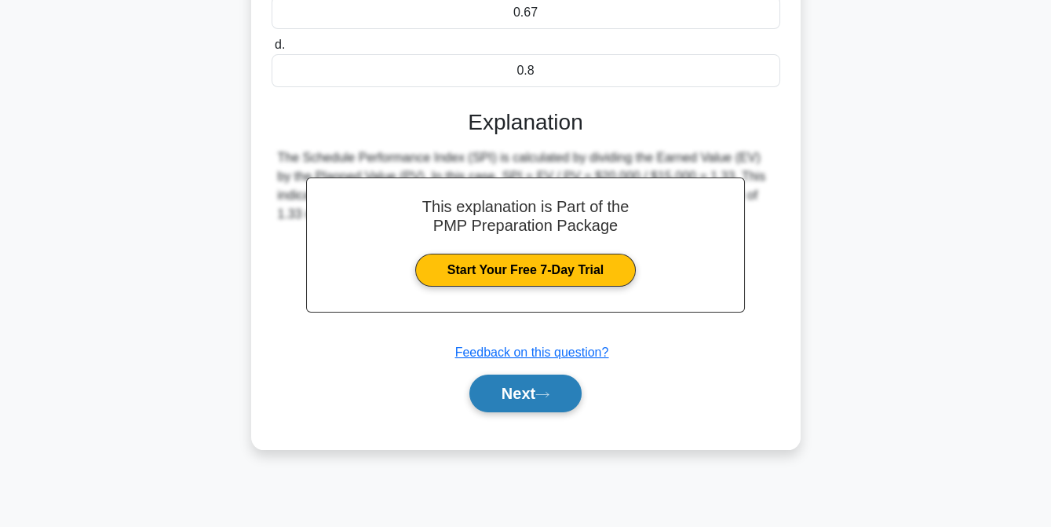
click at [513, 389] on button "Next" at bounding box center [525, 393] width 112 height 38
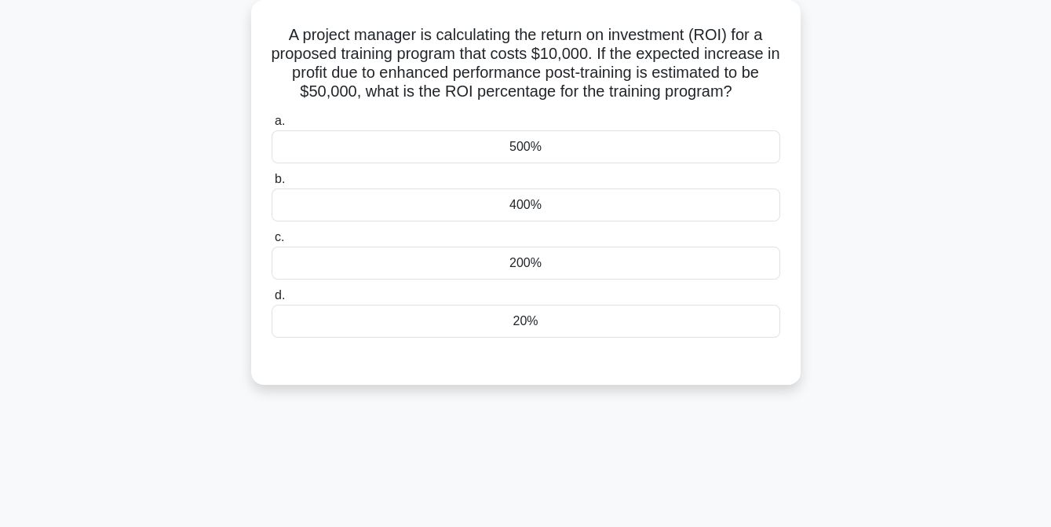
scroll to position [90, 0]
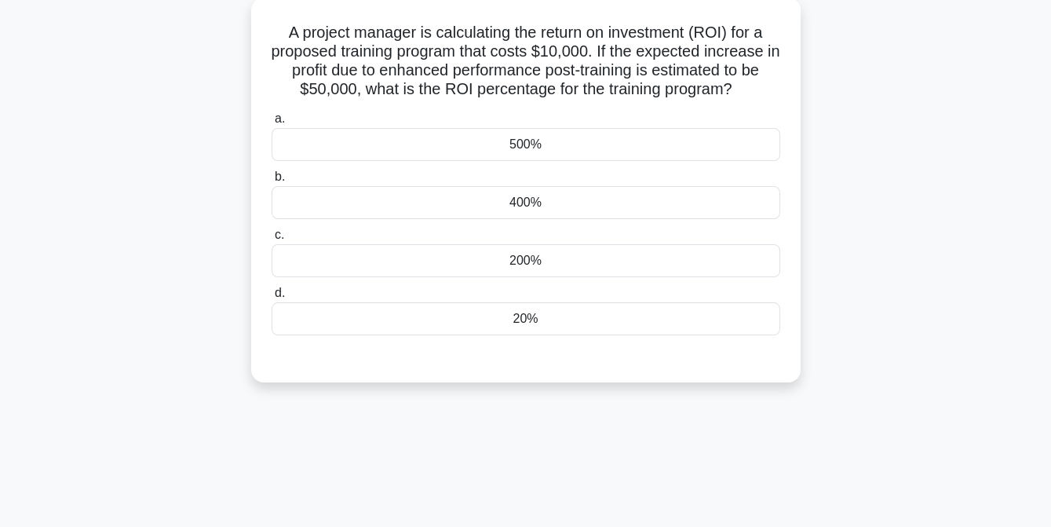
click at [551, 146] on div "500%" at bounding box center [526, 144] width 509 height 33
click at [272, 124] on input "a. 500%" at bounding box center [272, 119] width 0 height 10
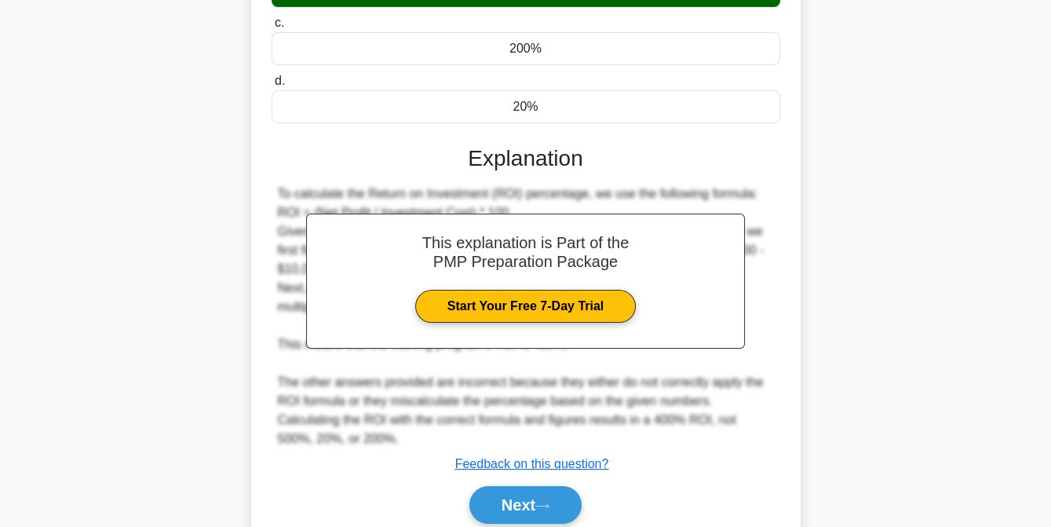
scroll to position [366, 0]
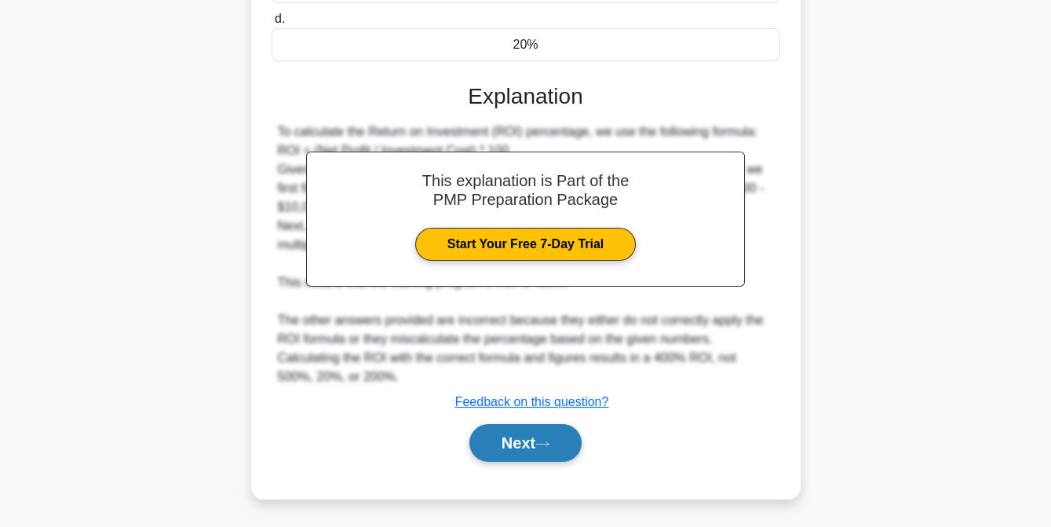
click at [519, 443] on button "Next" at bounding box center [525, 443] width 112 height 38
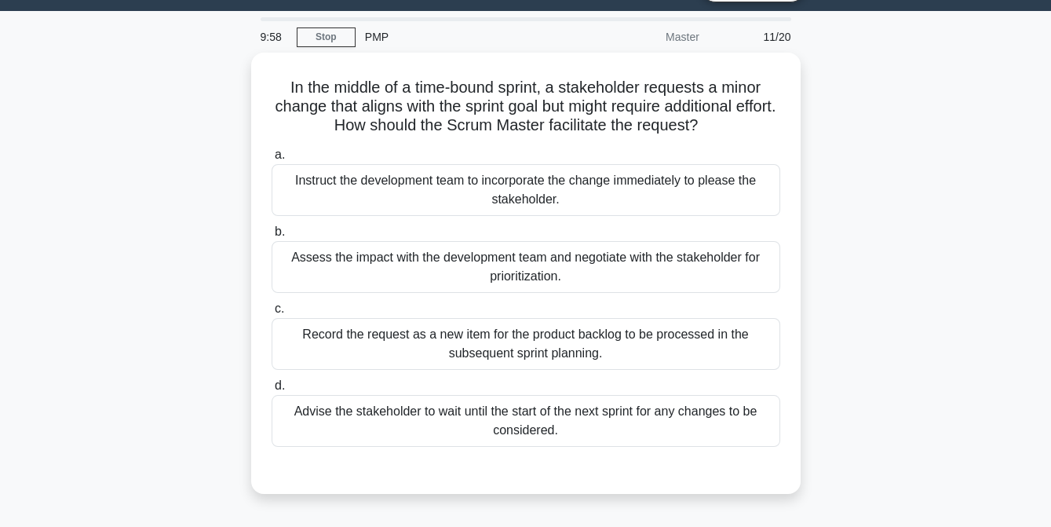
scroll to position [38, 0]
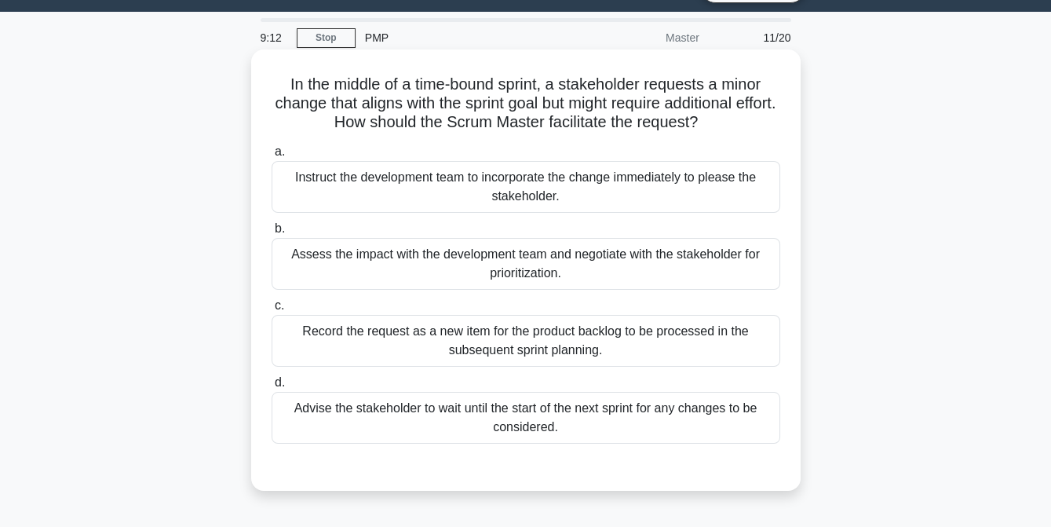
click at [517, 336] on div "Record the request as a new item for the product backlog to be processed in the…" at bounding box center [526, 341] width 509 height 52
click at [272, 311] on input "c. Record the request as a new item for the product backlog to be processed in …" at bounding box center [272, 306] width 0 height 10
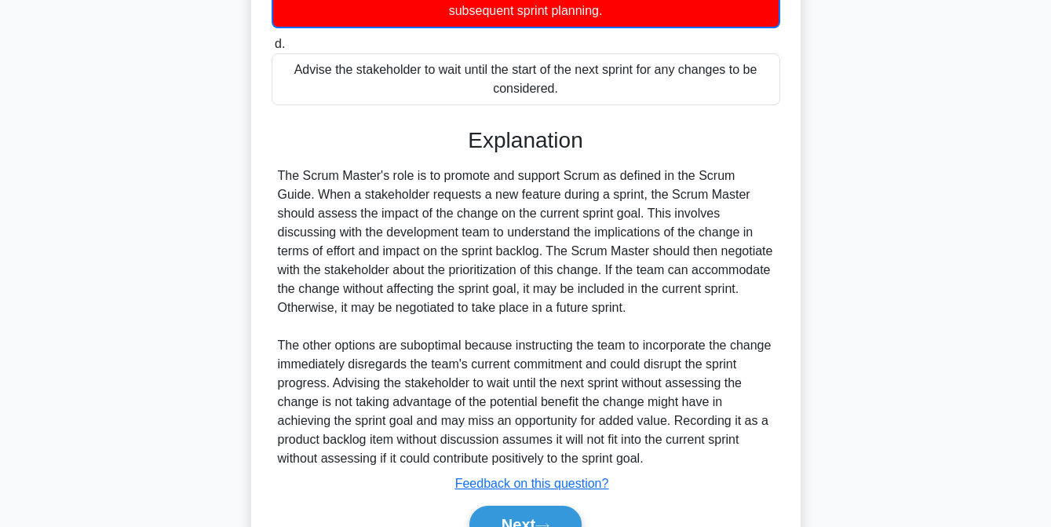
scroll to position [460, 0]
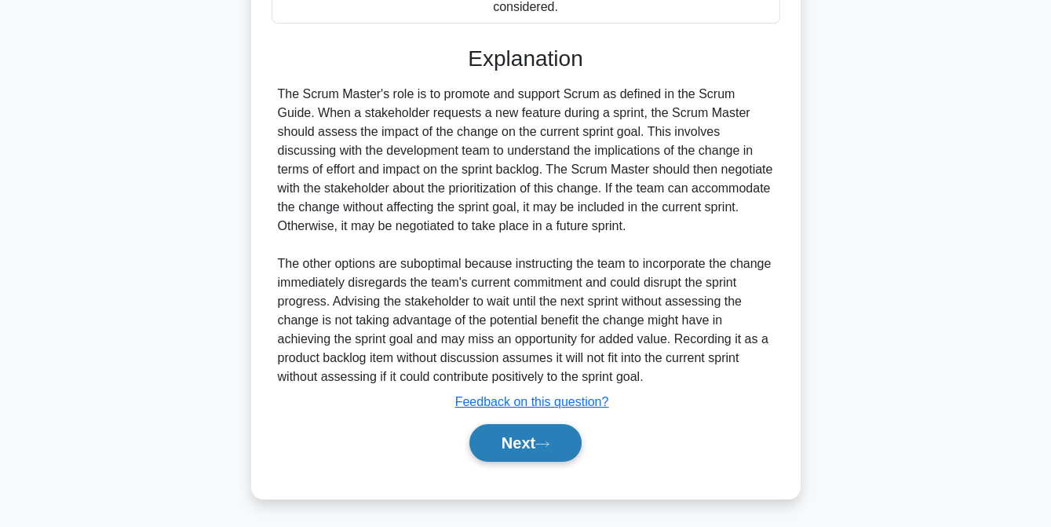
click at [522, 446] on button "Next" at bounding box center [525, 443] width 112 height 38
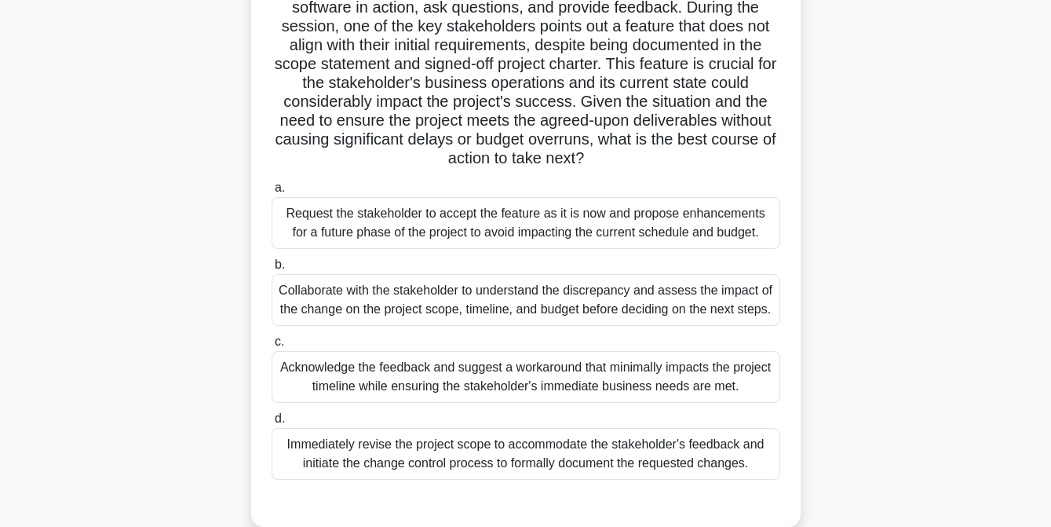
scroll to position [193, 0]
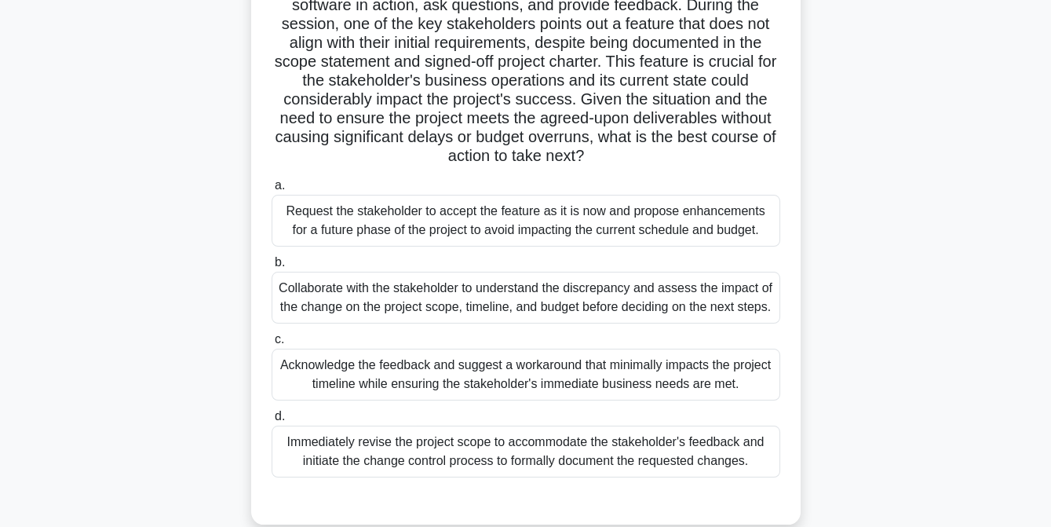
click at [481, 297] on div "Collaborate with the stakeholder to understand the discrepancy and assess the i…" at bounding box center [526, 298] width 509 height 52
click at [272, 268] on input "b. Collaborate with the stakeholder to understand the discrepancy and assess th…" at bounding box center [272, 263] width 0 height 10
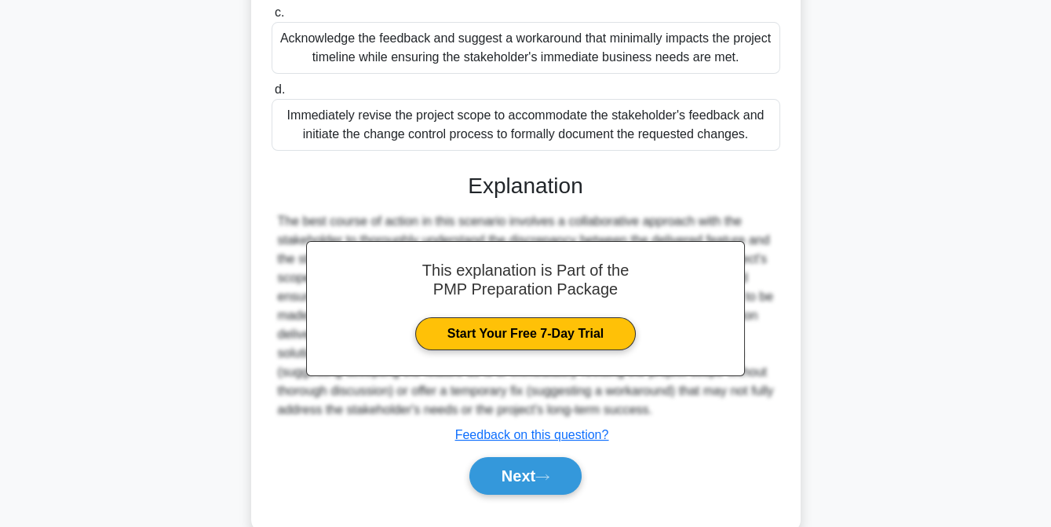
scroll to position [528, 0]
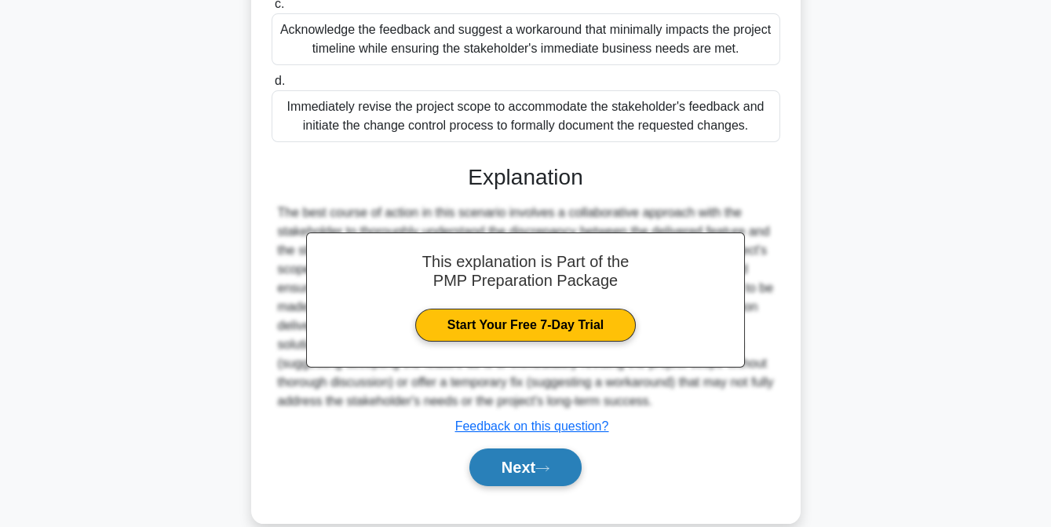
click at [510, 486] on button "Next" at bounding box center [525, 467] width 112 height 38
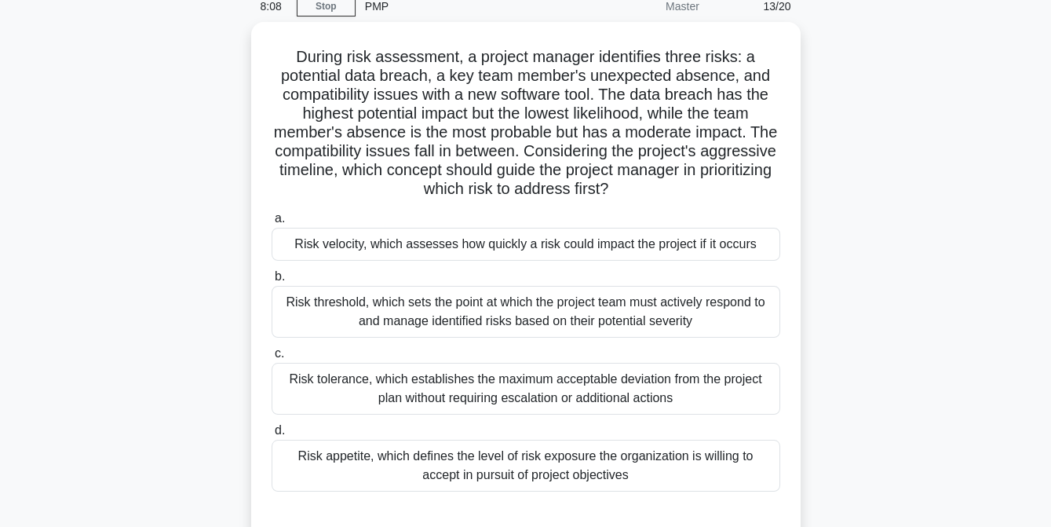
scroll to position [73, 0]
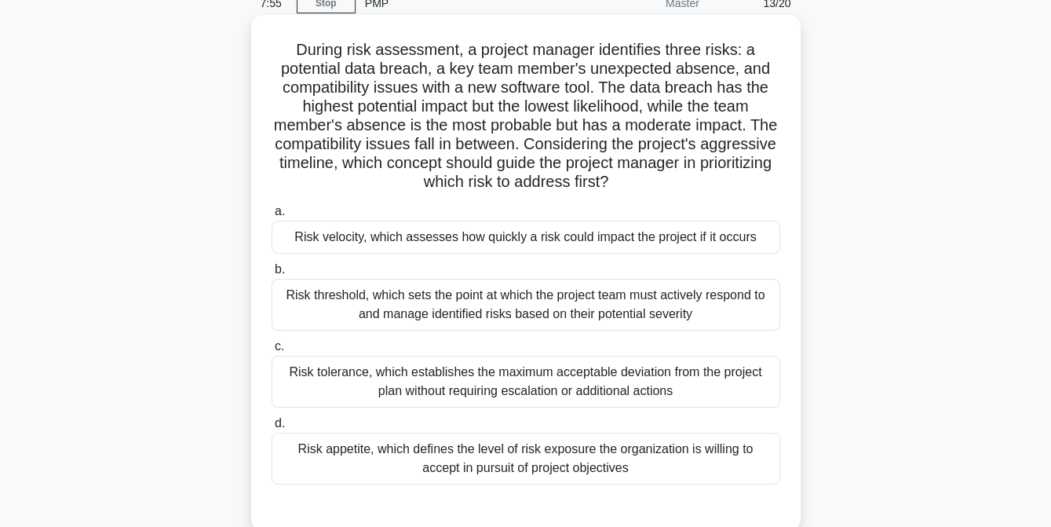
click at [482, 384] on div "Risk tolerance, which establishes the maximum acceptable deviation from the pro…" at bounding box center [526, 382] width 509 height 52
click at [272, 352] on input "c. Risk tolerance, which establishes the maximum acceptable deviation from the …" at bounding box center [272, 347] width 0 height 10
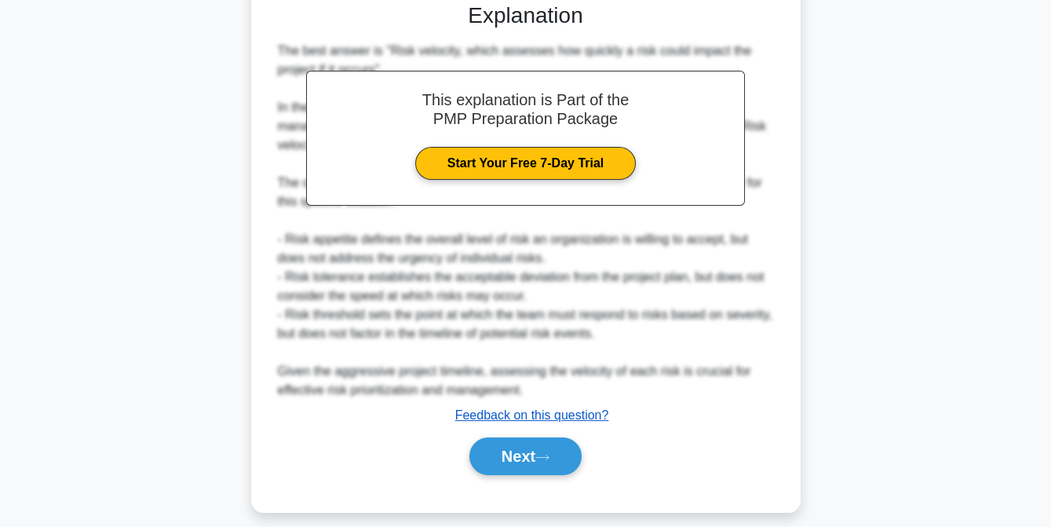
scroll to position [579, 0]
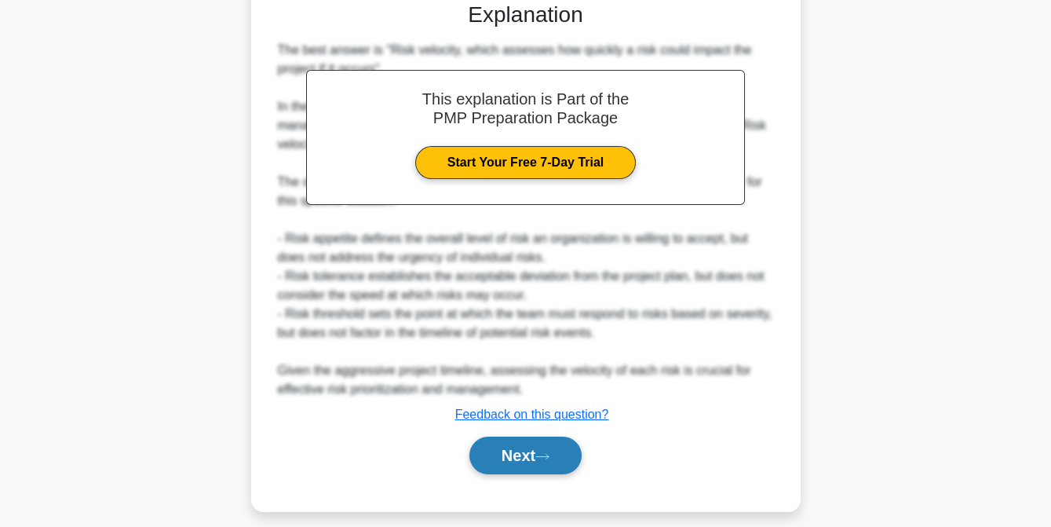
click at [511, 452] on button "Next" at bounding box center [525, 455] width 112 height 38
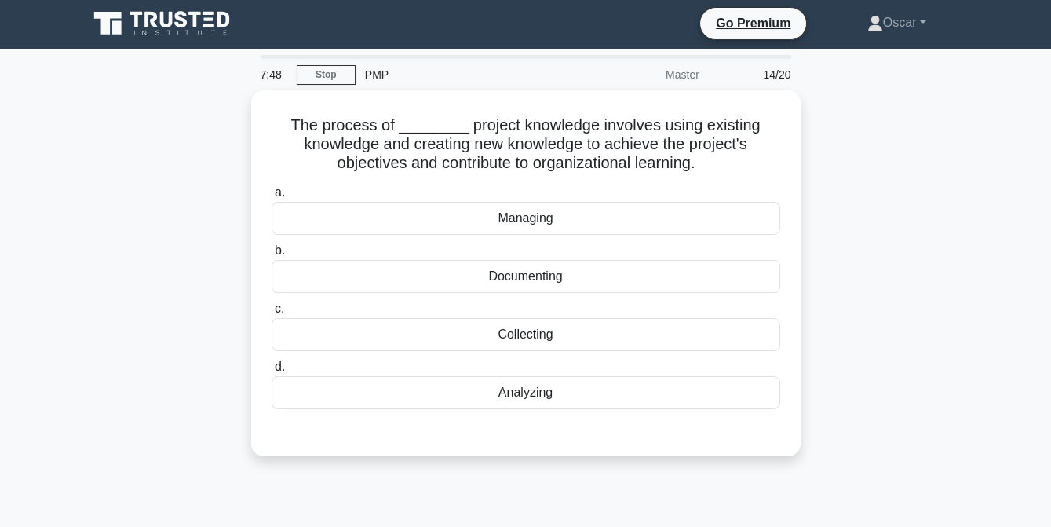
scroll to position [0, 0]
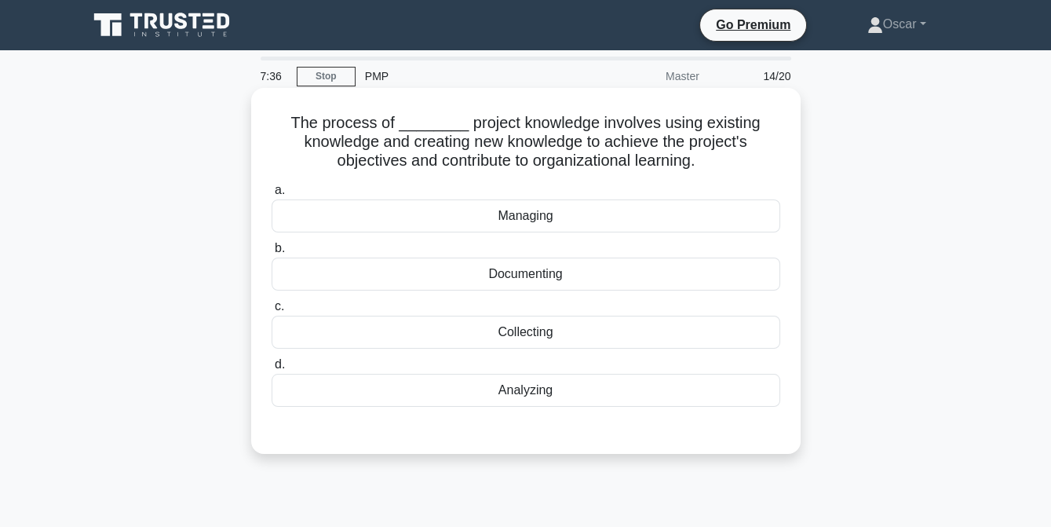
click at [523, 212] on div "Managing" at bounding box center [526, 215] width 509 height 33
click at [272, 195] on input "a. Managing" at bounding box center [272, 190] width 0 height 10
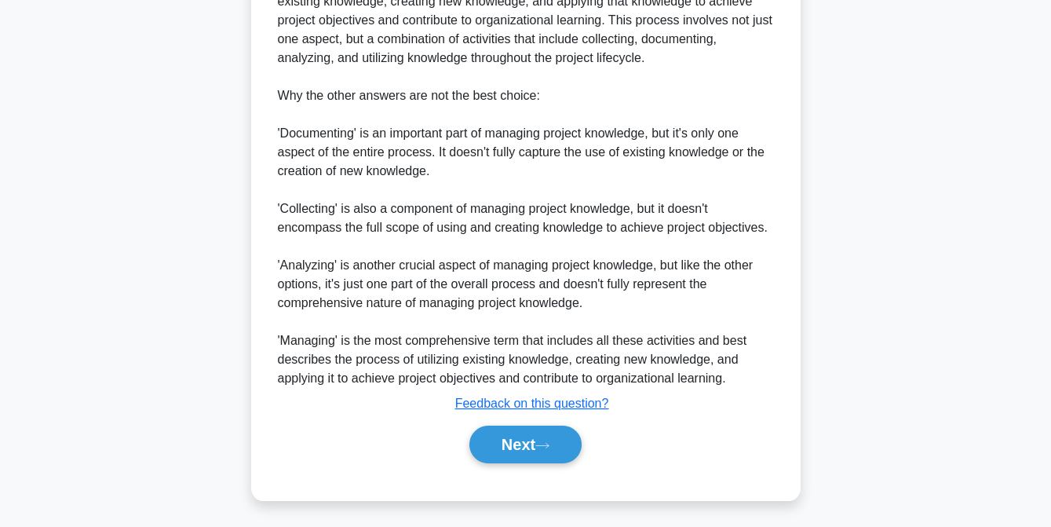
scroll to position [553, 0]
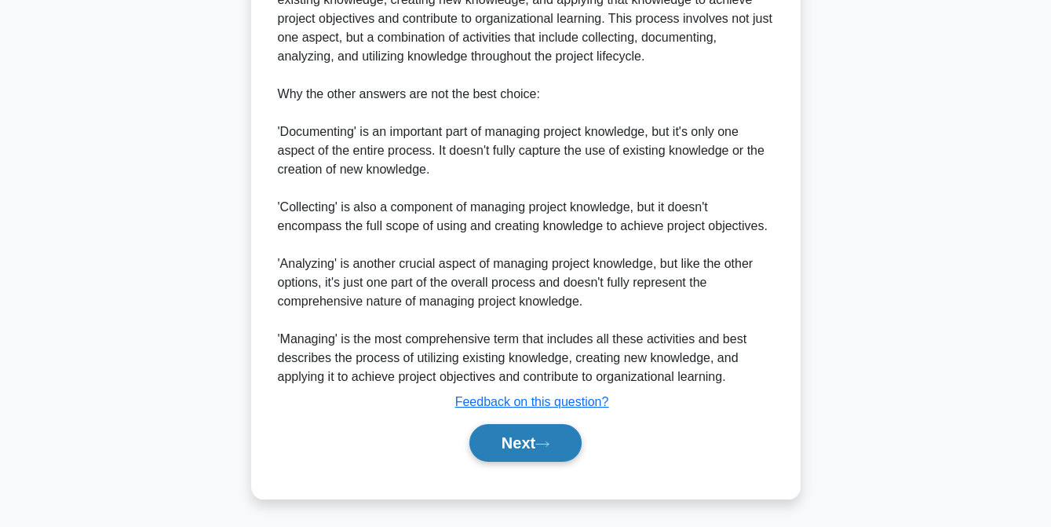
click at [525, 438] on button "Next" at bounding box center [525, 443] width 112 height 38
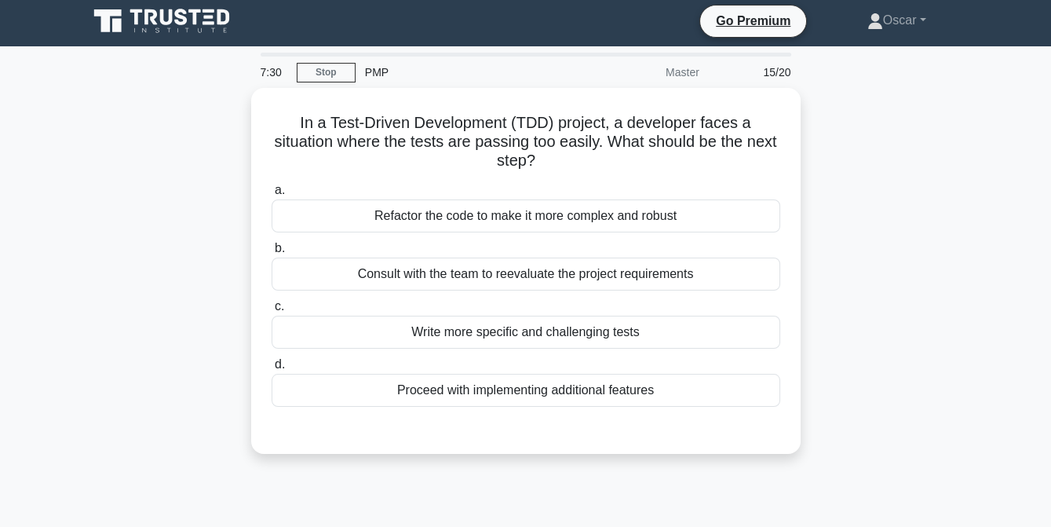
scroll to position [3, 0]
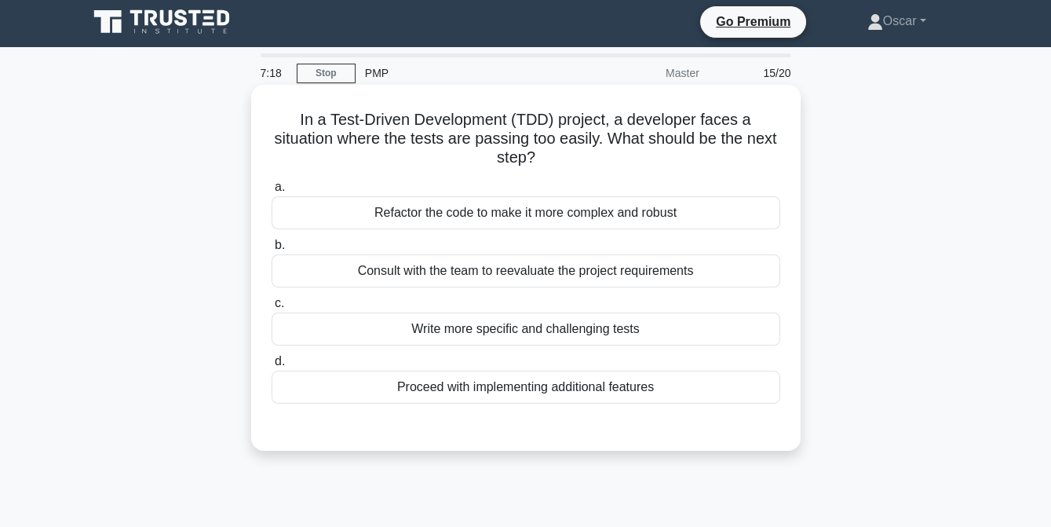
click at [545, 272] on div "Consult with the team to reevaluate the project requirements" at bounding box center [526, 270] width 509 height 33
click at [272, 250] on input "b. Consult with the team to reevaluate the project requirements" at bounding box center [272, 245] width 0 height 10
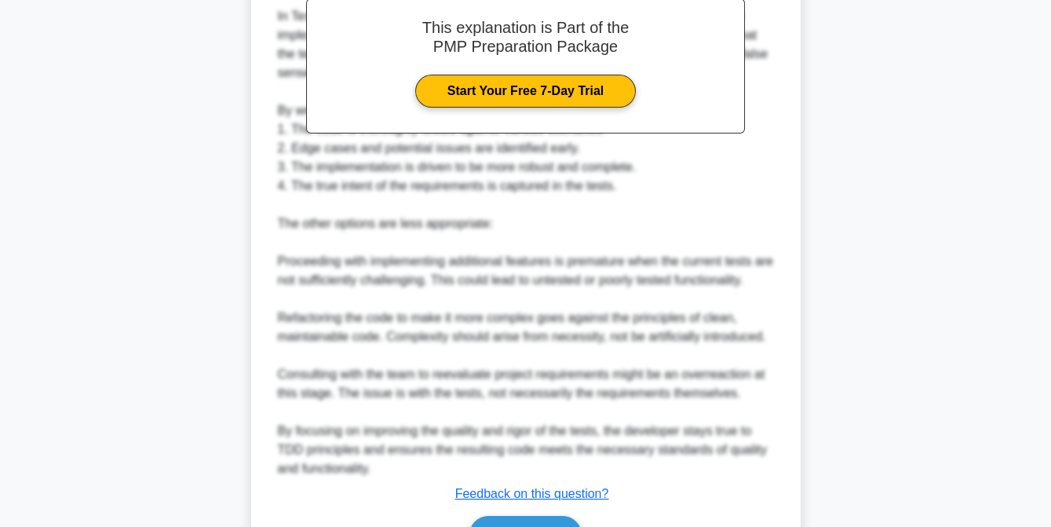
scroll to position [592, 0]
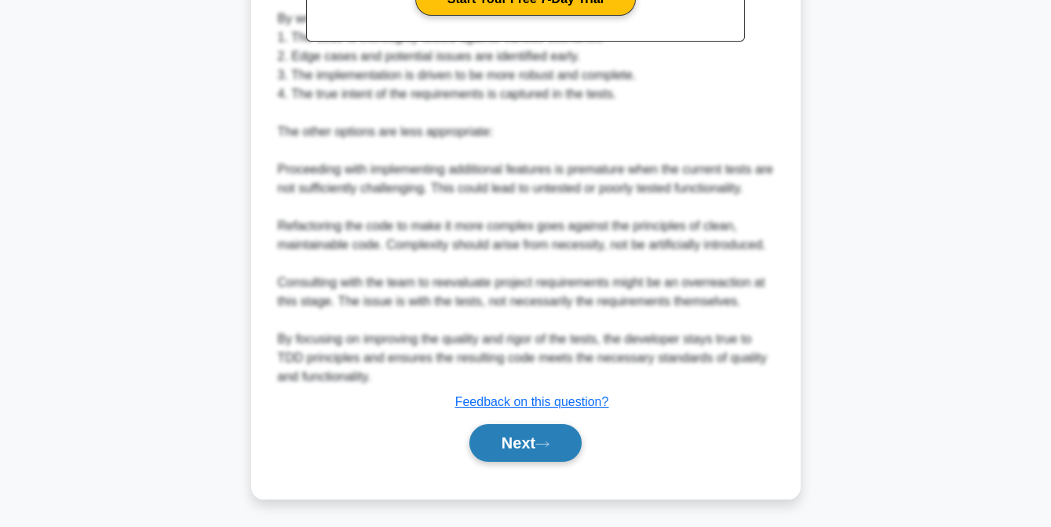
click at [521, 442] on button "Next" at bounding box center [525, 443] width 112 height 38
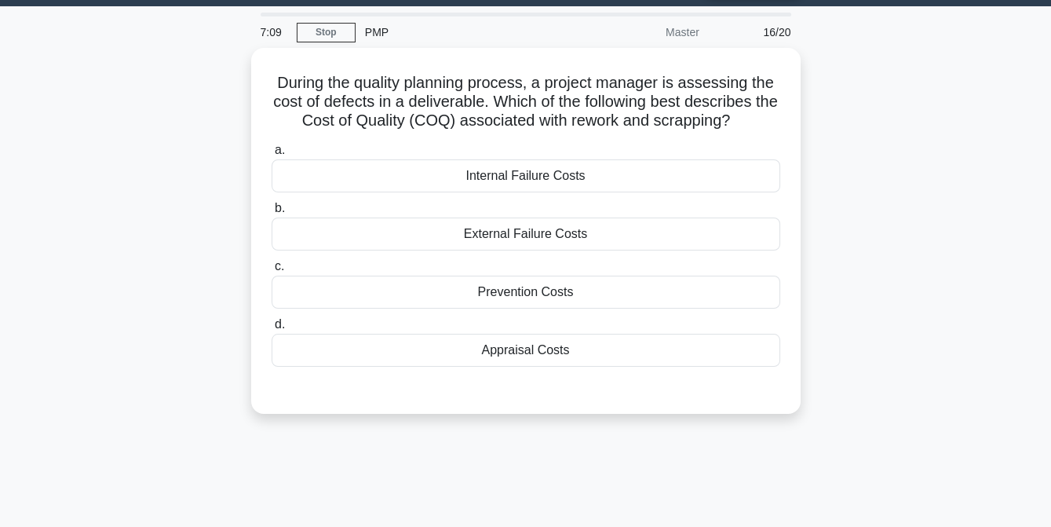
scroll to position [38, 0]
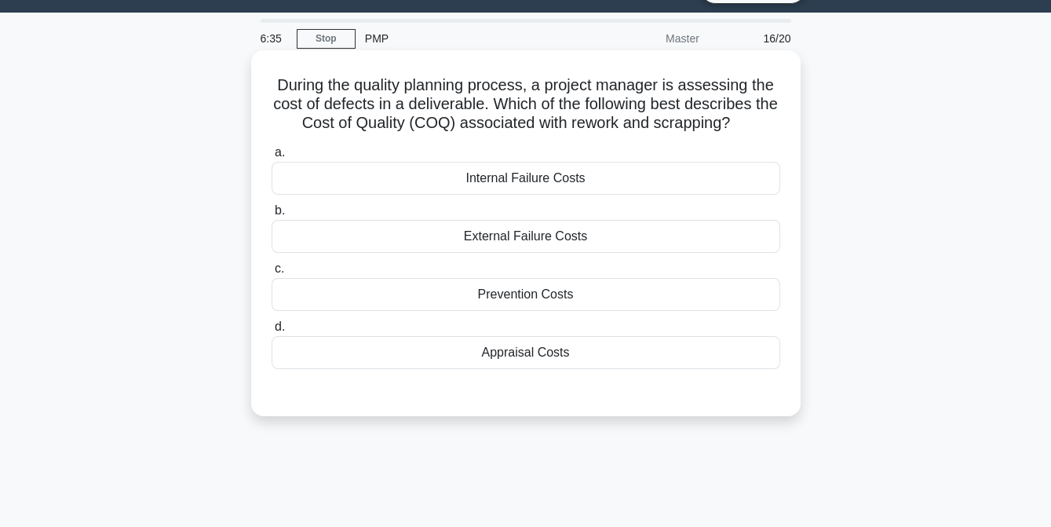
click at [528, 185] on div "Internal Failure Costs" at bounding box center [526, 178] width 509 height 33
click at [272, 158] on input "a. Internal Failure Costs" at bounding box center [272, 153] width 0 height 10
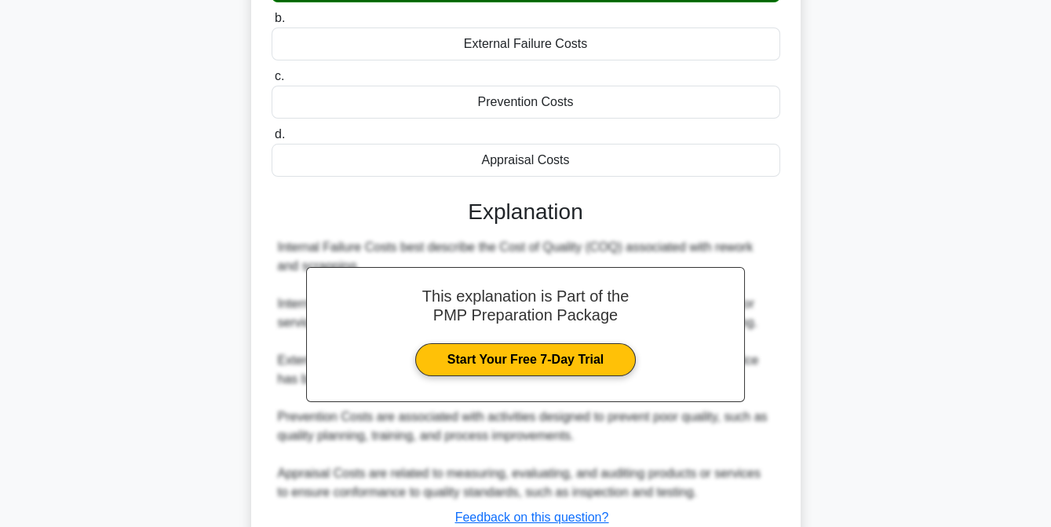
scroll to position [345, 0]
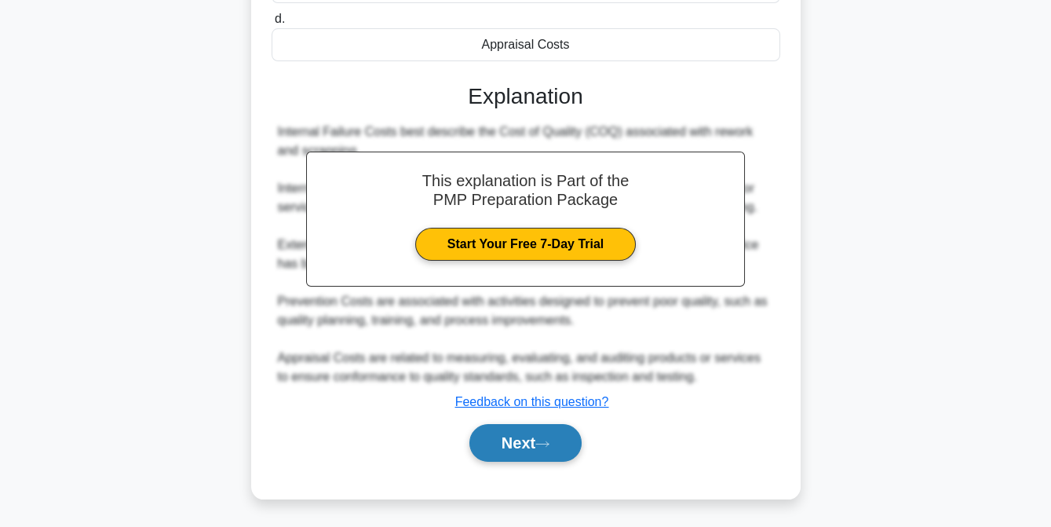
click at [509, 443] on button "Next" at bounding box center [525, 443] width 112 height 38
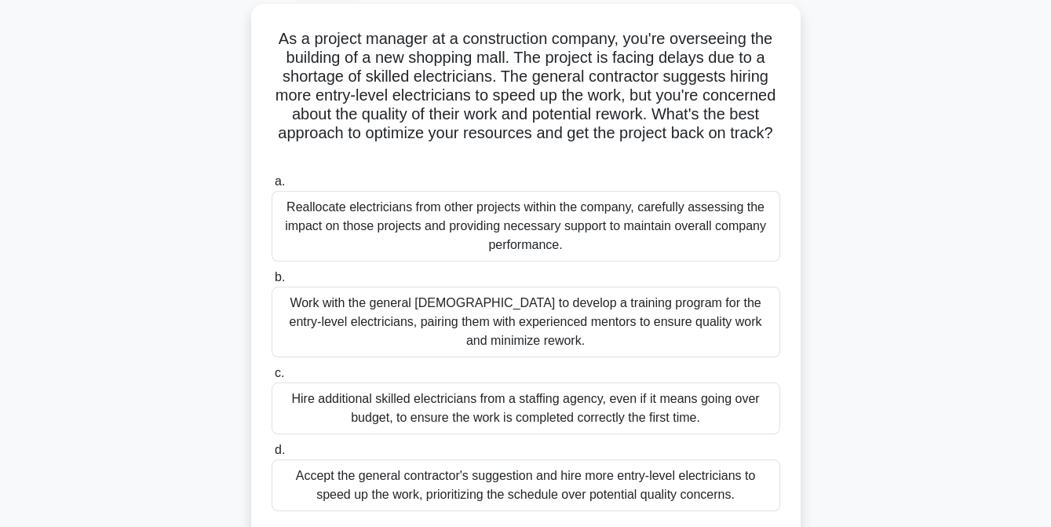
scroll to position [97, 0]
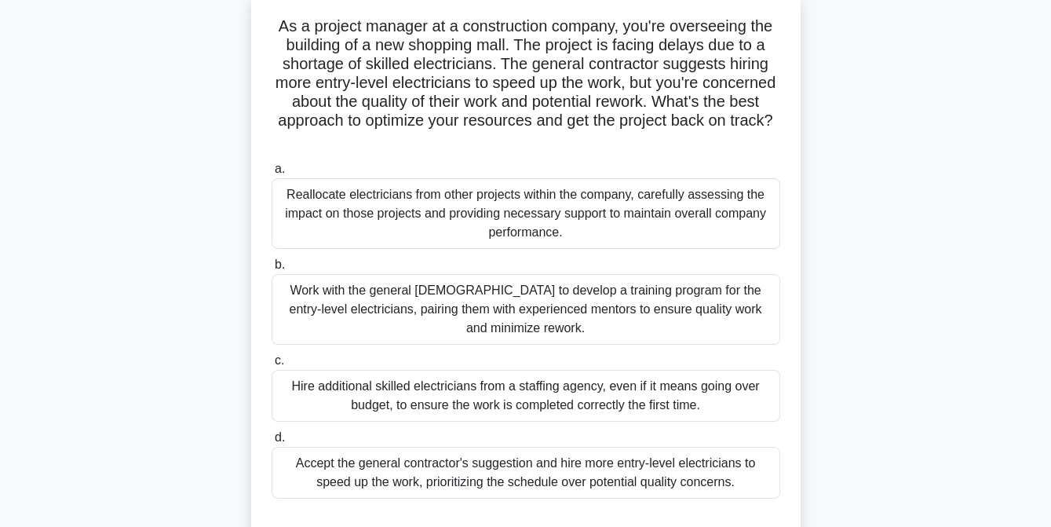
click at [588, 224] on div "Reallocate electricians from other projects within the company, carefully asses…" at bounding box center [526, 213] width 509 height 71
click at [272, 174] on input "a. Reallocate electricians from other projects within the company, carefully as…" at bounding box center [272, 169] width 0 height 10
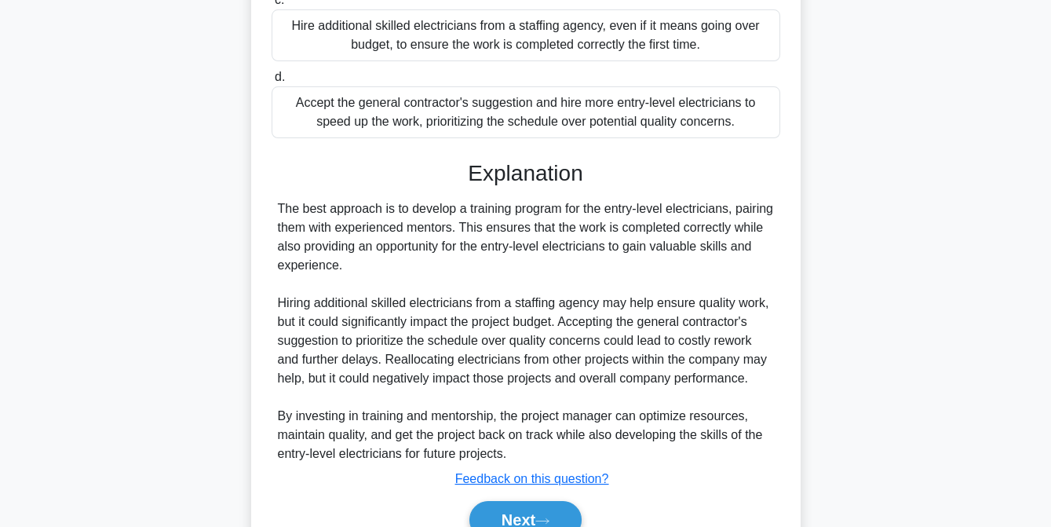
scroll to position [459, 0]
click at [522, 514] on button "Next" at bounding box center [525, 519] width 112 height 38
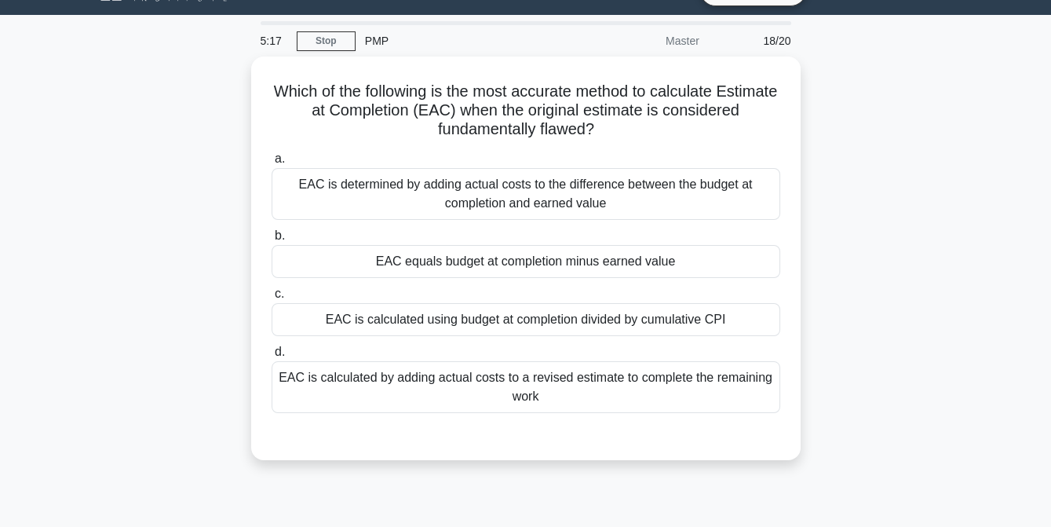
scroll to position [0, 0]
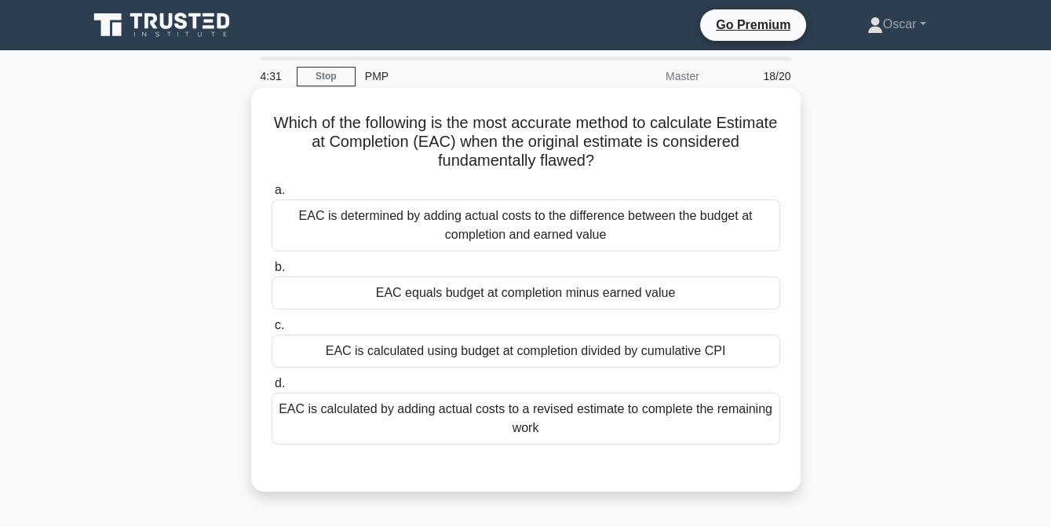
click at [522, 232] on div "EAC is determined by adding actual costs to the difference between the budget a…" at bounding box center [526, 225] width 509 height 52
click at [272, 195] on input "a. EAC is determined by adding actual costs to the difference between the budge…" at bounding box center [272, 190] width 0 height 10
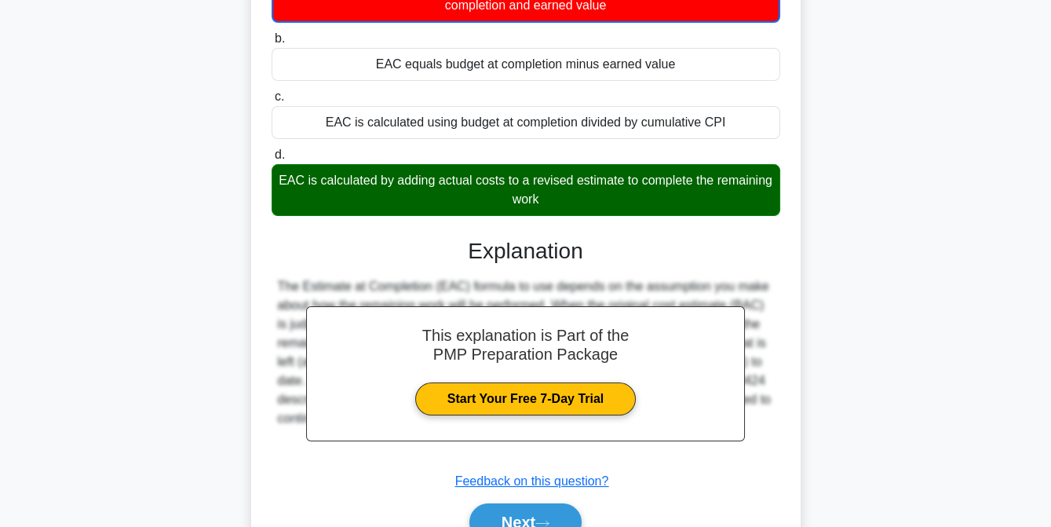
scroll to position [321, 0]
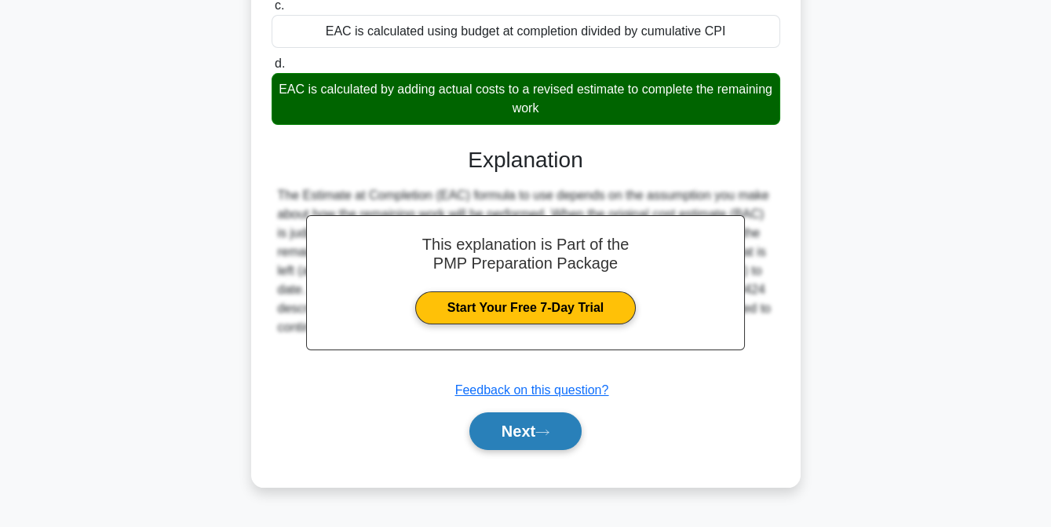
click at [510, 435] on button "Next" at bounding box center [525, 431] width 112 height 38
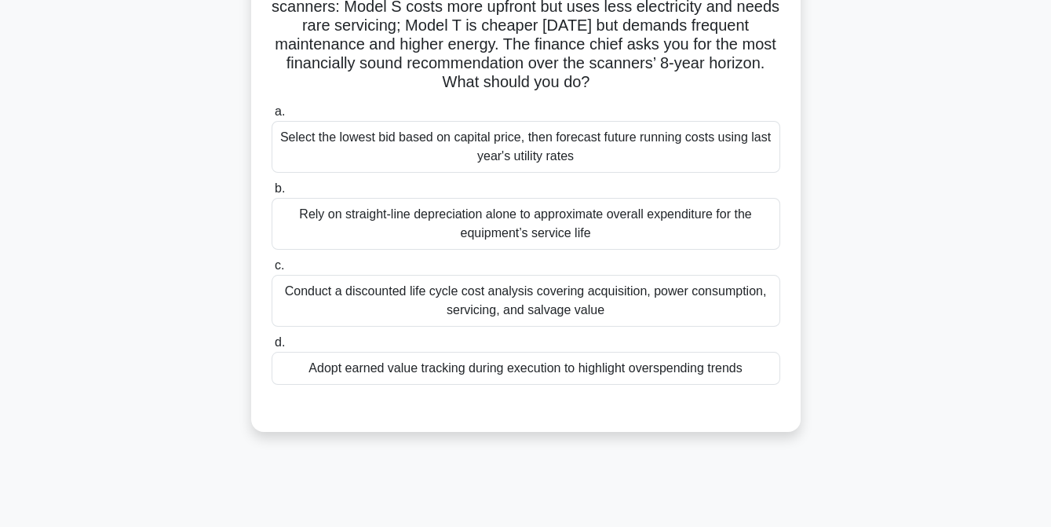
scroll to position [138, 0]
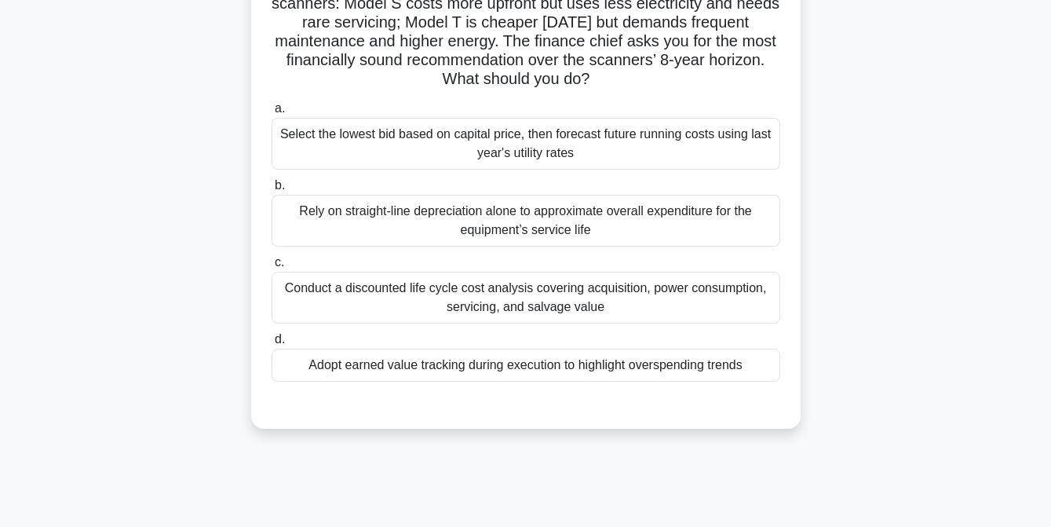
click at [477, 307] on div "Conduct a discounted life cycle cost analysis covering acquisition, power consu…" at bounding box center [526, 298] width 509 height 52
click at [272, 268] on input "c. Conduct a discounted life cycle cost analysis covering acquisition, power co…" at bounding box center [272, 263] width 0 height 10
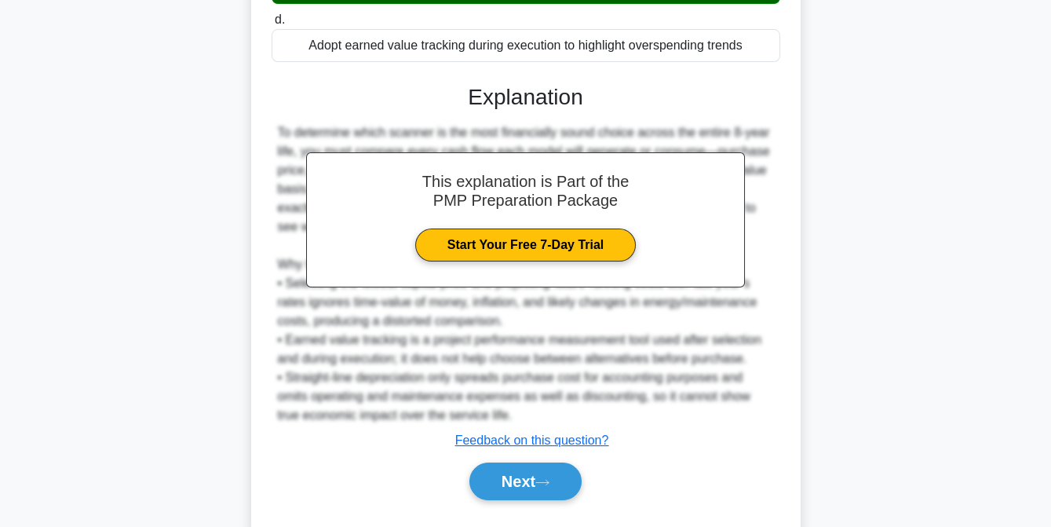
scroll to position [496, 0]
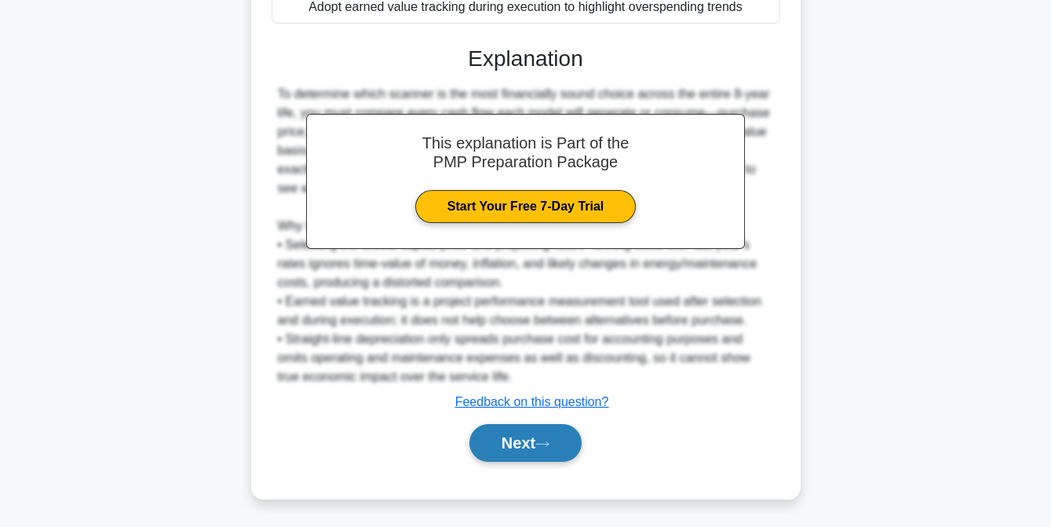
click at [510, 443] on button "Next" at bounding box center [525, 443] width 112 height 38
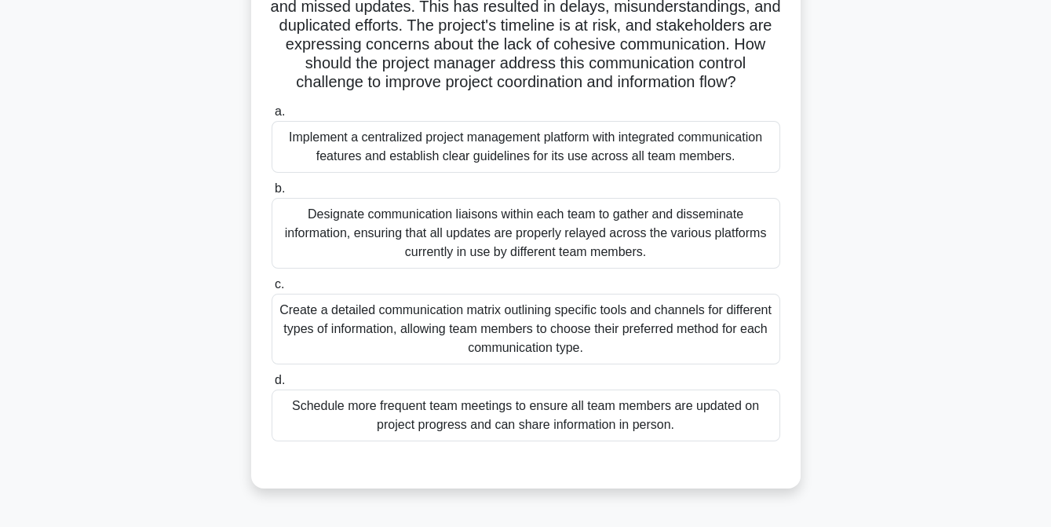
scroll to position [193, 0]
click at [477, 345] on div "Create a detailed communication matrix outlining specific tools and channels fo…" at bounding box center [526, 327] width 509 height 71
click at [272, 288] on input "c. Create a detailed communication matrix outlining specific tools and channels…" at bounding box center [272, 283] width 0 height 10
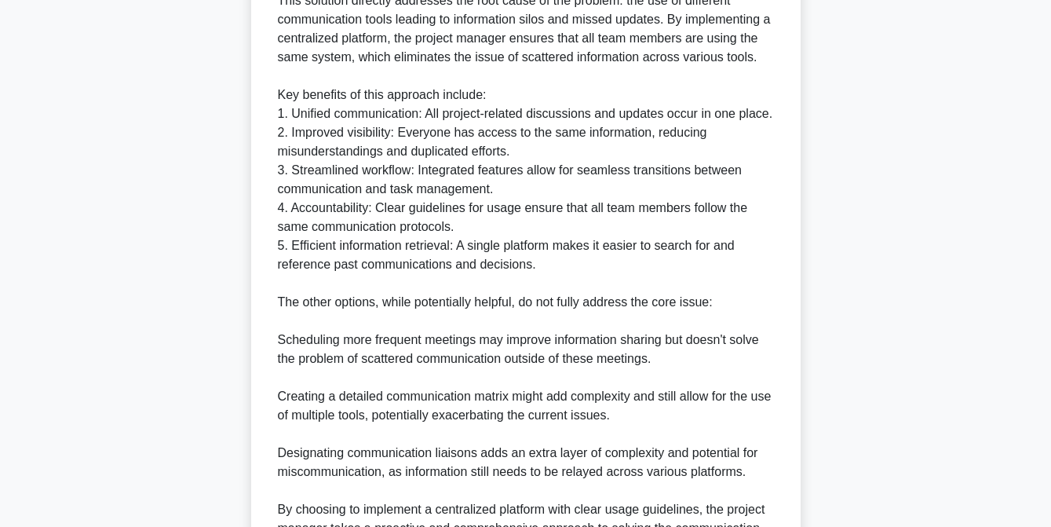
scroll to position [988, 0]
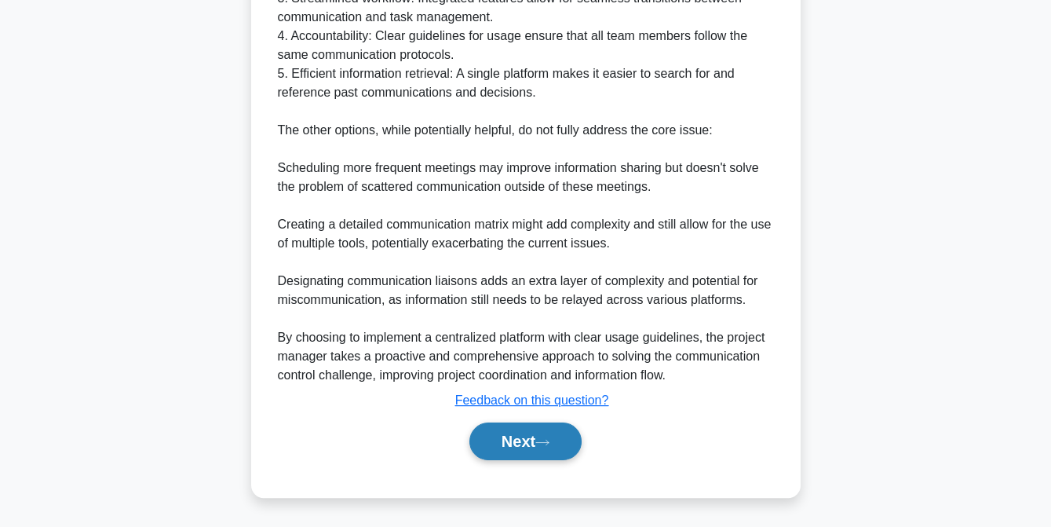
click at [507, 448] on button "Next" at bounding box center [525, 441] width 112 height 38
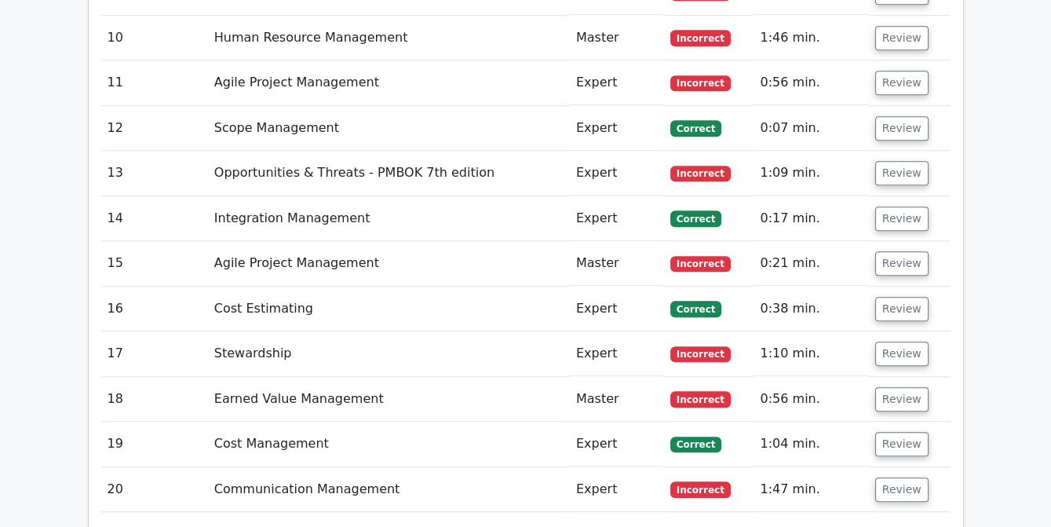
scroll to position [2869, 0]
